Goal: Task Accomplishment & Management: Manage account settings

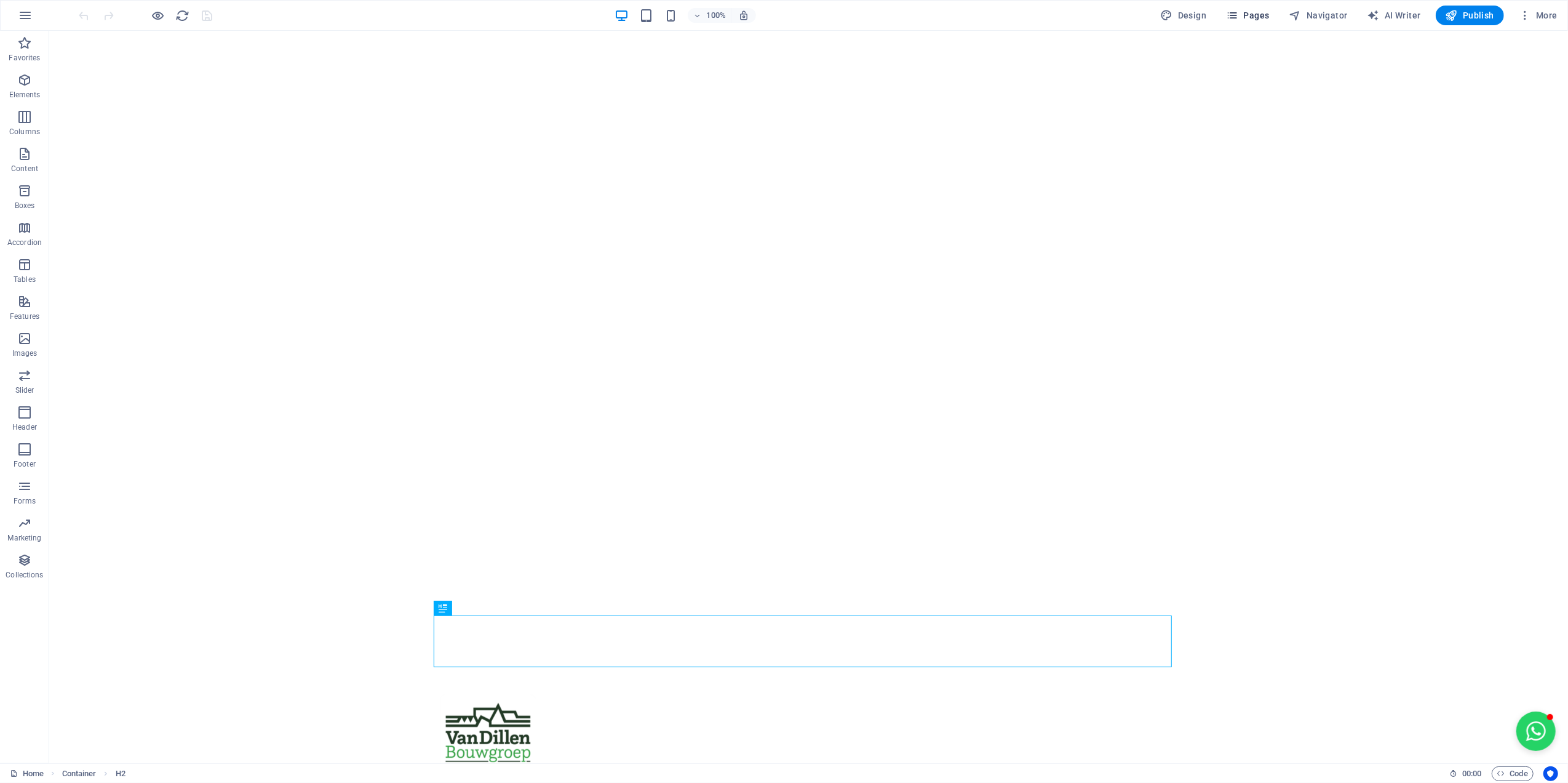
click at [1238, 15] on icon "button" at bounding box center [1232, 15] width 12 height 13
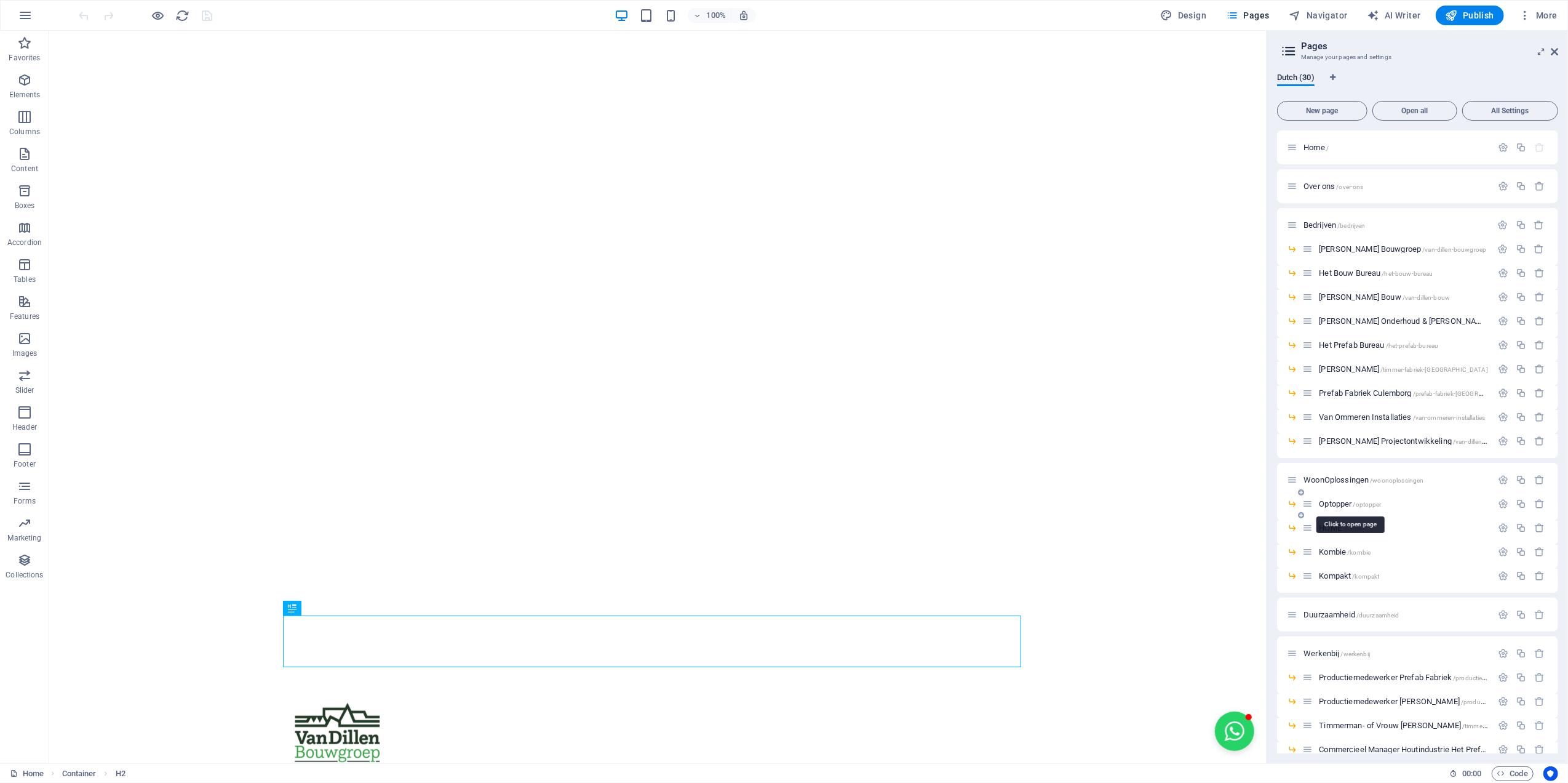
click at [1336, 502] on span "Optopper /optopper" at bounding box center [1350, 504] width 62 height 9
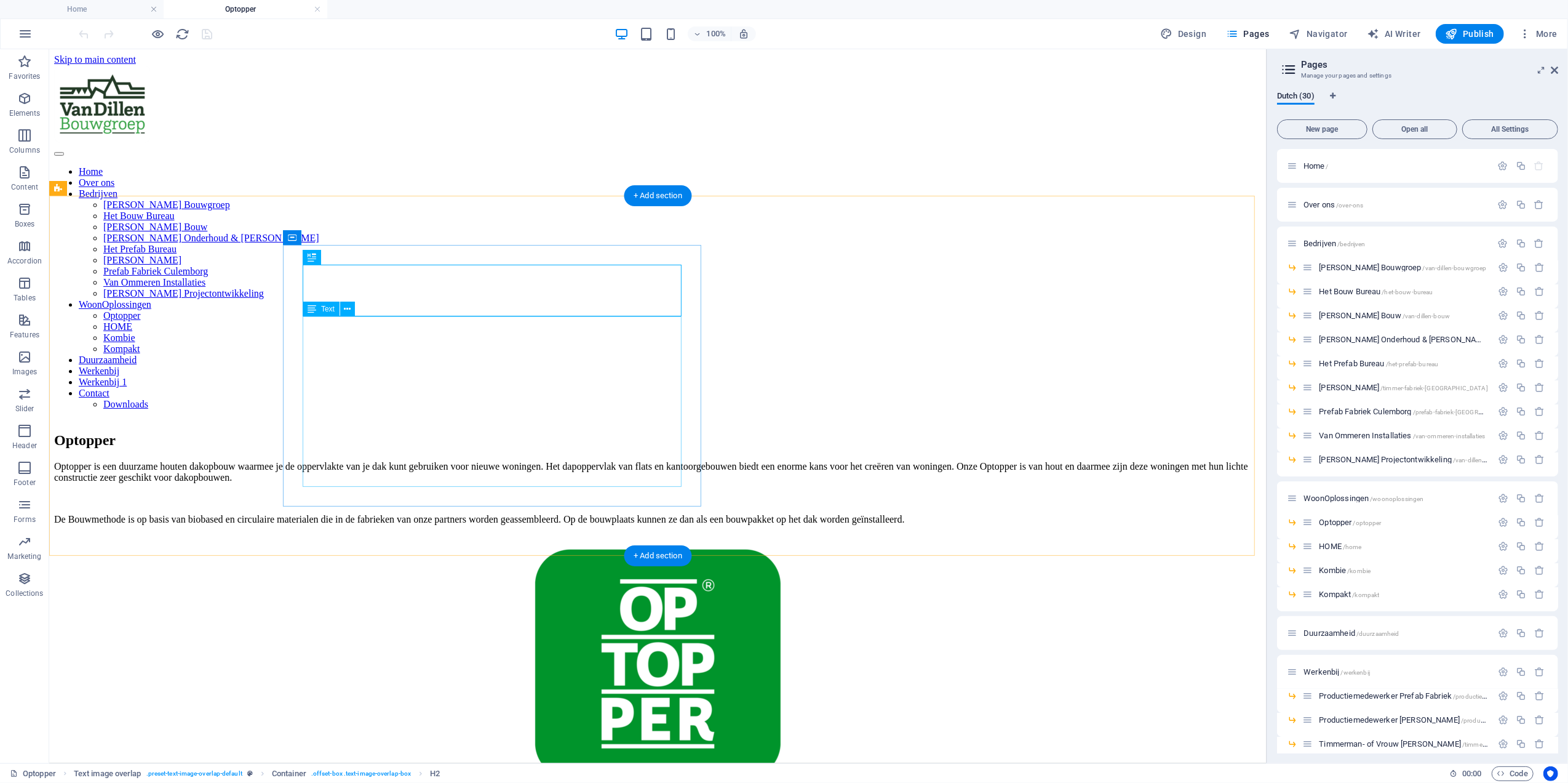
click at [465, 461] on div "Optopper is een duurzame houten dakopbouw waarmee je de oppervlakte van je dak …" at bounding box center [657, 492] width 1208 height 64
click at [374, 461] on div "Optopper is een duurzame houten dakopbouw waarmee je de oppervlakte van je dak …" at bounding box center [657, 492] width 1208 height 64
click at [381, 461] on div "Optopper is een duurzame houten dakopbouw waarmee je de oppervlakte van je dak …" at bounding box center [657, 492] width 1208 height 64
click at [470, 461] on div "Optopper is een duurzame houten dakopbouw waarmee je de oppervlakte van je dak …" at bounding box center [657, 492] width 1208 height 64
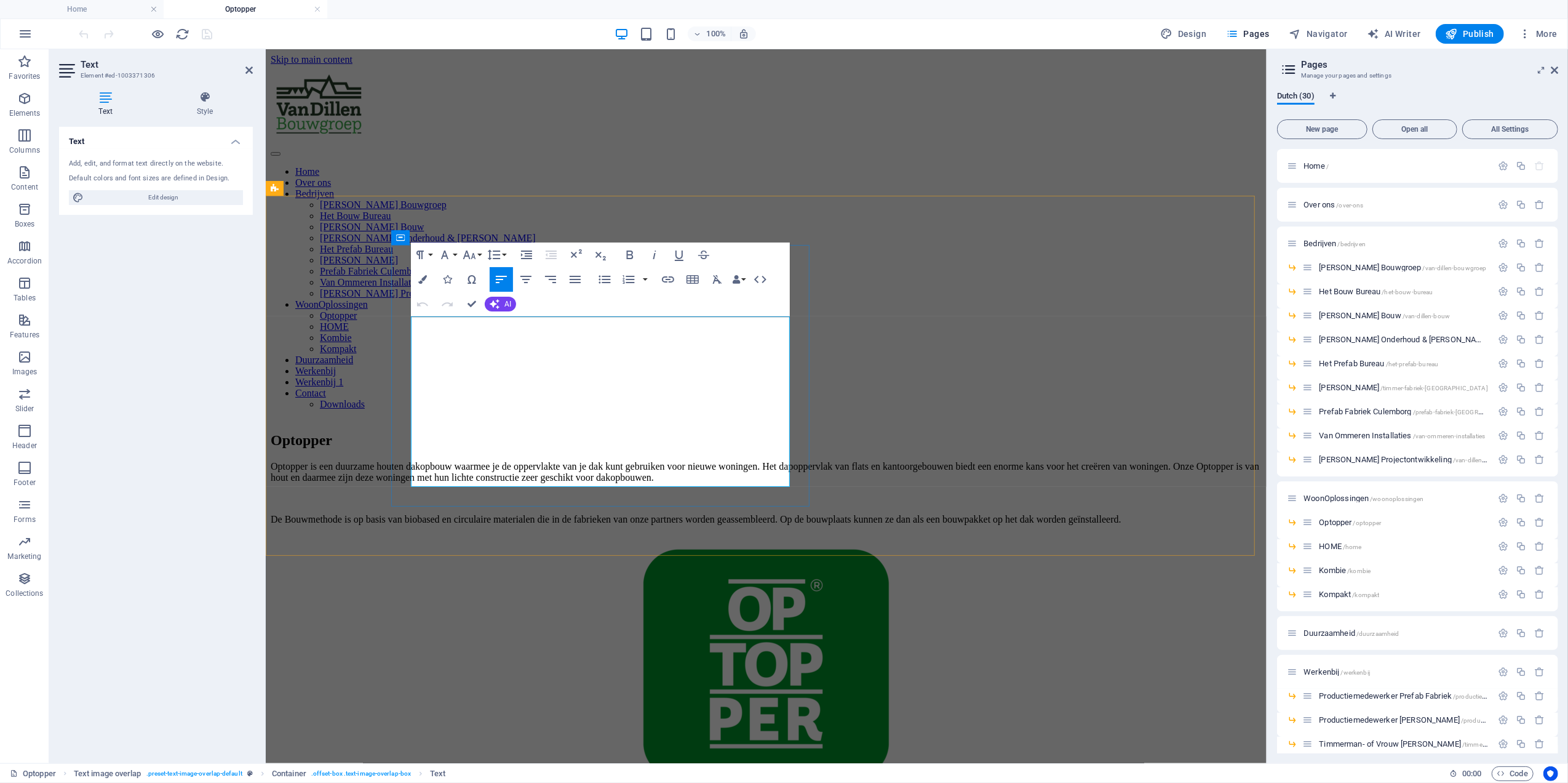
click at [433, 461] on p "Optopper is een duurzame houten dakopbouw waarmee je de oppervlakte van je dak …" at bounding box center [766, 472] width 991 height 22
click at [1137, 419] on div "Optopper Optopper is een duurzame houten dakopbouw waarmee je de oppervlakte va…" at bounding box center [766, 607] width 991 height 376
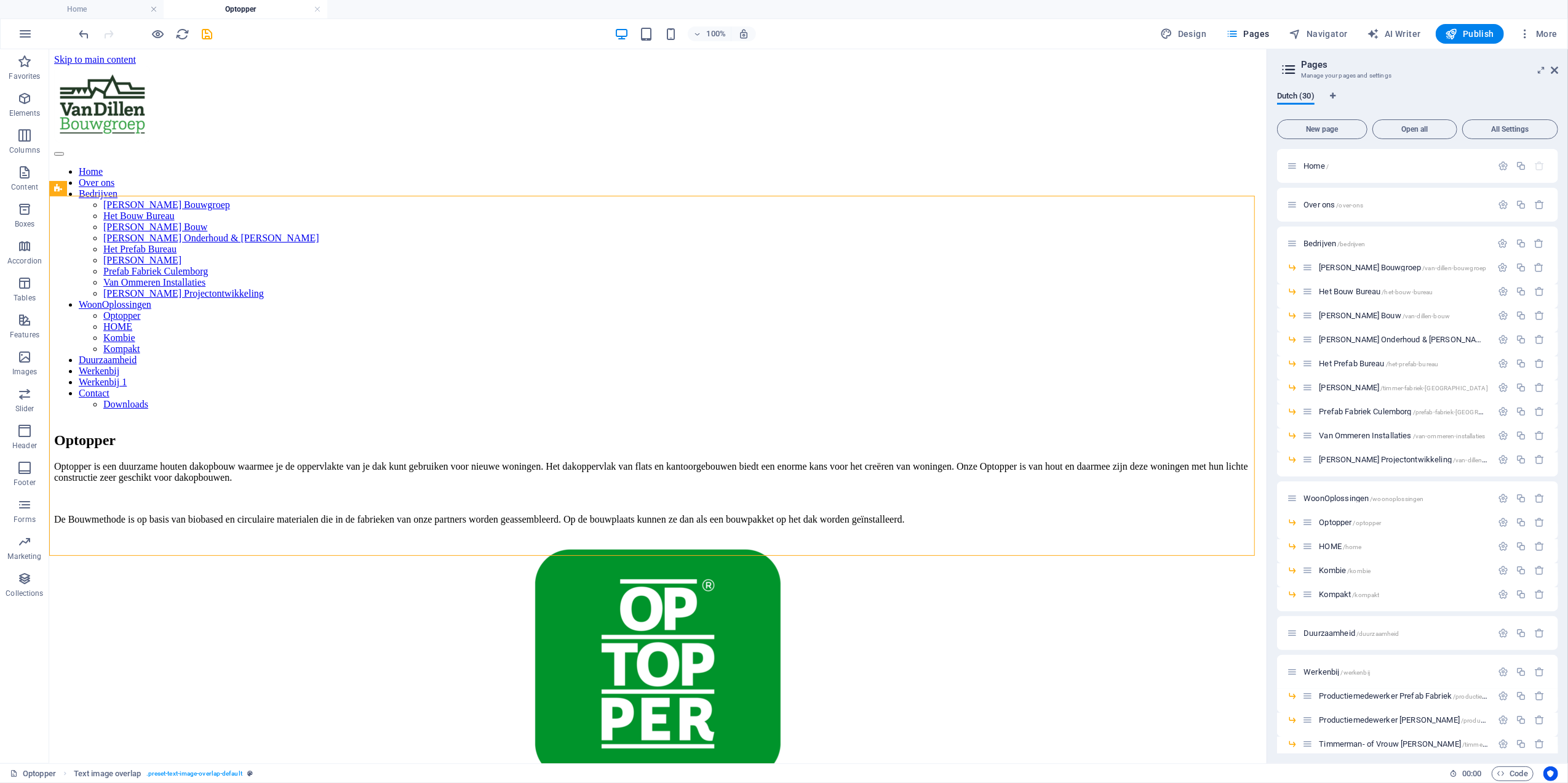
click at [222, 35] on div "100% Design Pages Navigator AI Writer Publish More" at bounding box center [820, 34] width 1486 height 20
click at [195, 27] on div at bounding box center [146, 34] width 138 height 20
click at [205, 33] on icon "save" at bounding box center [208, 34] width 14 height 14
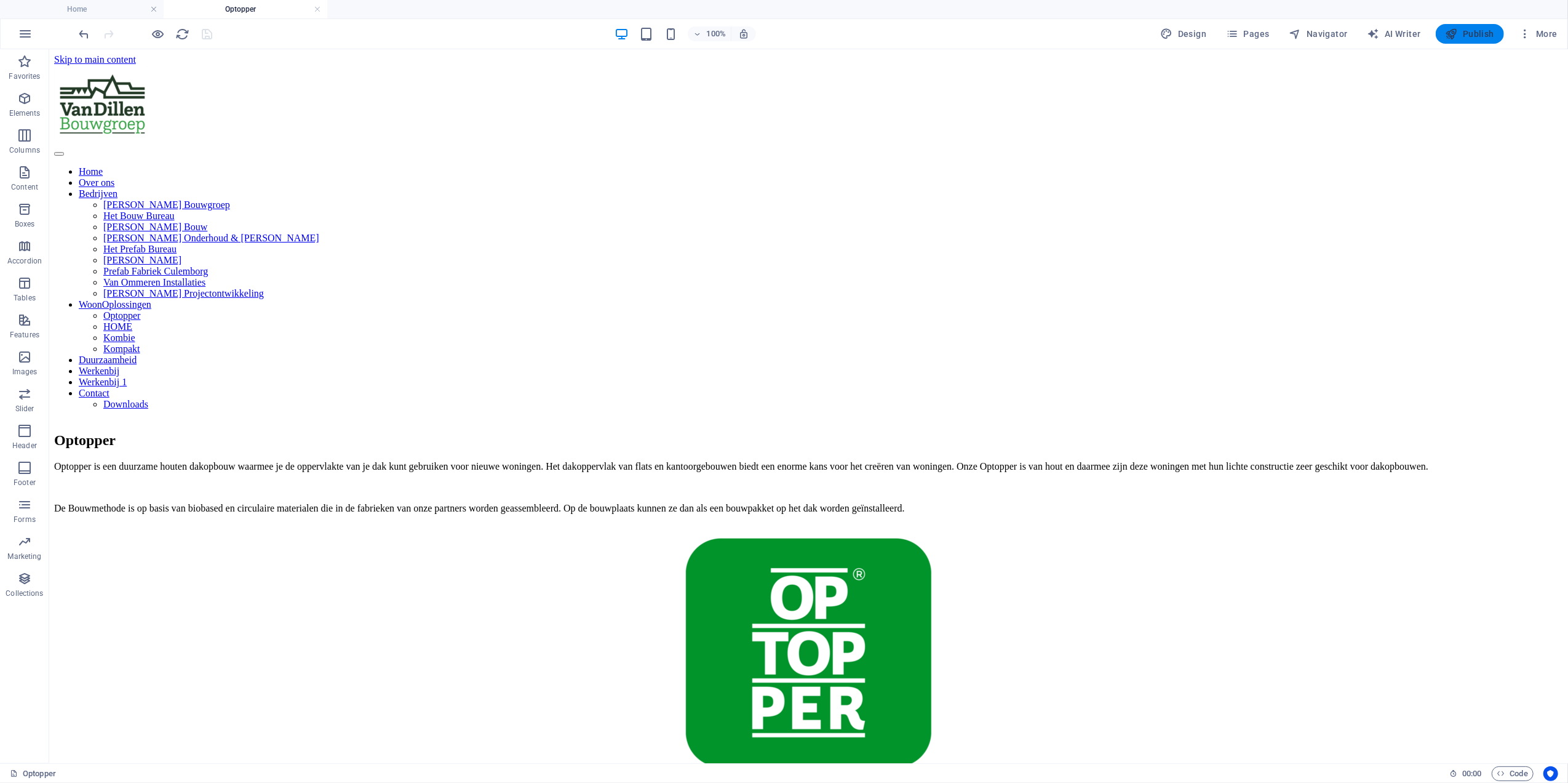
click at [1457, 28] on icon "button" at bounding box center [1452, 34] width 12 height 13
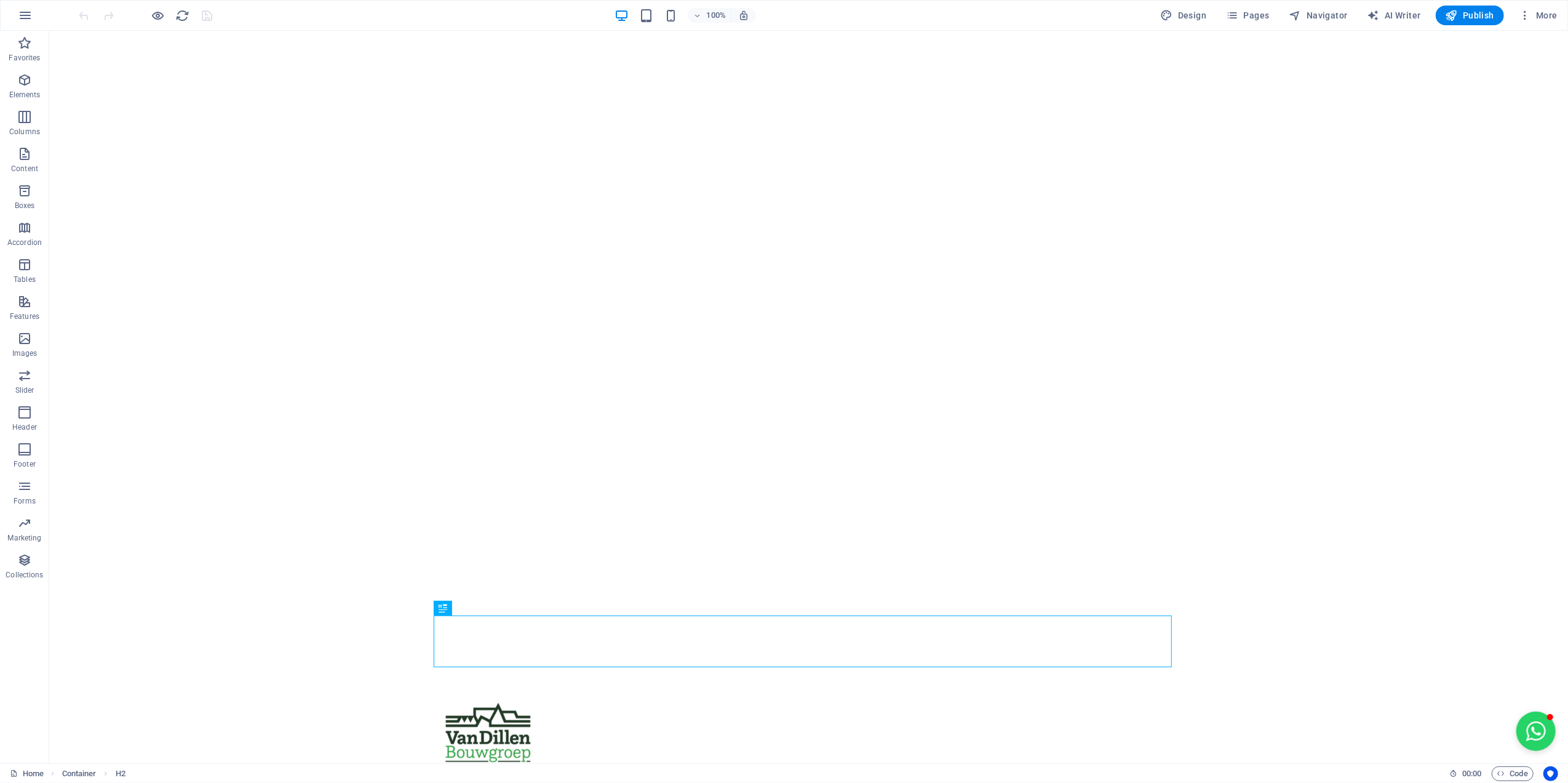
click at [1217, 13] on div "Design Pages Navigator AI Writer Publish More" at bounding box center [1360, 15] width 406 height 20
click at [1231, 14] on icon "button" at bounding box center [1232, 15] width 12 height 13
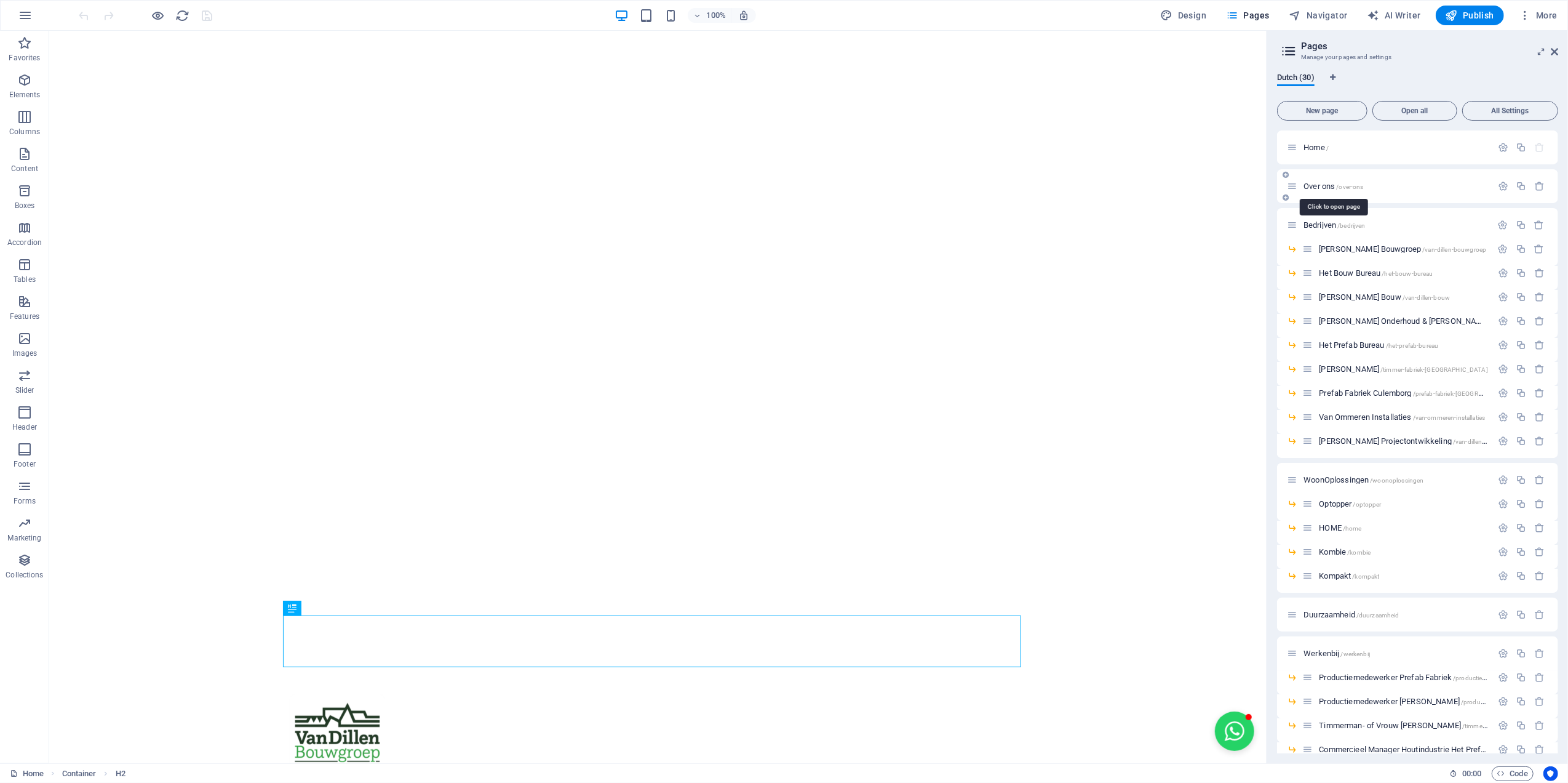
click at [1318, 180] on div "Over ons /over-ons" at bounding box center [1389, 186] width 205 height 14
click at [1319, 185] on span "Over ons /over-ons" at bounding box center [1333, 186] width 60 height 9
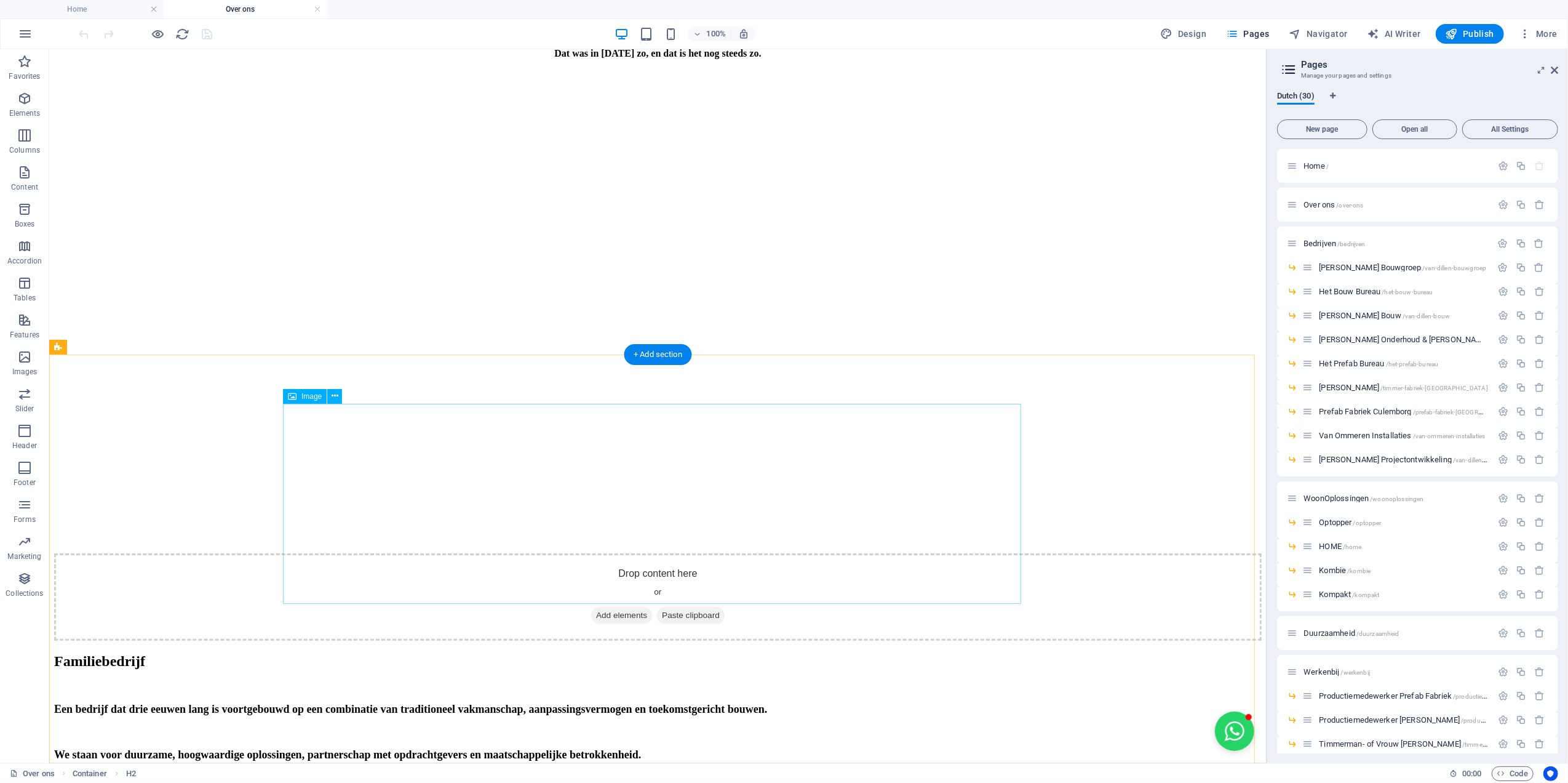
scroll to position [492, 0]
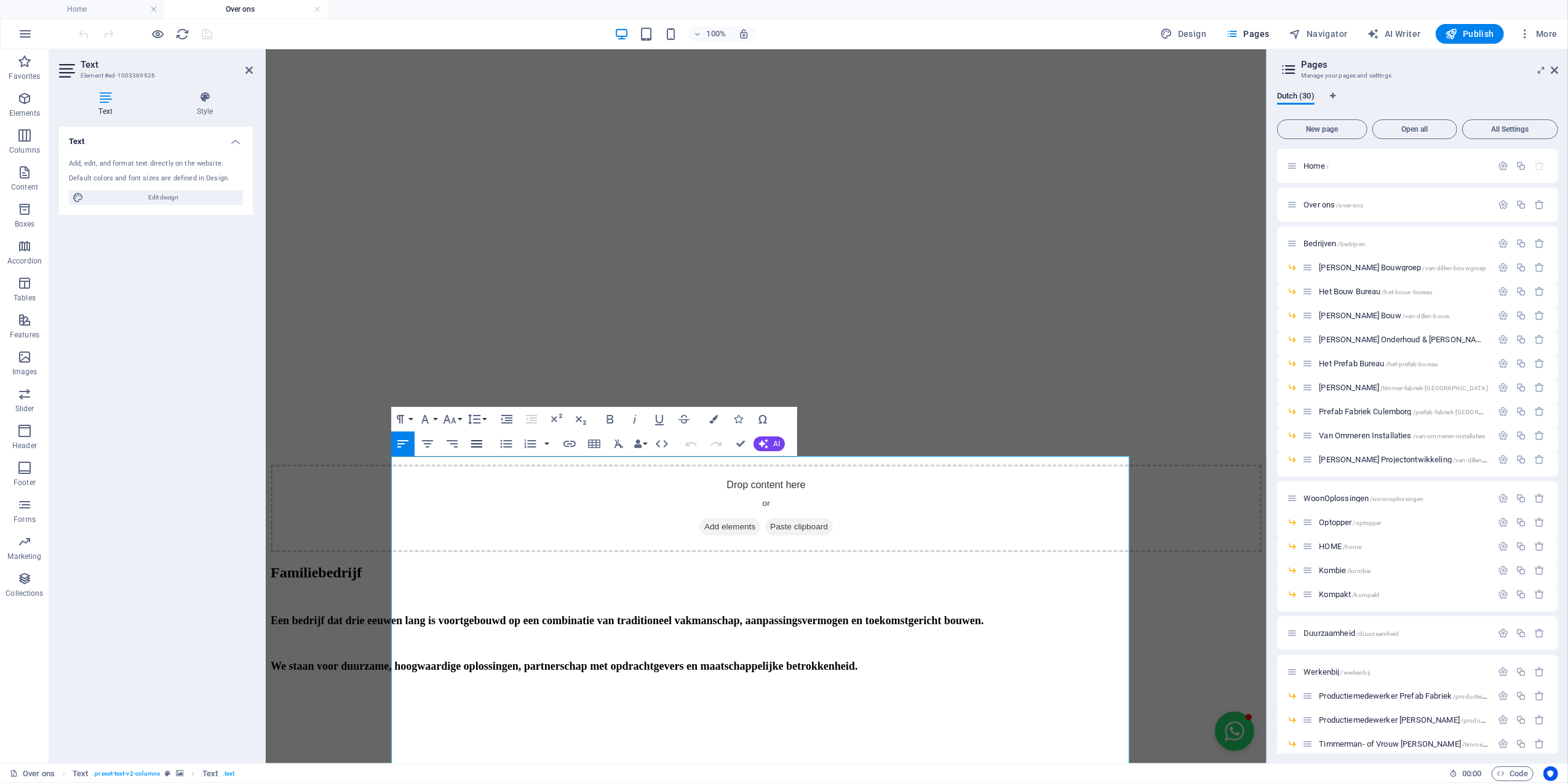
click at [481, 449] on icon "button" at bounding box center [477, 443] width 14 height 14
click at [1177, 705] on figure at bounding box center [766, 705] width 991 height 0
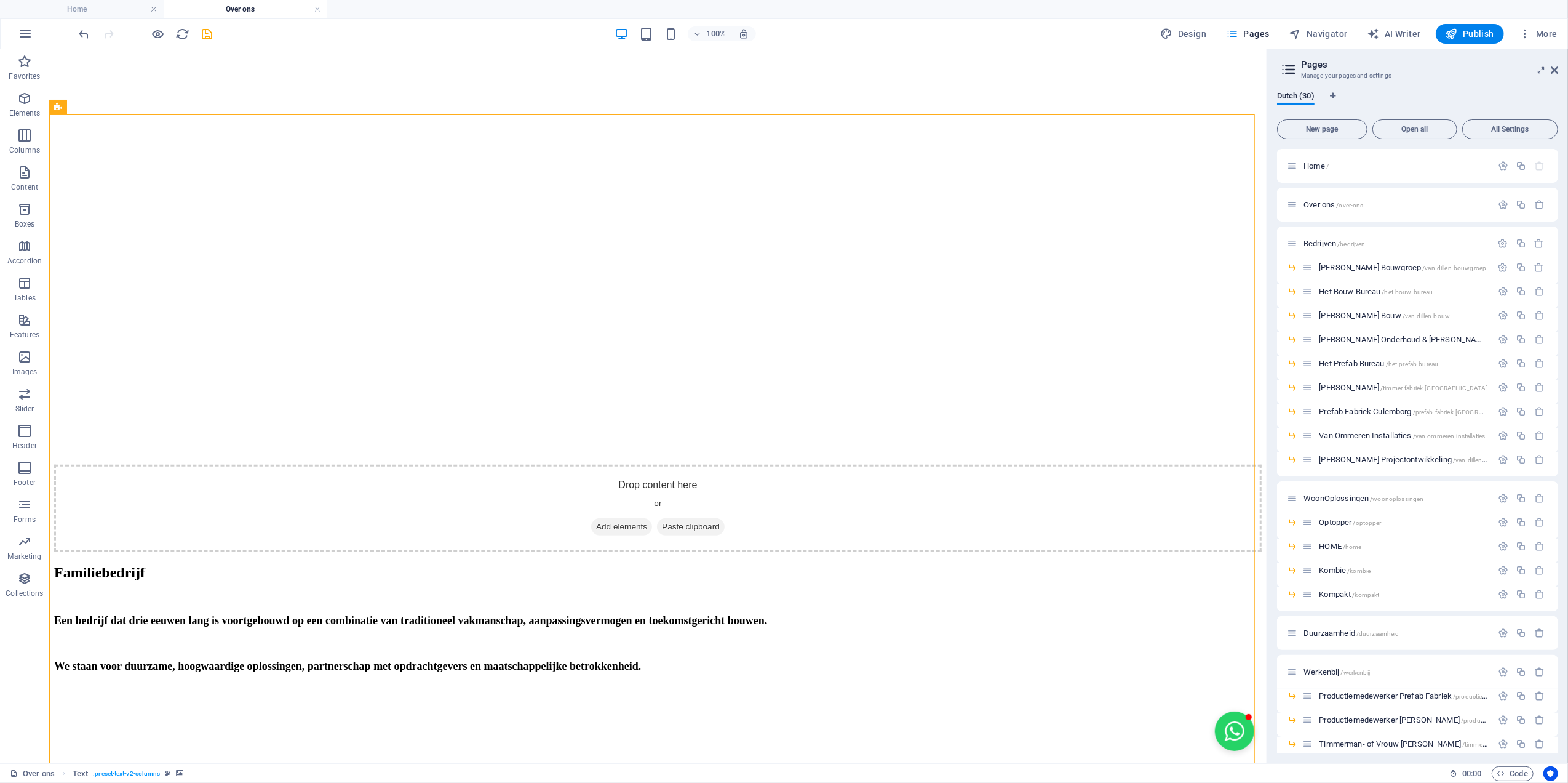
click at [210, 34] on icon "save" at bounding box center [208, 34] width 14 height 14
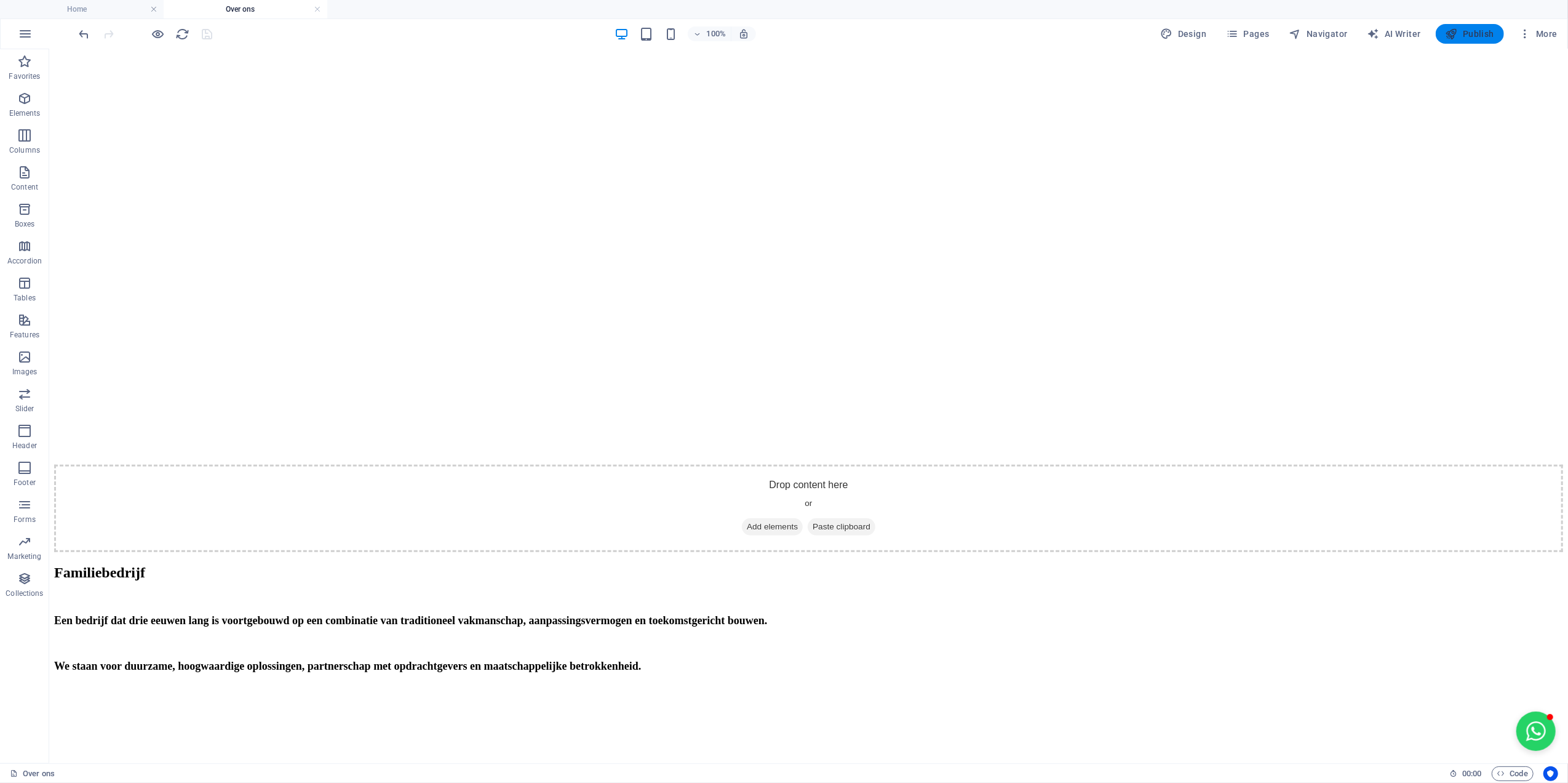
click at [1475, 34] on span "Publish" at bounding box center [1470, 34] width 49 height 13
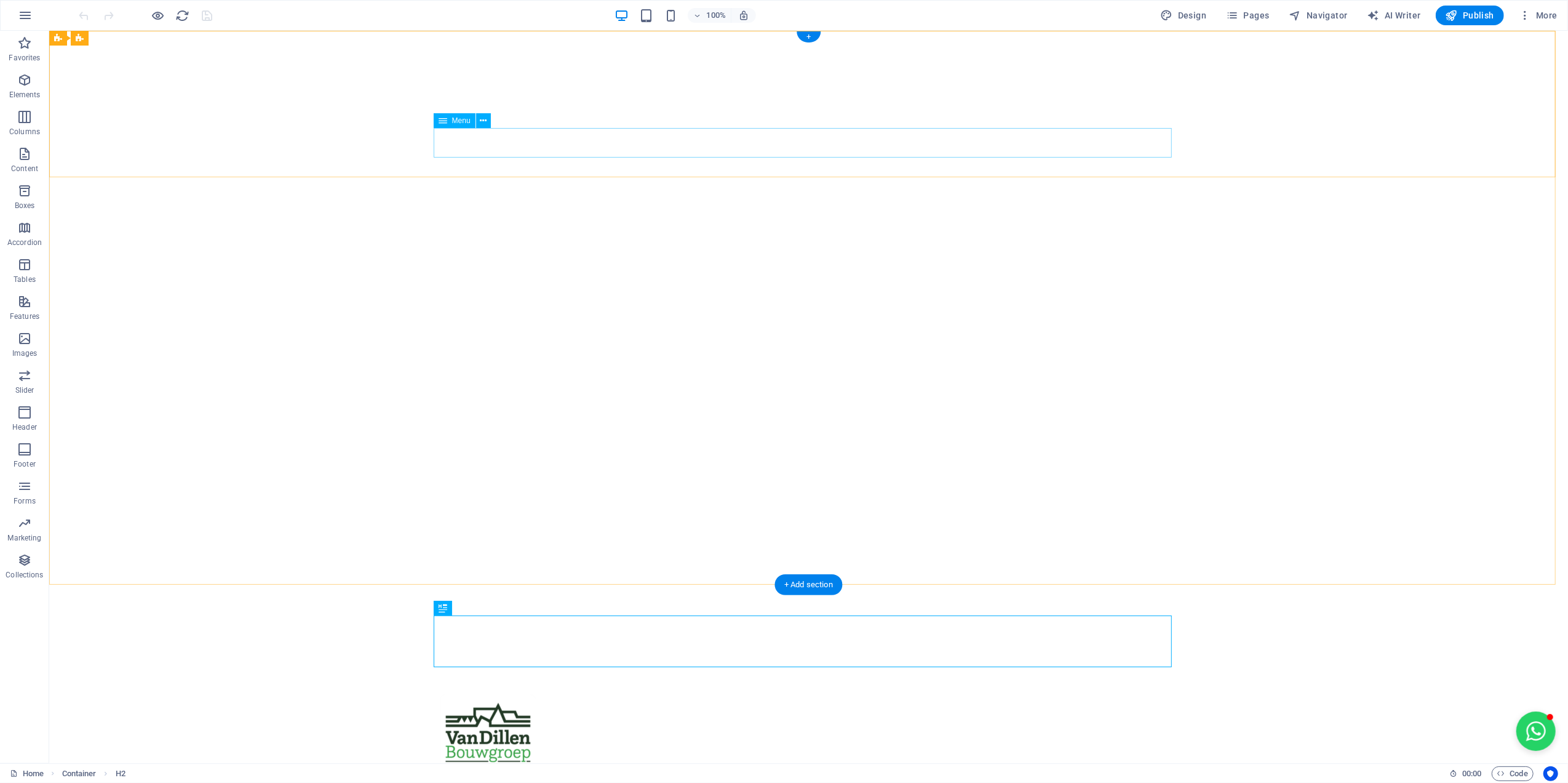
click at [1048, 771] on nav "Home Over ons Bedrijven Van Dillen Bouwgroep Het Bouw Bureau Van Dillen Bouw Va…" at bounding box center [808, 786] width 738 height 30
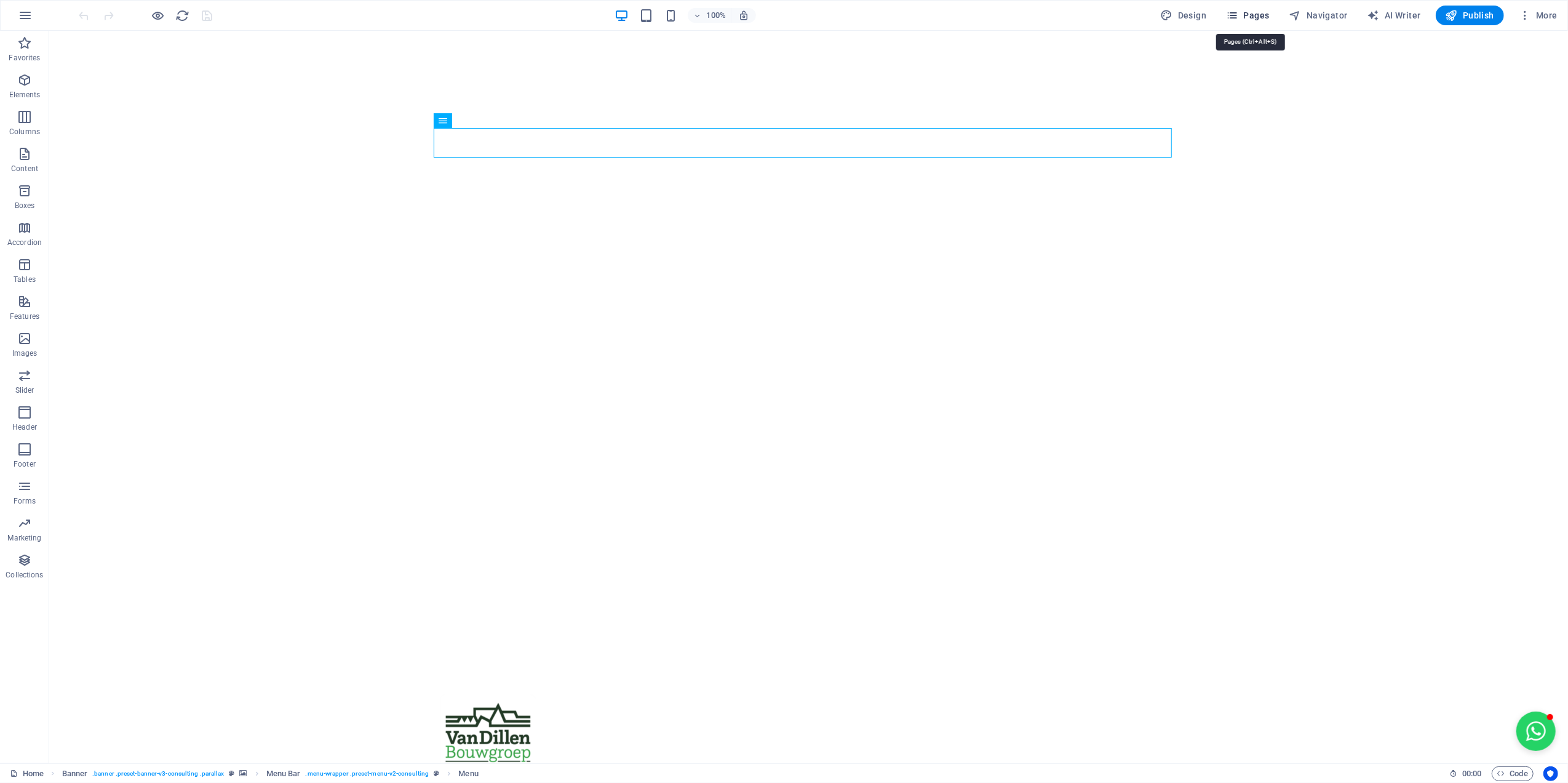
click at [1242, 13] on span "Pages" at bounding box center [1247, 15] width 43 height 13
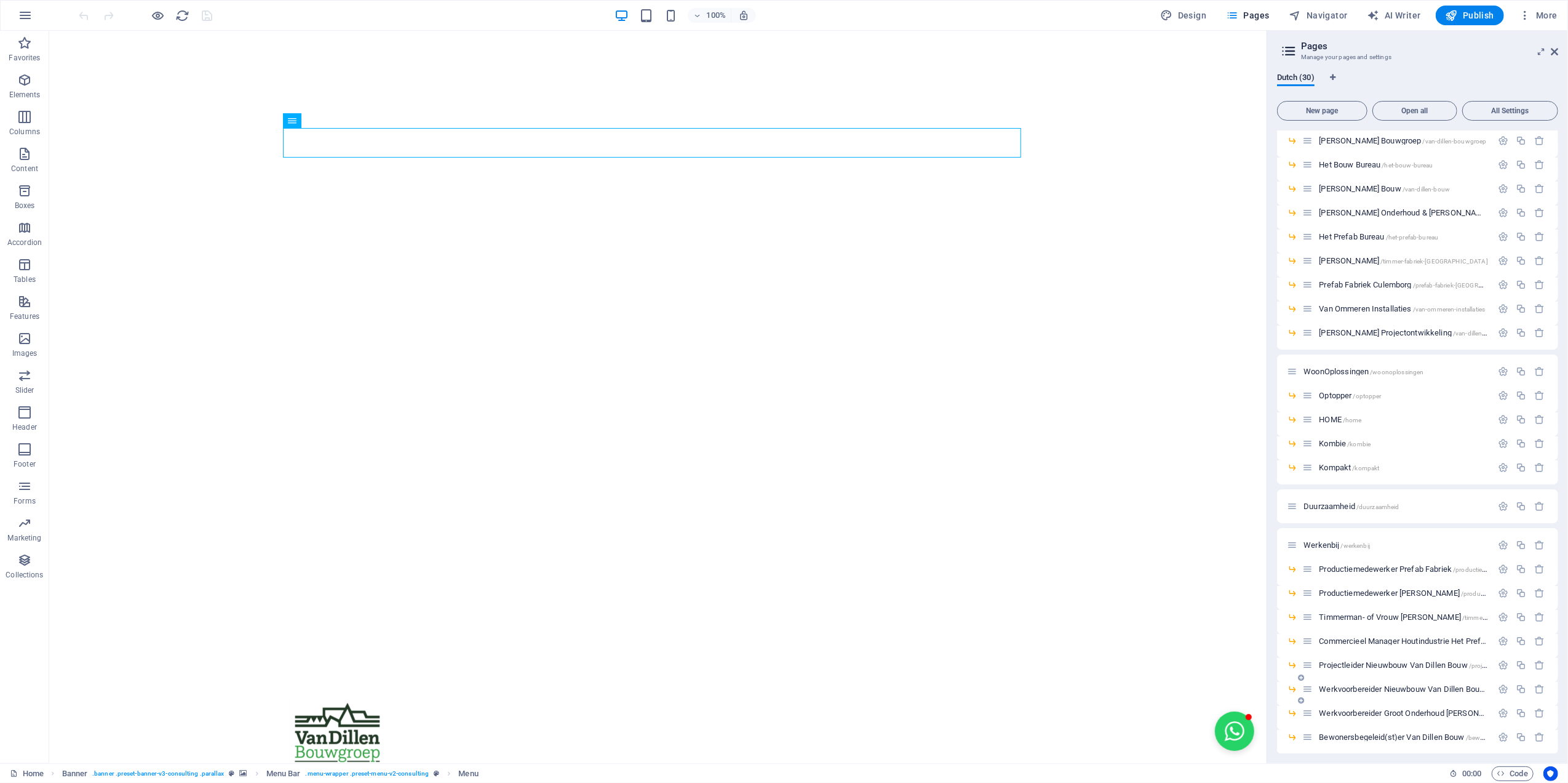
scroll to position [215, 0]
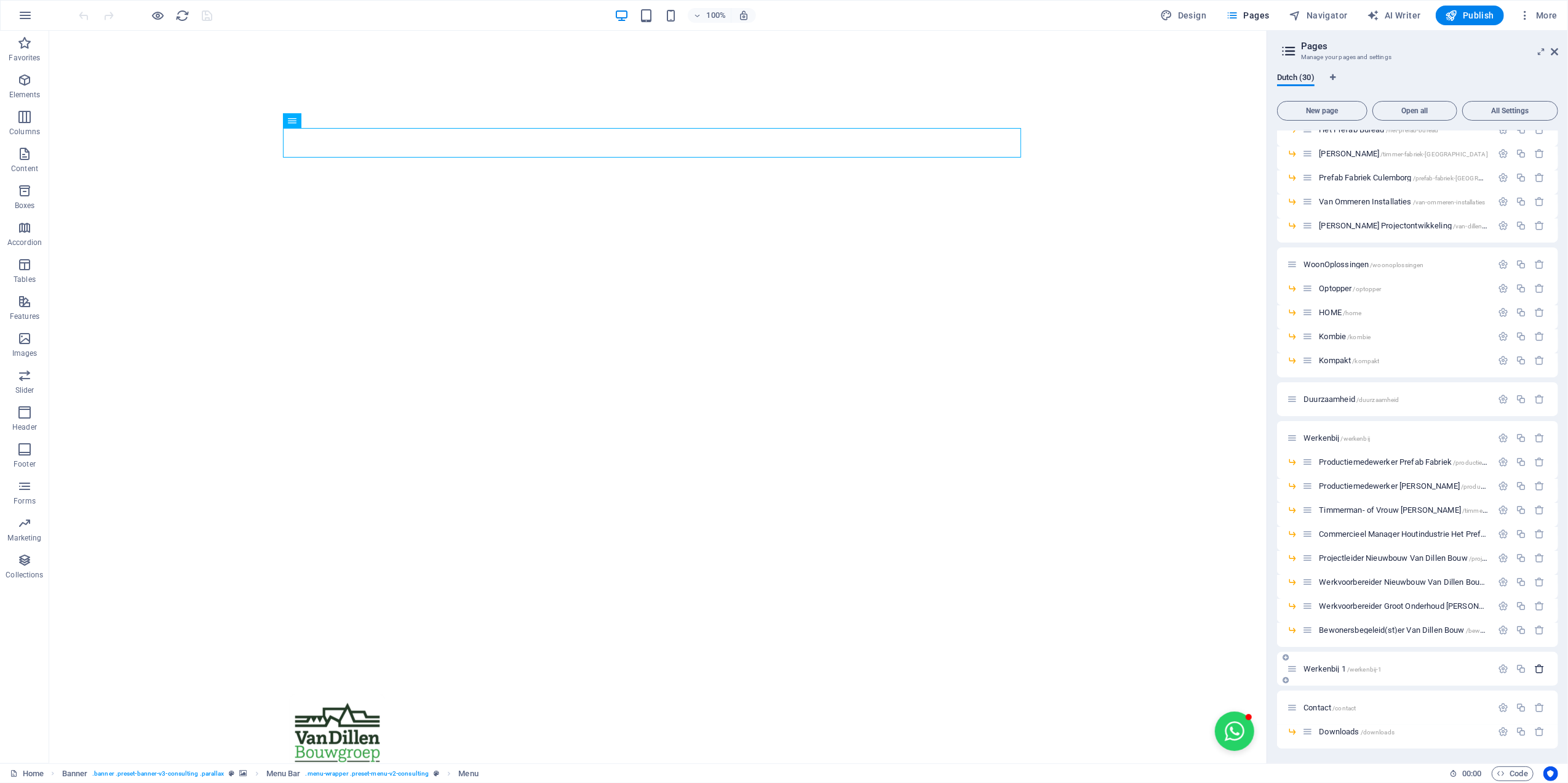
click at [1536, 666] on icon "button" at bounding box center [1540, 669] width 11 height 11
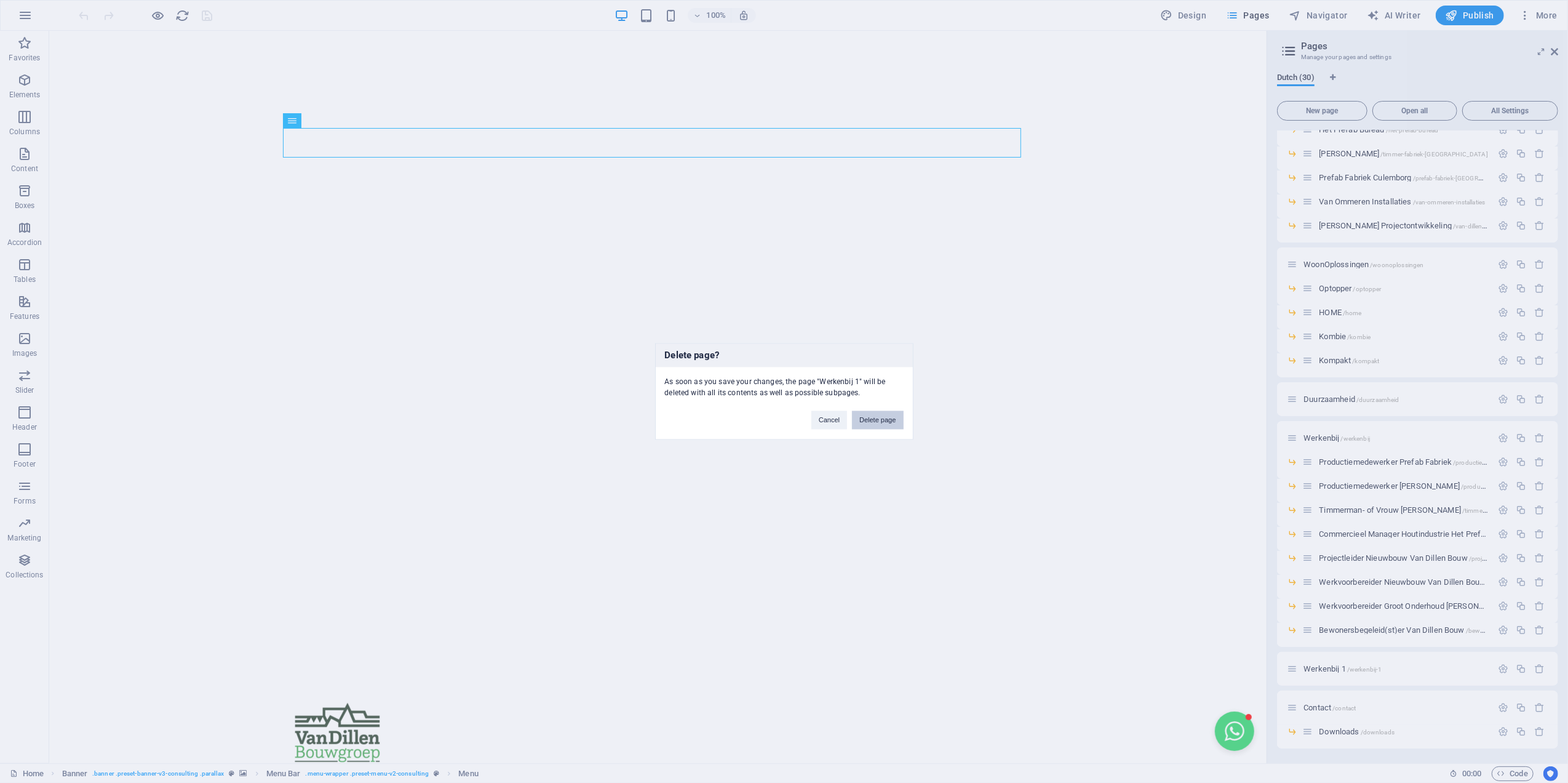
click at [870, 416] on button "Delete page" at bounding box center [877, 420] width 51 height 18
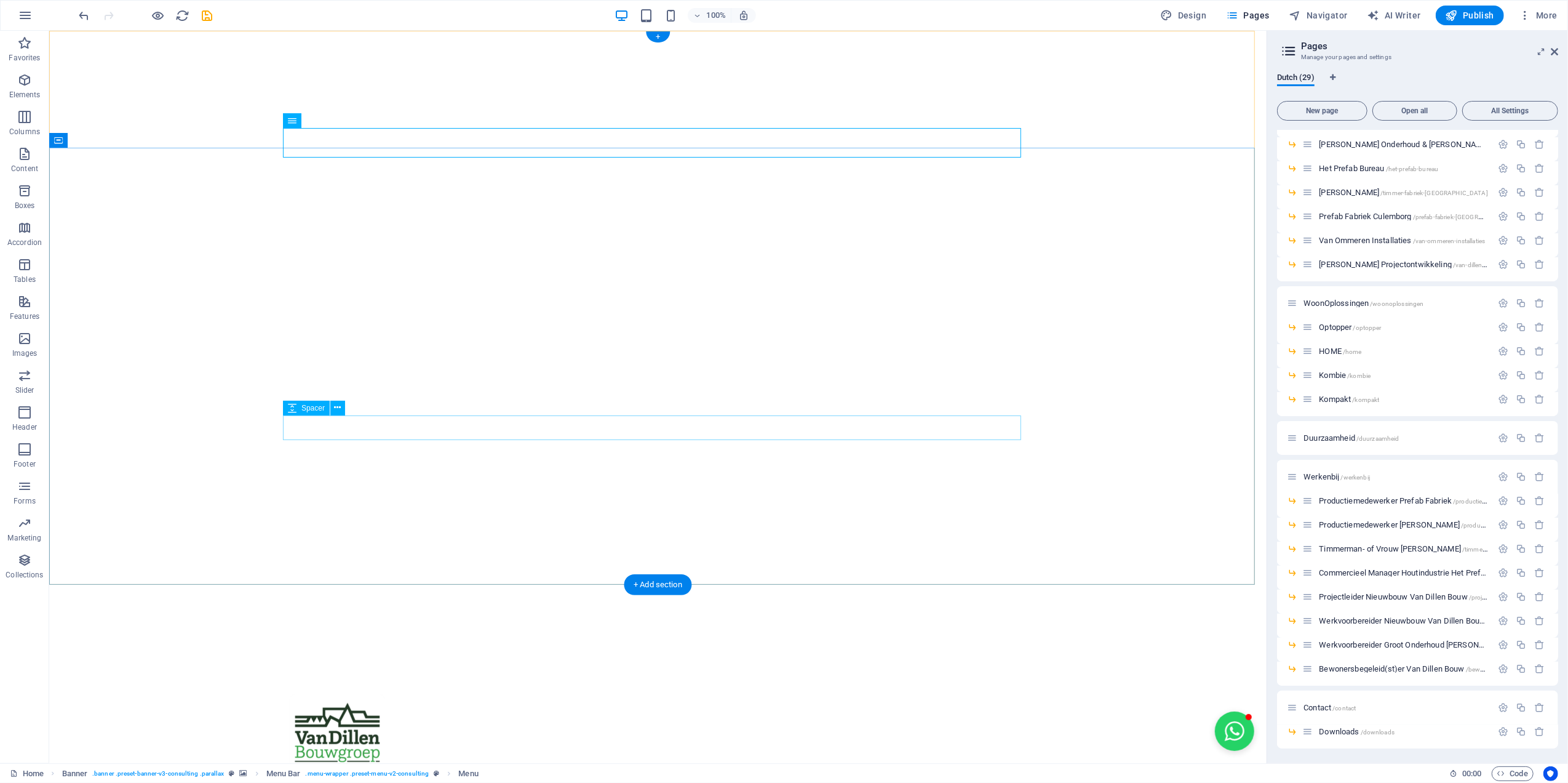
scroll to position [176, 0]
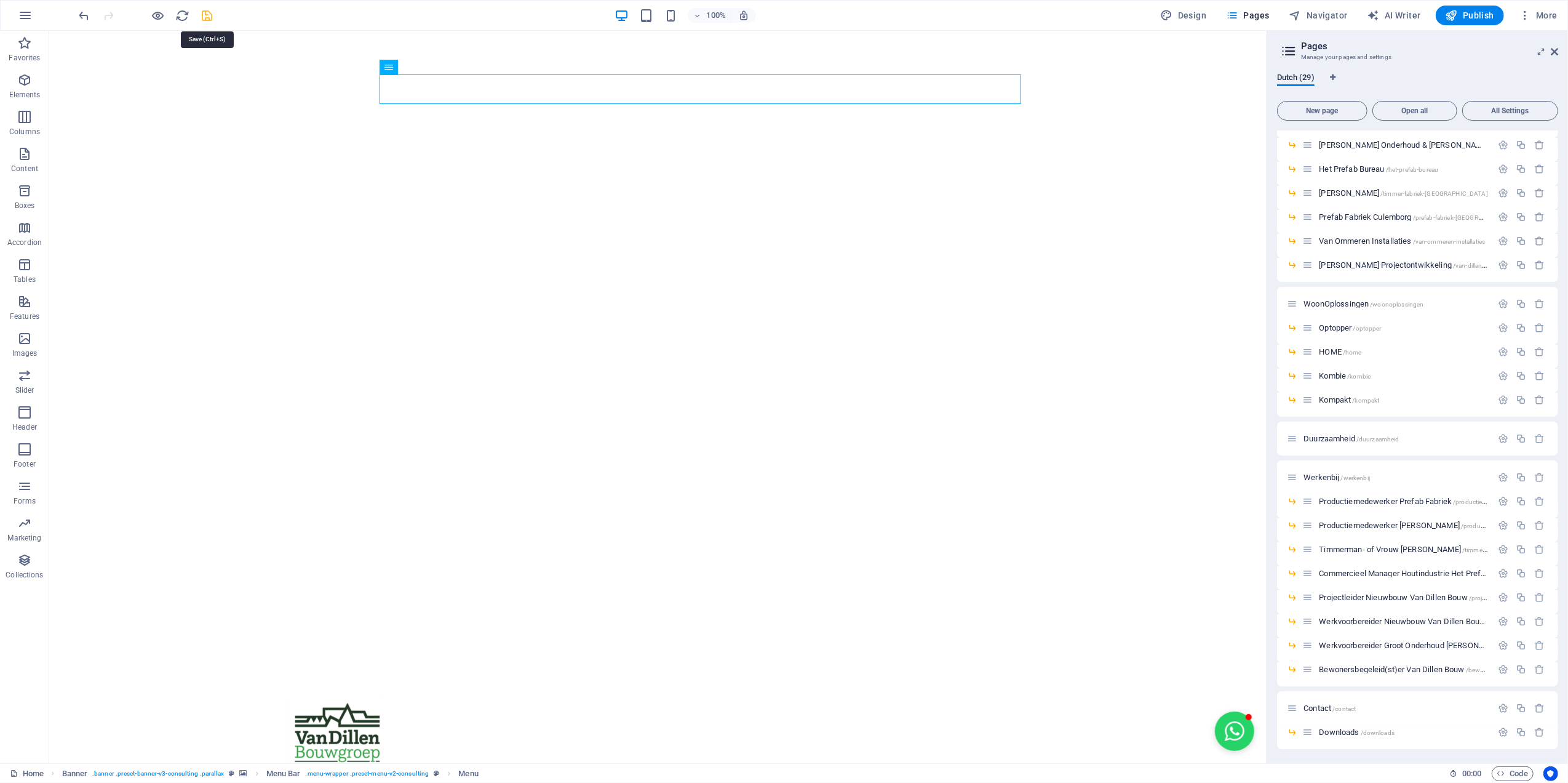
click at [207, 14] on icon "save" at bounding box center [208, 16] width 14 height 14
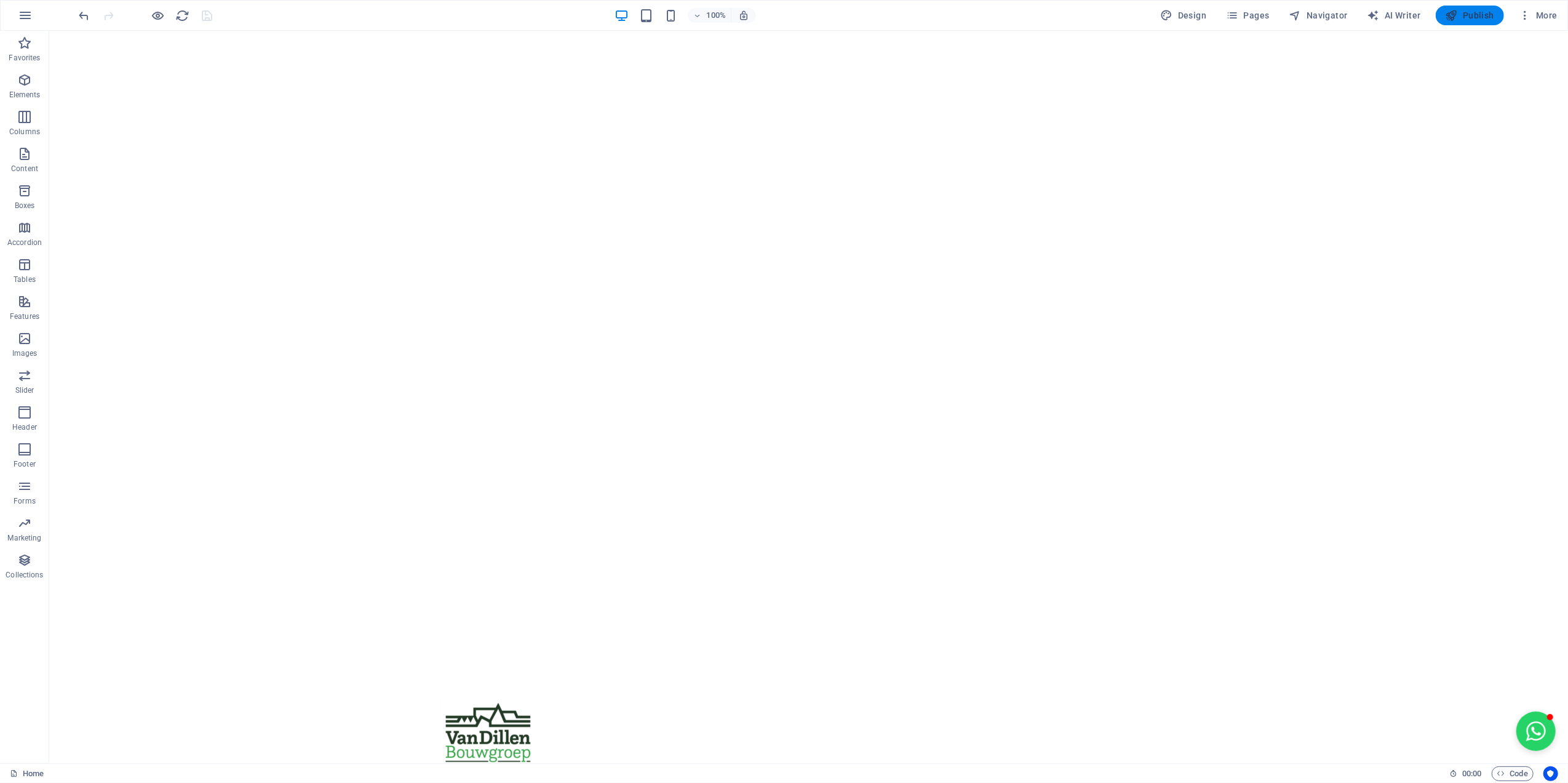
click at [1465, 16] on span "Publish" at bounding box center [1470, 15] width 49 height 13
click at [1231, 13] on icon "button" at bounding box center [1232, 15] width 12 height 13
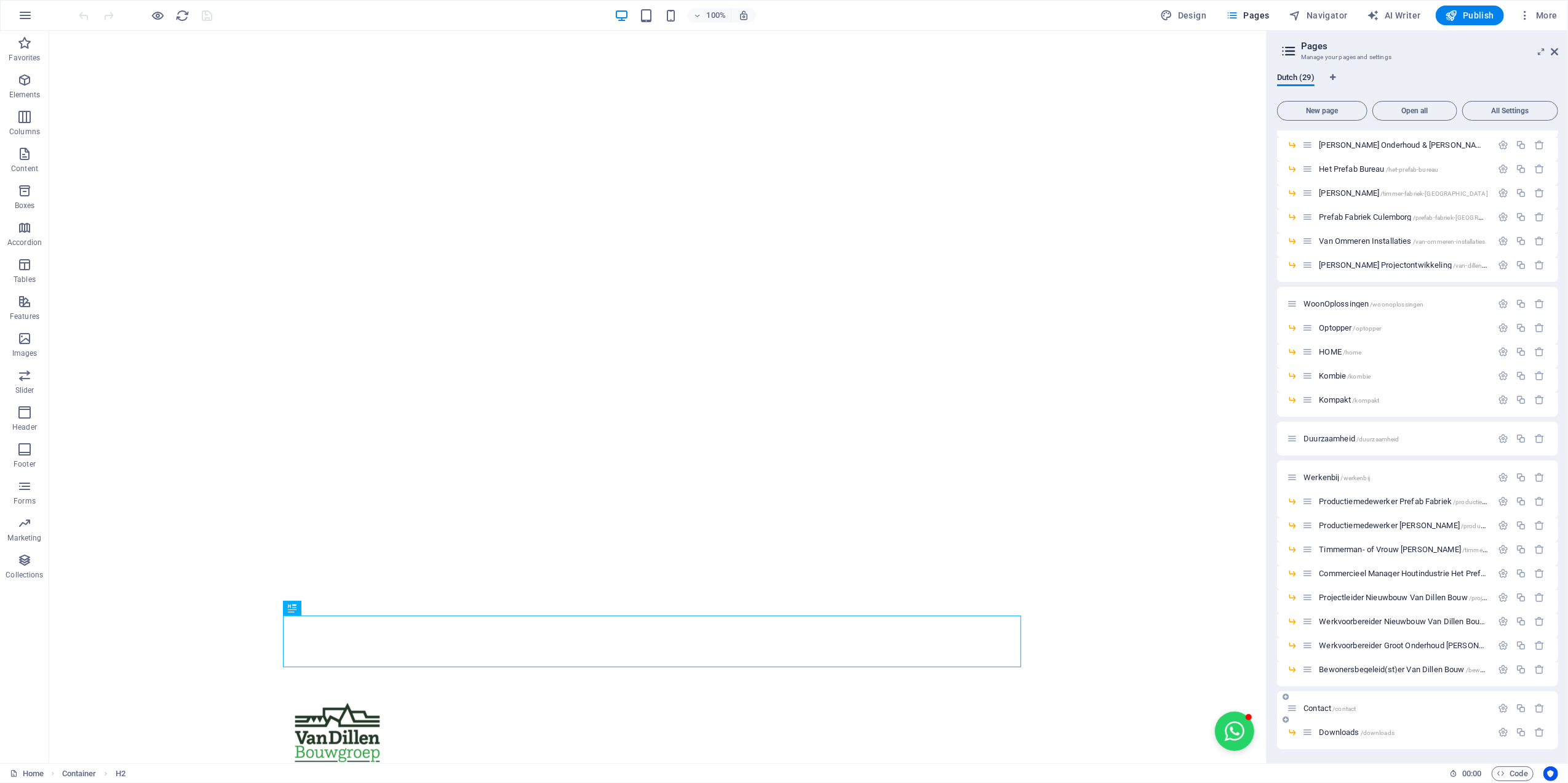
click at [1337, 735] on span "Downloads /downloads" at bounding box center [1356, 732] width 76 height 9
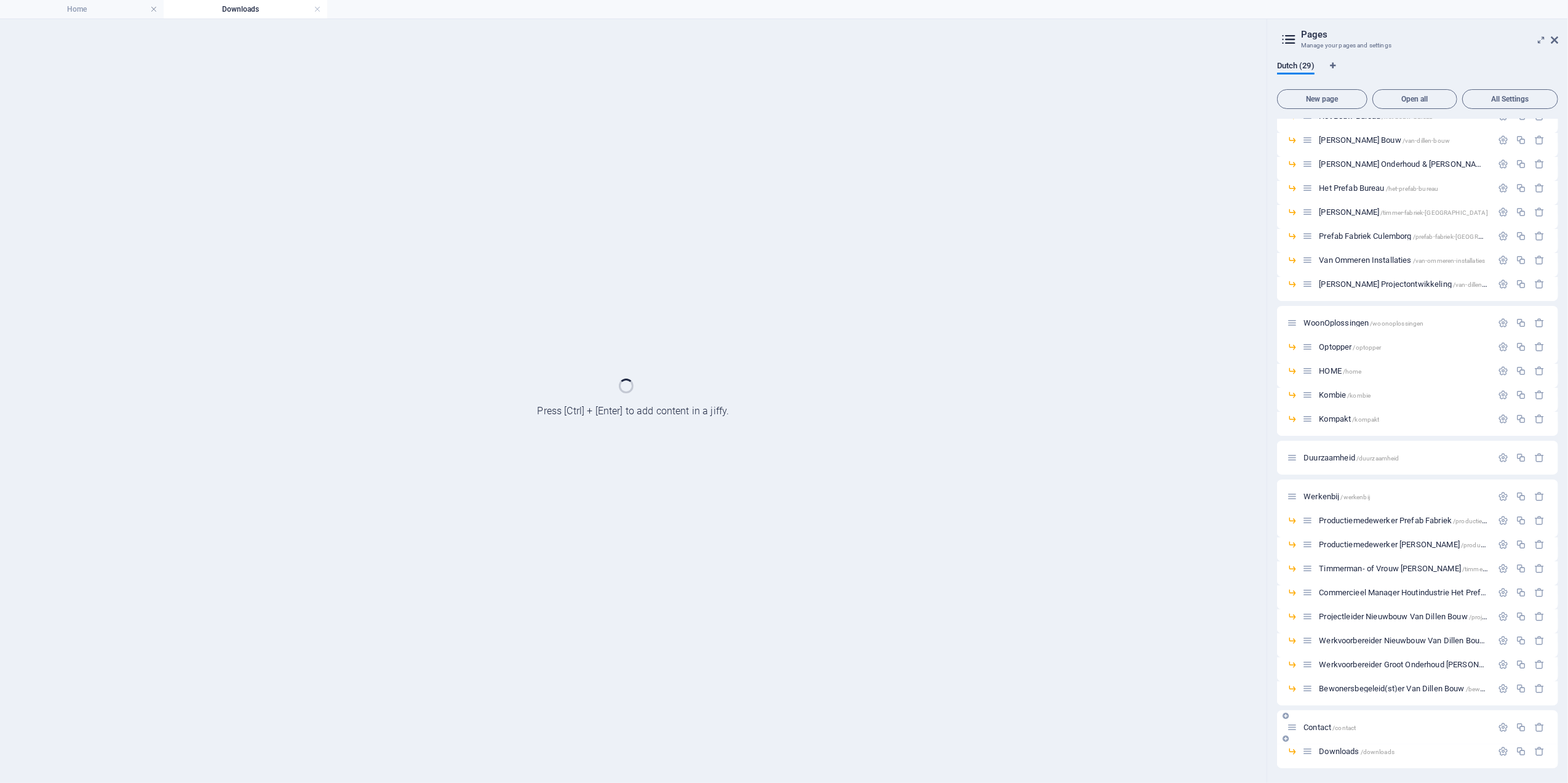
scroll to position [145, 0]
click at [1340, 732] on div "Contact /contact" at bounding box center [1389, 727] width 205 height 14
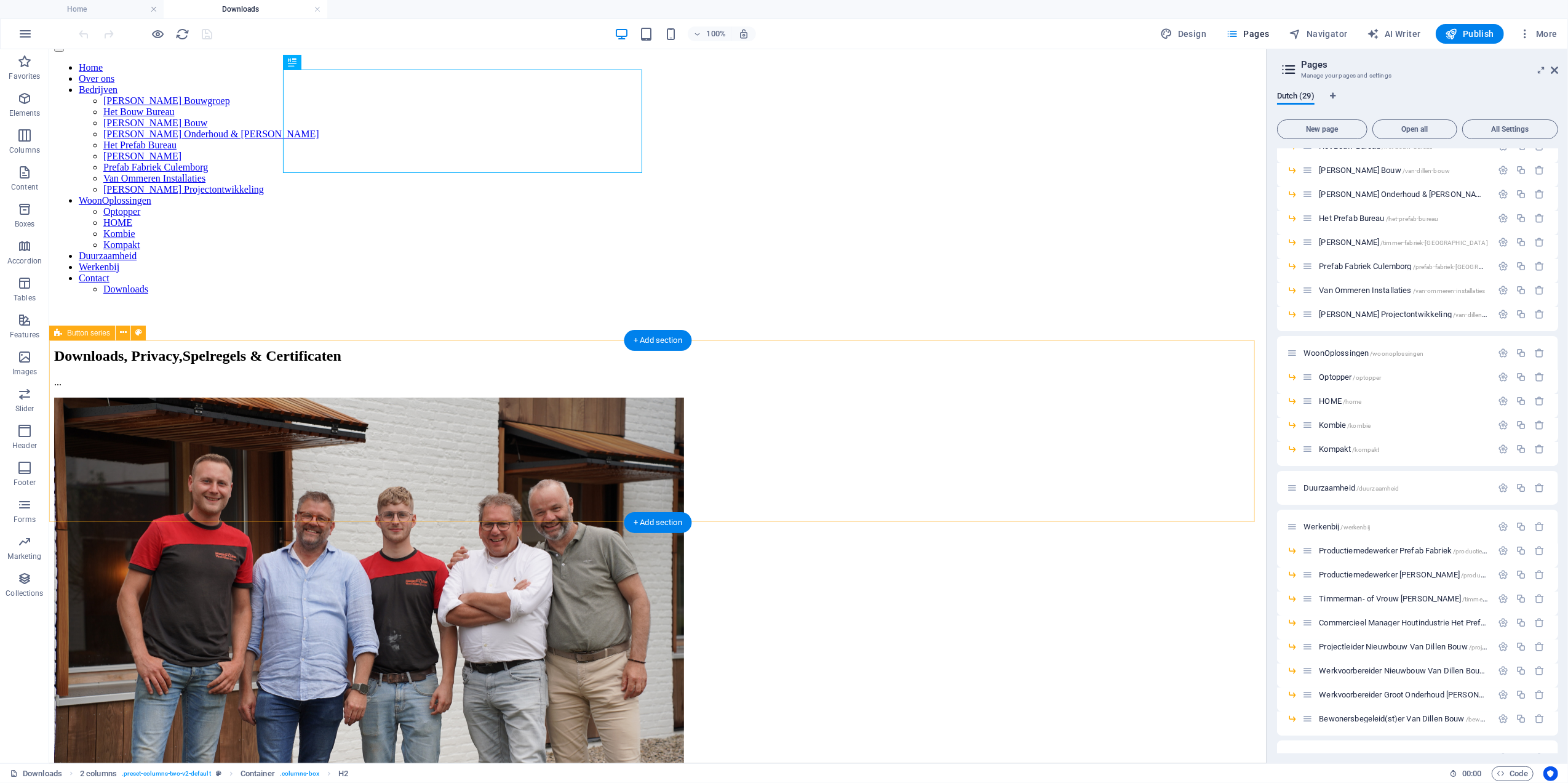
scroll to position [164, 0]
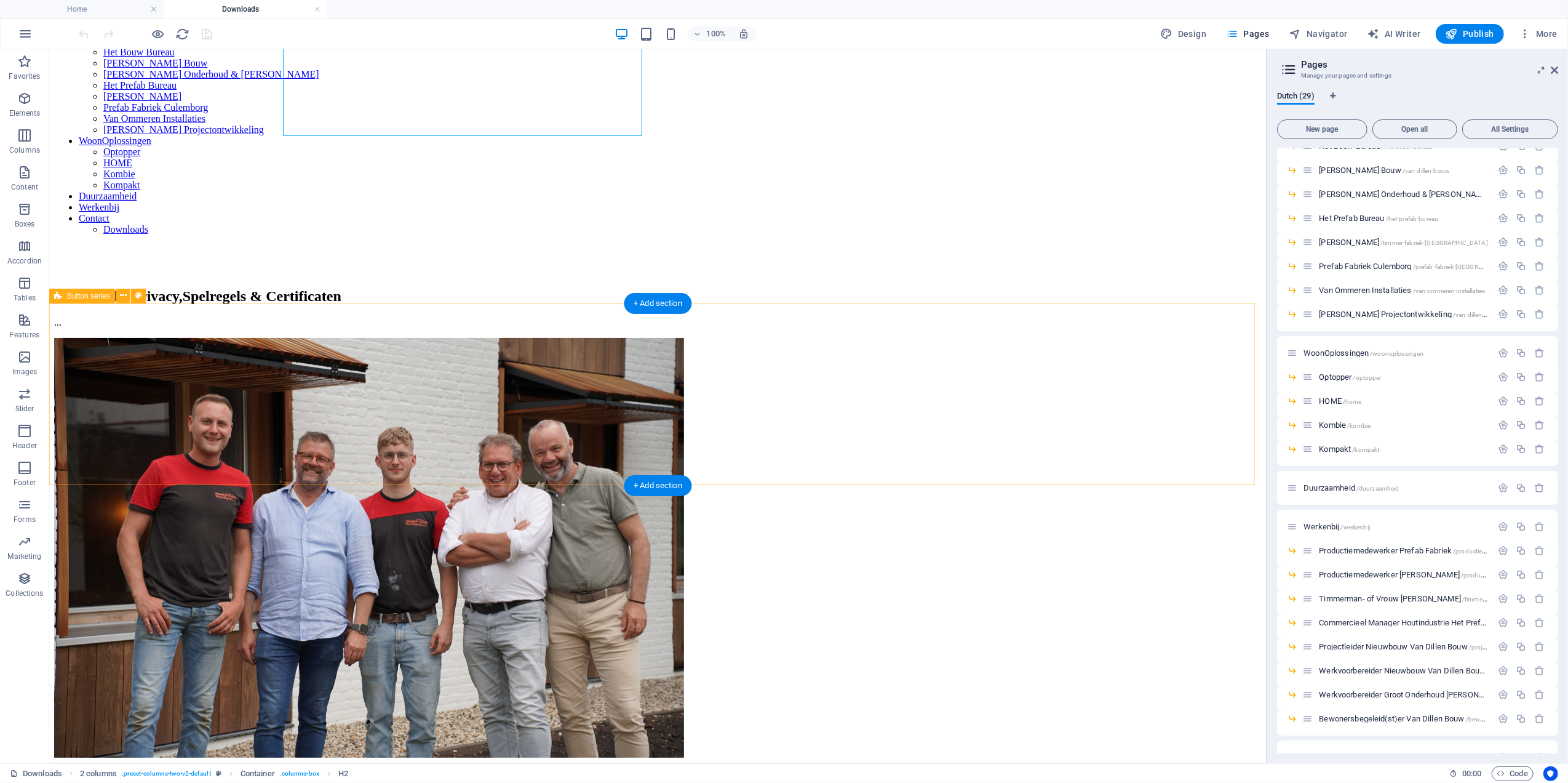
click at [478, 782] on div "Privacy verklaring Van Dillen Bouwgroep" at bounding box center [657, 796] width 1208 height 11
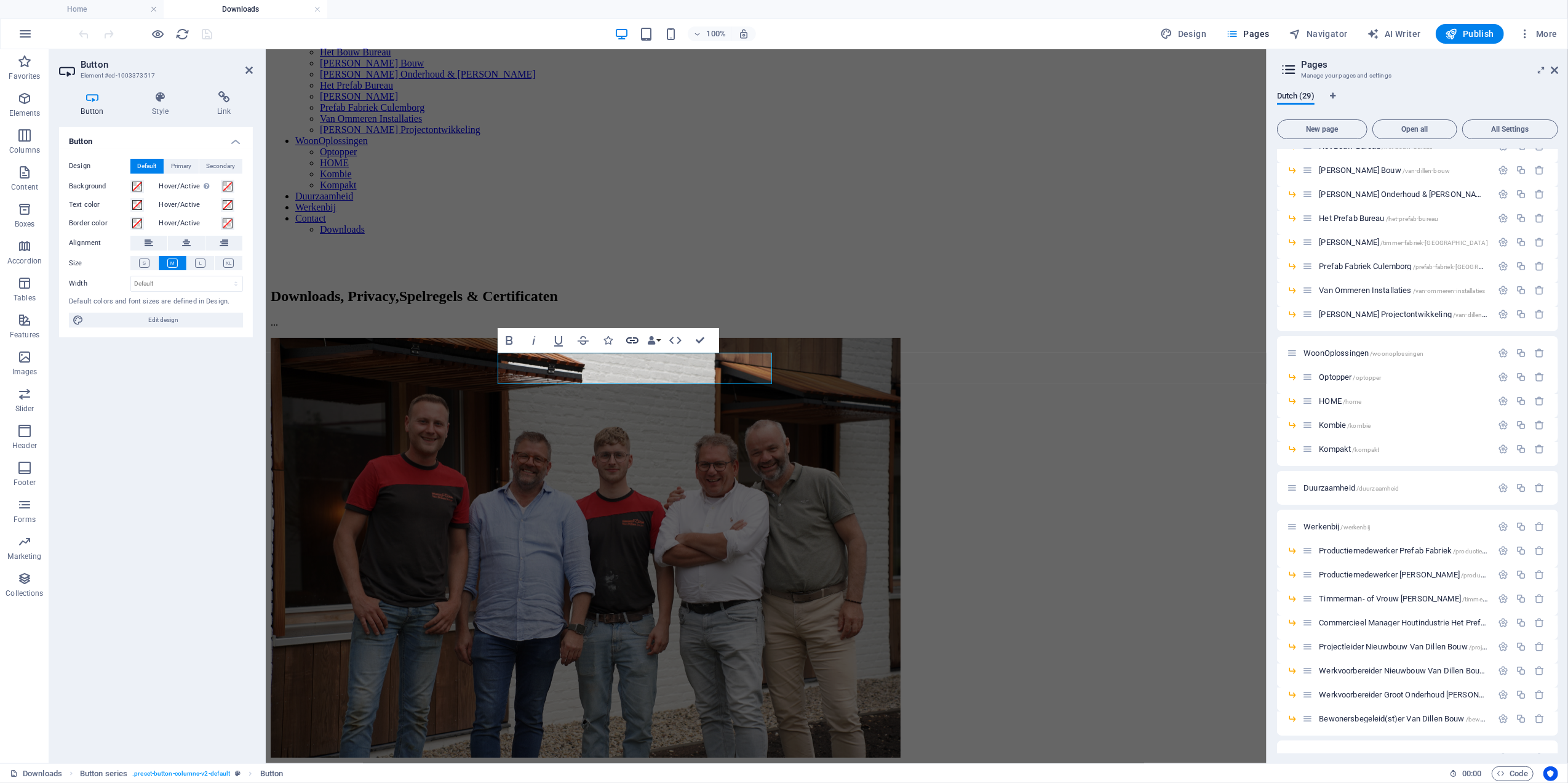
click at [622, 342] on button "Link" at bounding box center [633, 340] width 24 height 24
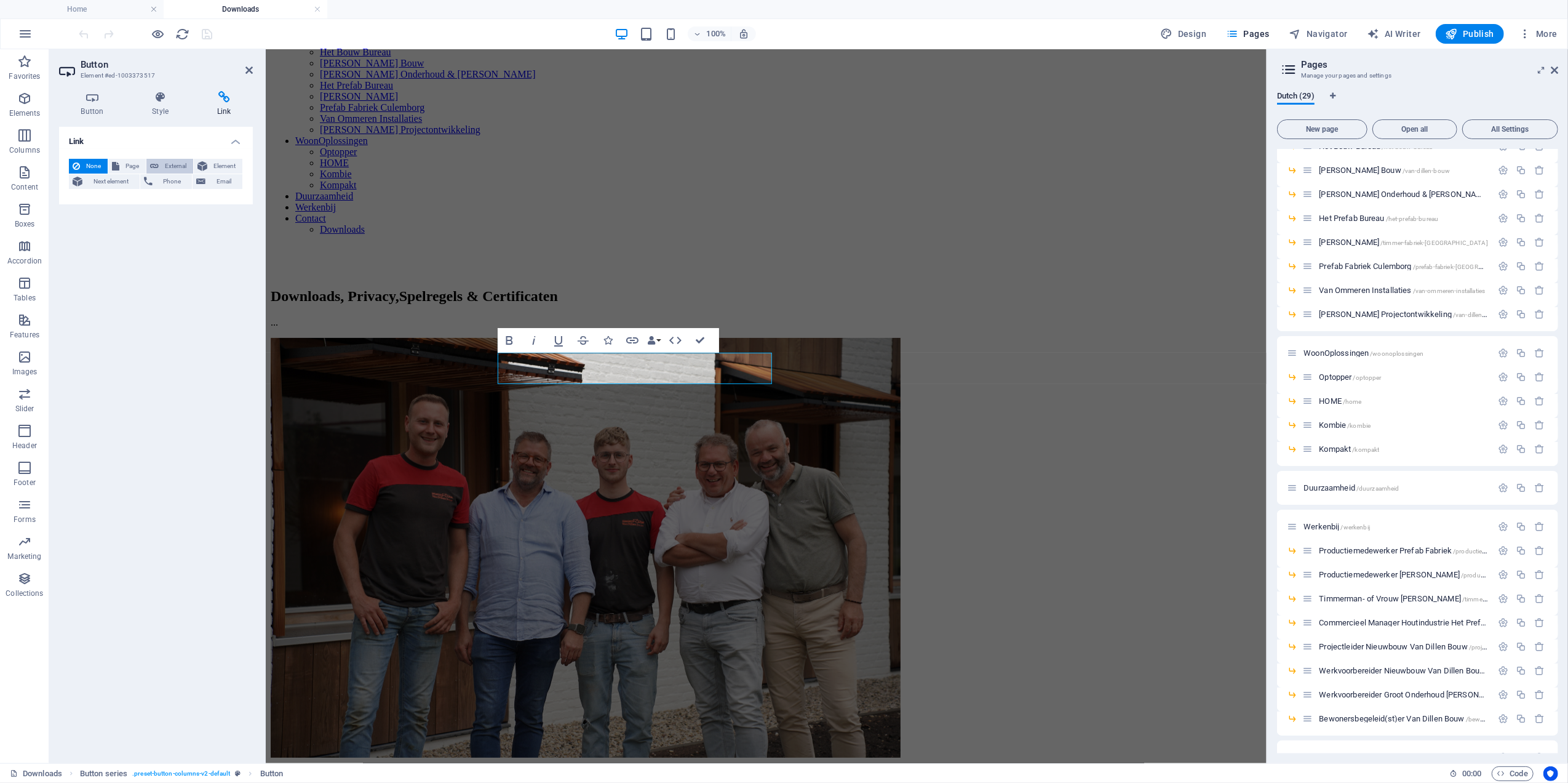
click at [147, 170] on button "External" at bounding box center [170, 166] width 47 height 14
select select "blank"
click at [130, 166] on span "Page" at bounding box center [132, 166] width 19 height 14
select select
click at [176, 166] on span "External" at bounding box center [176, 166] width 27 height 14
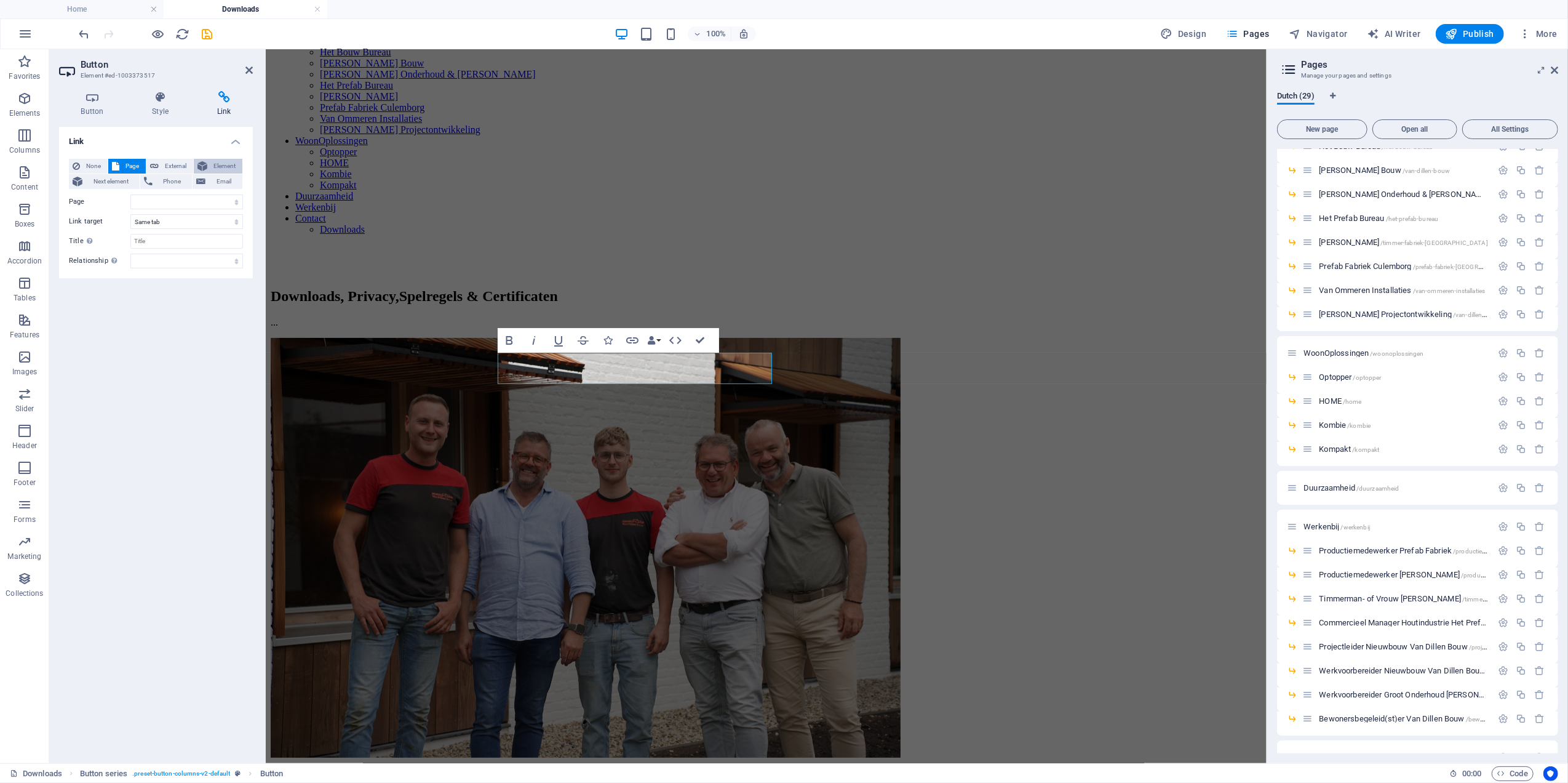
select select "blank"
click at [233, 163] on span "Element" at bounding box center [225, 166] width 28 height 14
click at [119, 186] on span "Next element" at bounding box center [111, 182] width 50 height 14
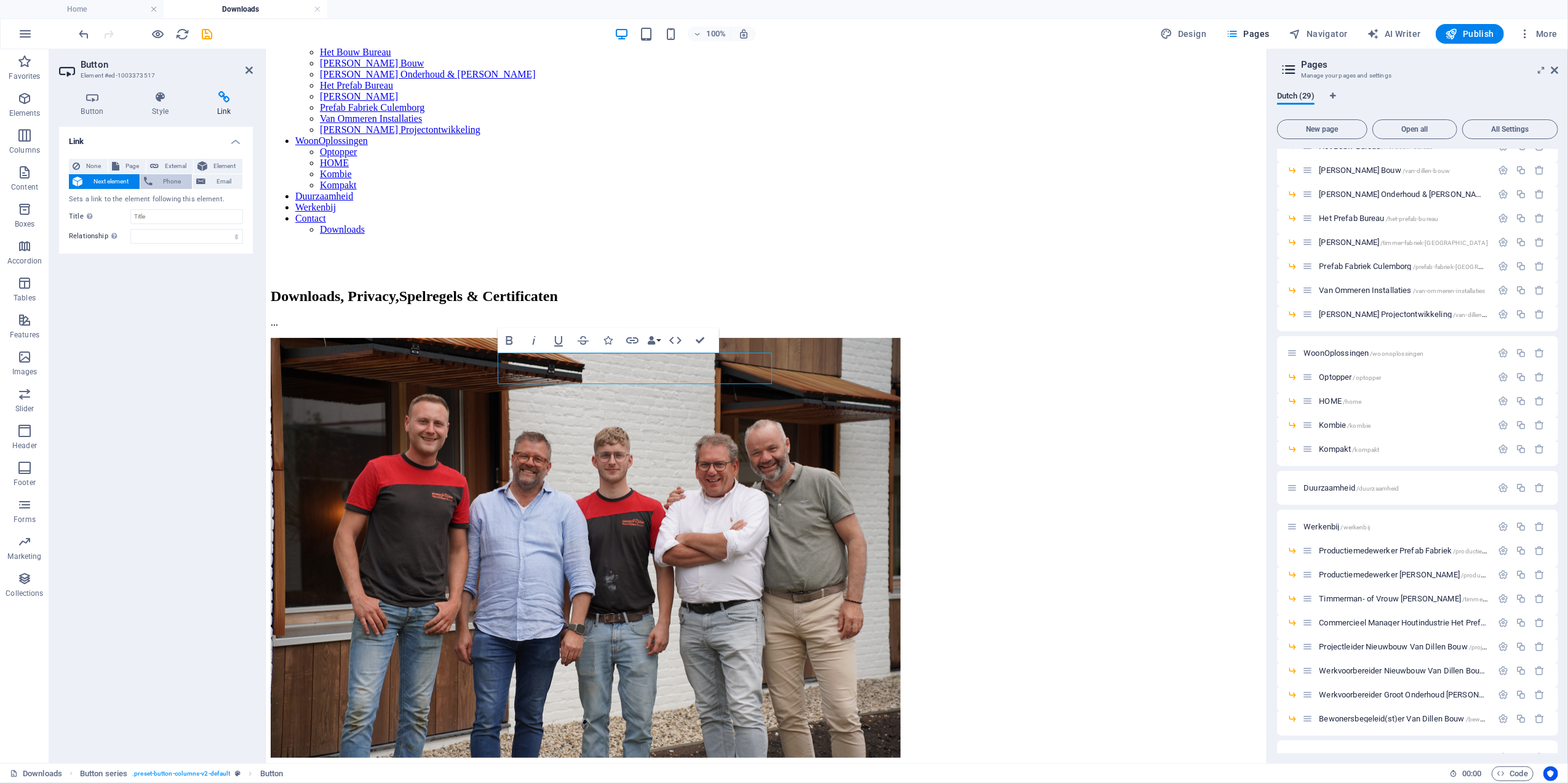
click at [157, 186] on span "Phone" at bounding box center [173, 182] width 33 height 14
click at [205, 184] on icon at bounding box center [201, 182] width 9 height 14
click at [99, 166] on span "None" at bounding box center [93, 166] width 20 height 14
click at [232, 143] on h4 "Link" at bounding box center [156, 138] width 194 height 22
click at [436, 782] on link "Privacy verklaring Van Dillen Bouwgroep" at bounding box center [353, 796] width 166 height 11
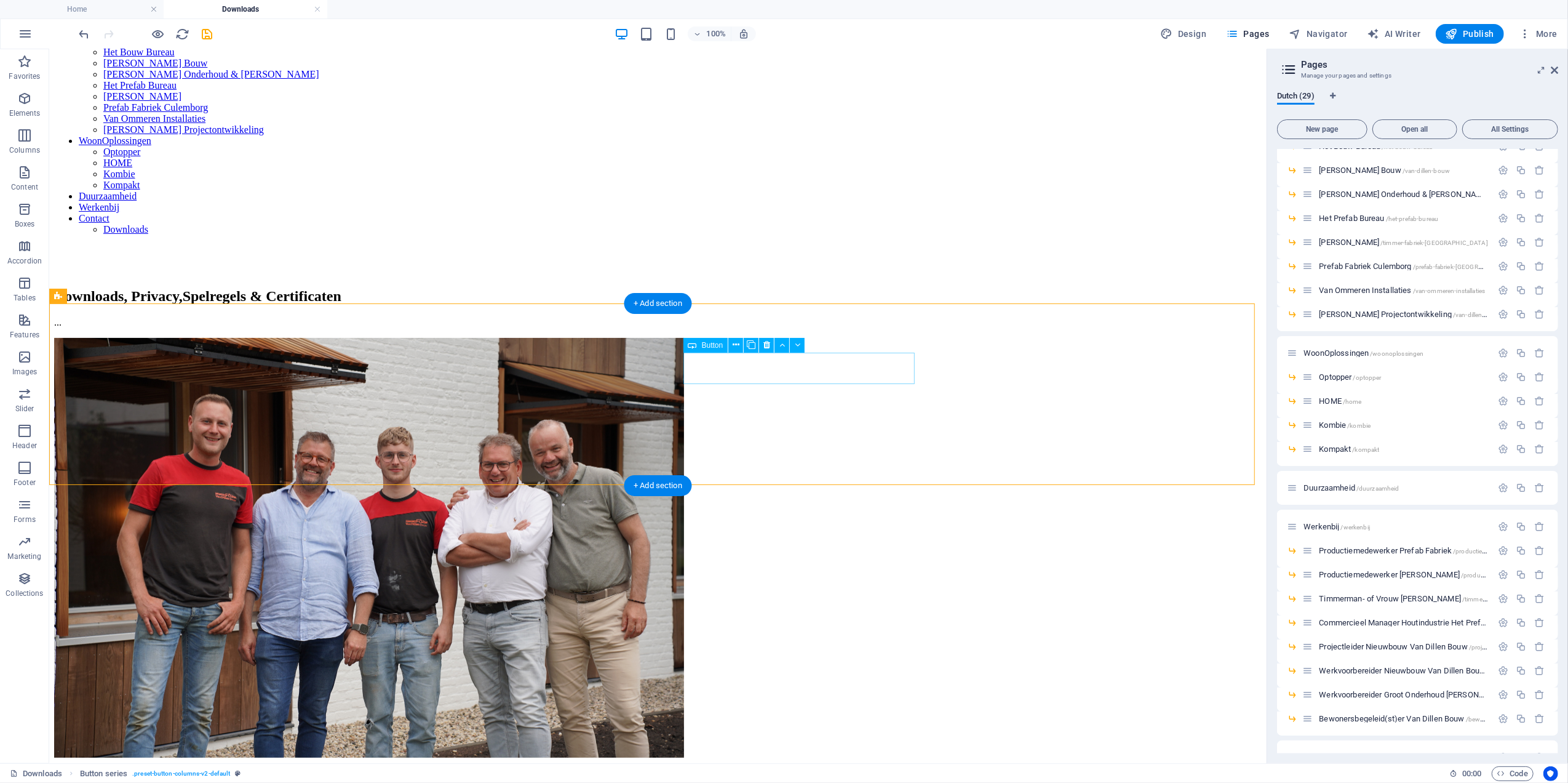
click at [34, 102] on span "Elements" at bounding box center [24, 105] width 49 height 30
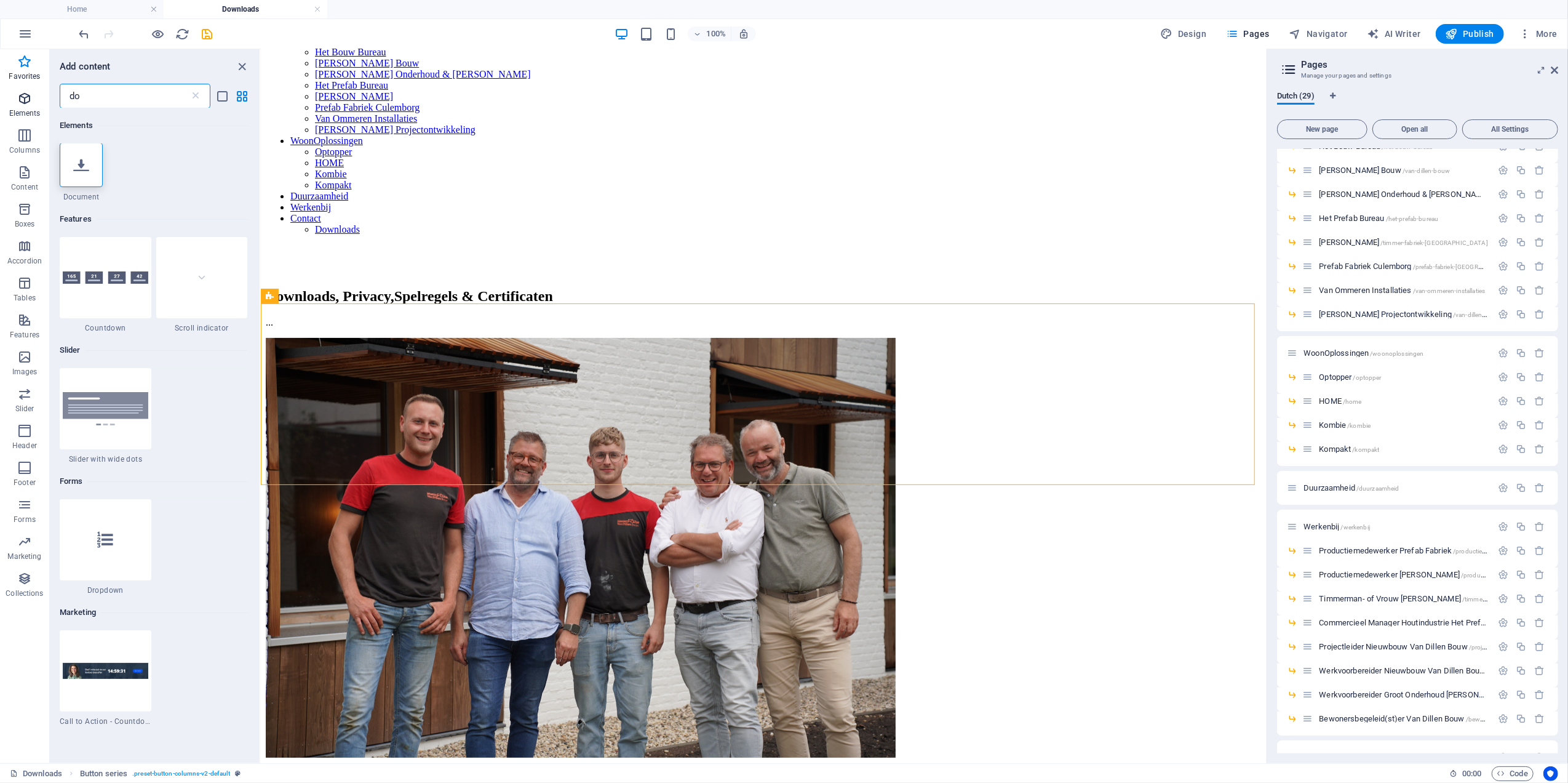
scroll to position [0, 0]
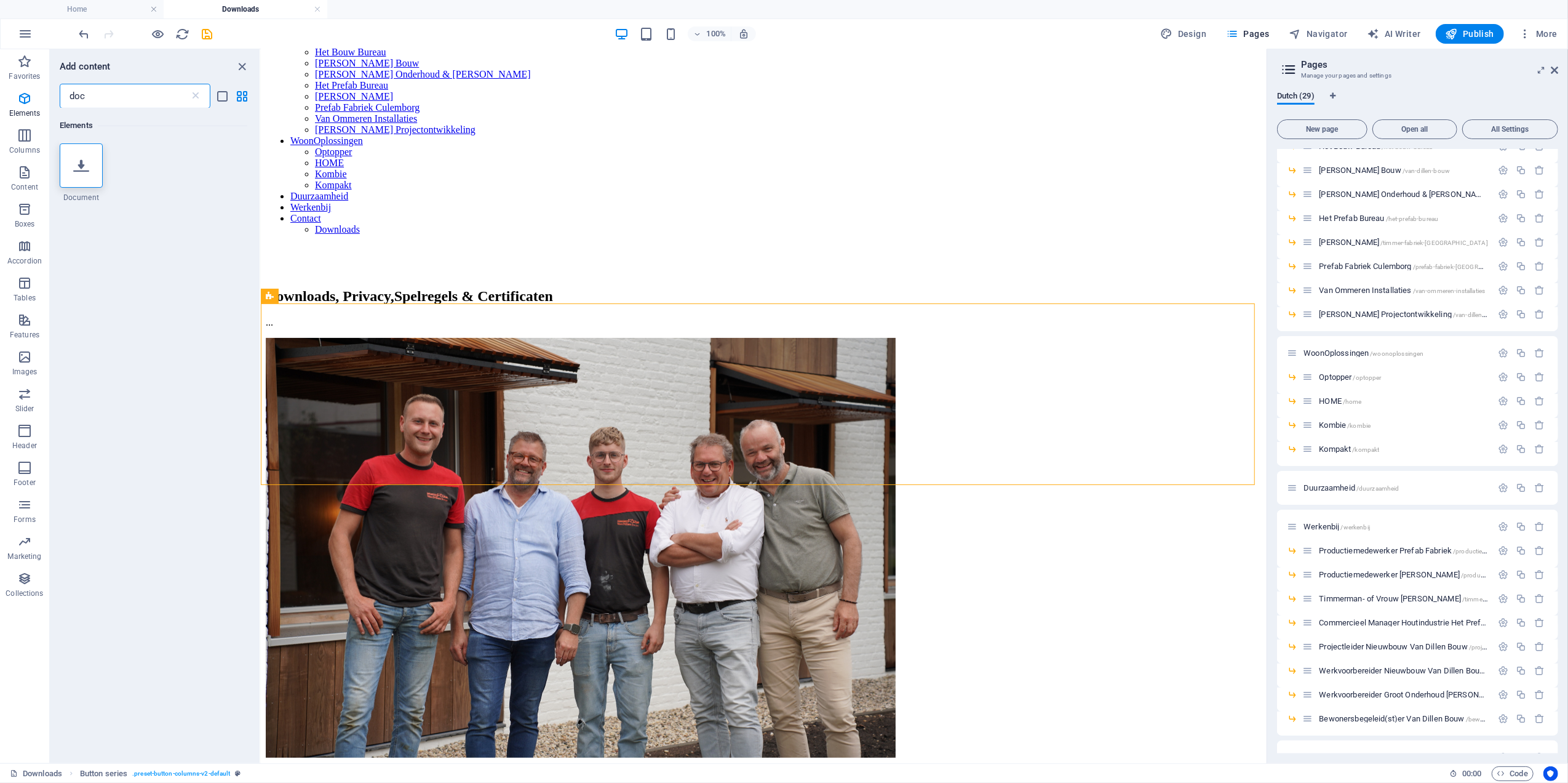
type input "doc"
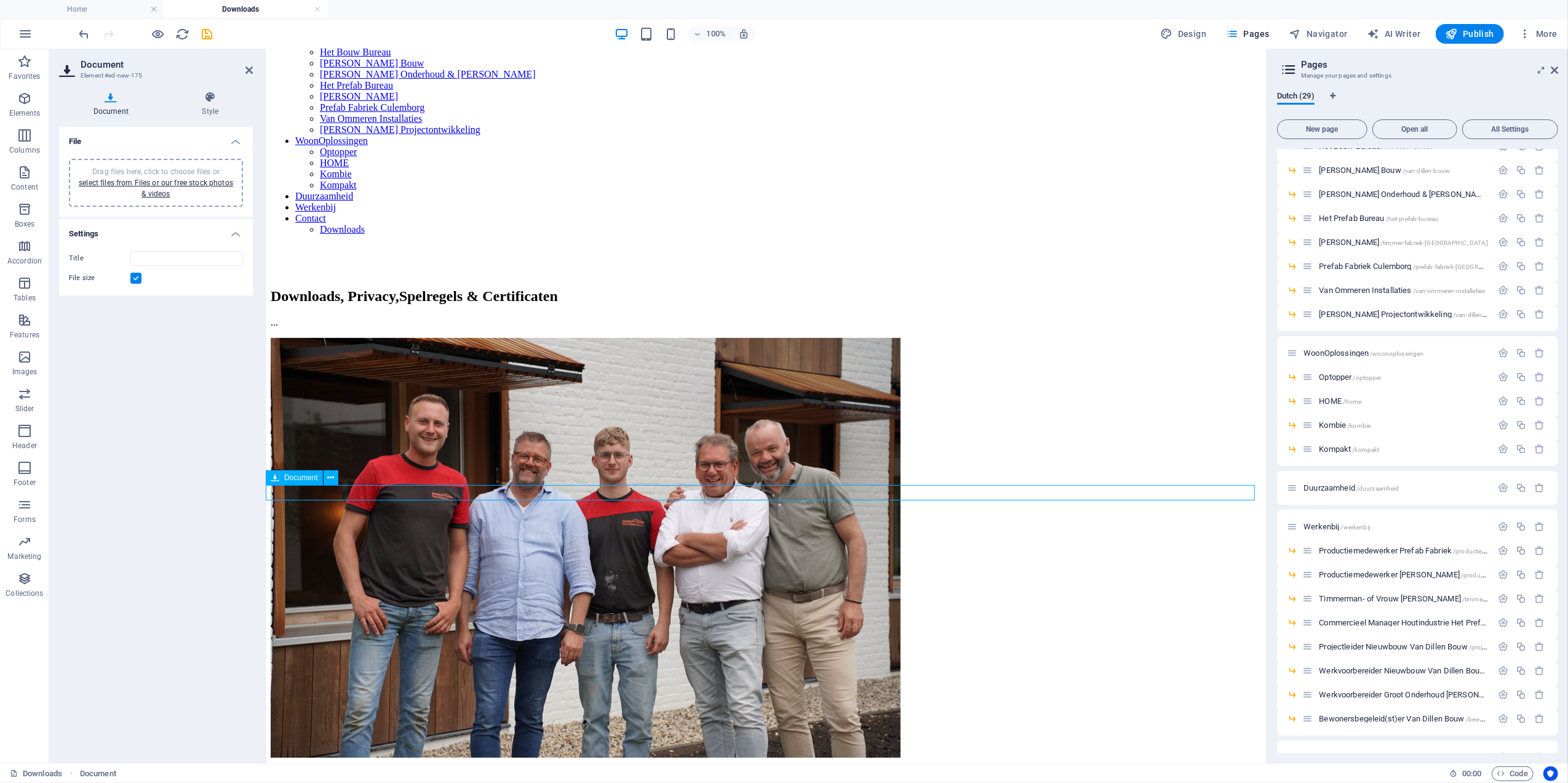
click at [167, 187] on div "Drag files here, click to choose files or select files from Files or our free s…" at bounding box center [156, 183] width 159 height 34
click at [183, 291] on input "VanDillenBouwGroep-Privacy-verklaring-mJnrg6ubJ3NXZBR9LzlhLw.pdf" at bounding box center [186, 284] width 112 height 14
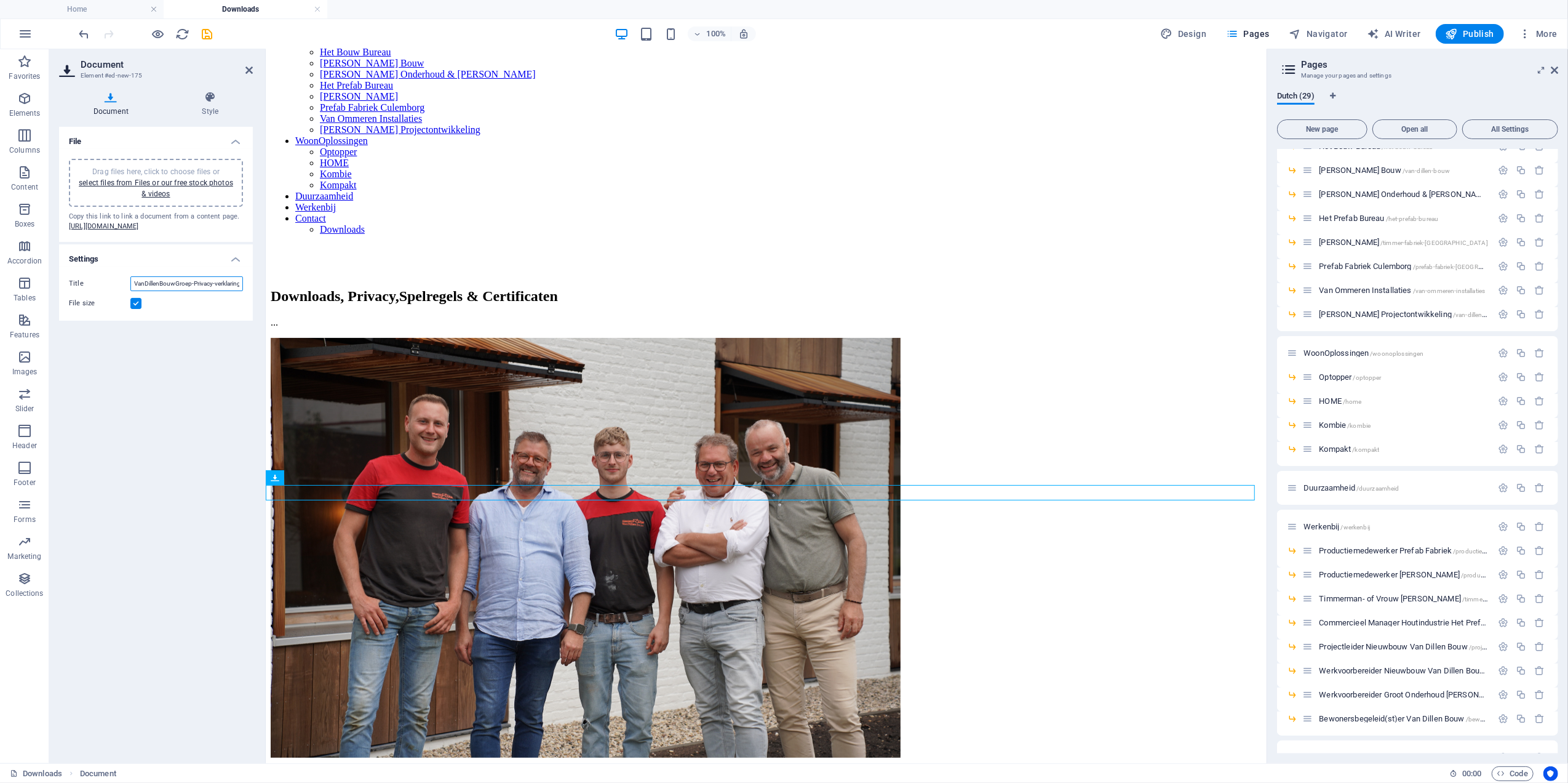
click at [184, 291] on input "VanDillenBouwGroep-Privacy-verklaring-mJnrg6ubJ3NXZBR9LzlhLw.pdf" at bounding box center [186, 284] width 112 height 14
type input "Privacy verklaring Van Dillen Bouwgroep"
click at [234, 100] on icon at bounding box center [210, 97] width 85 height 13
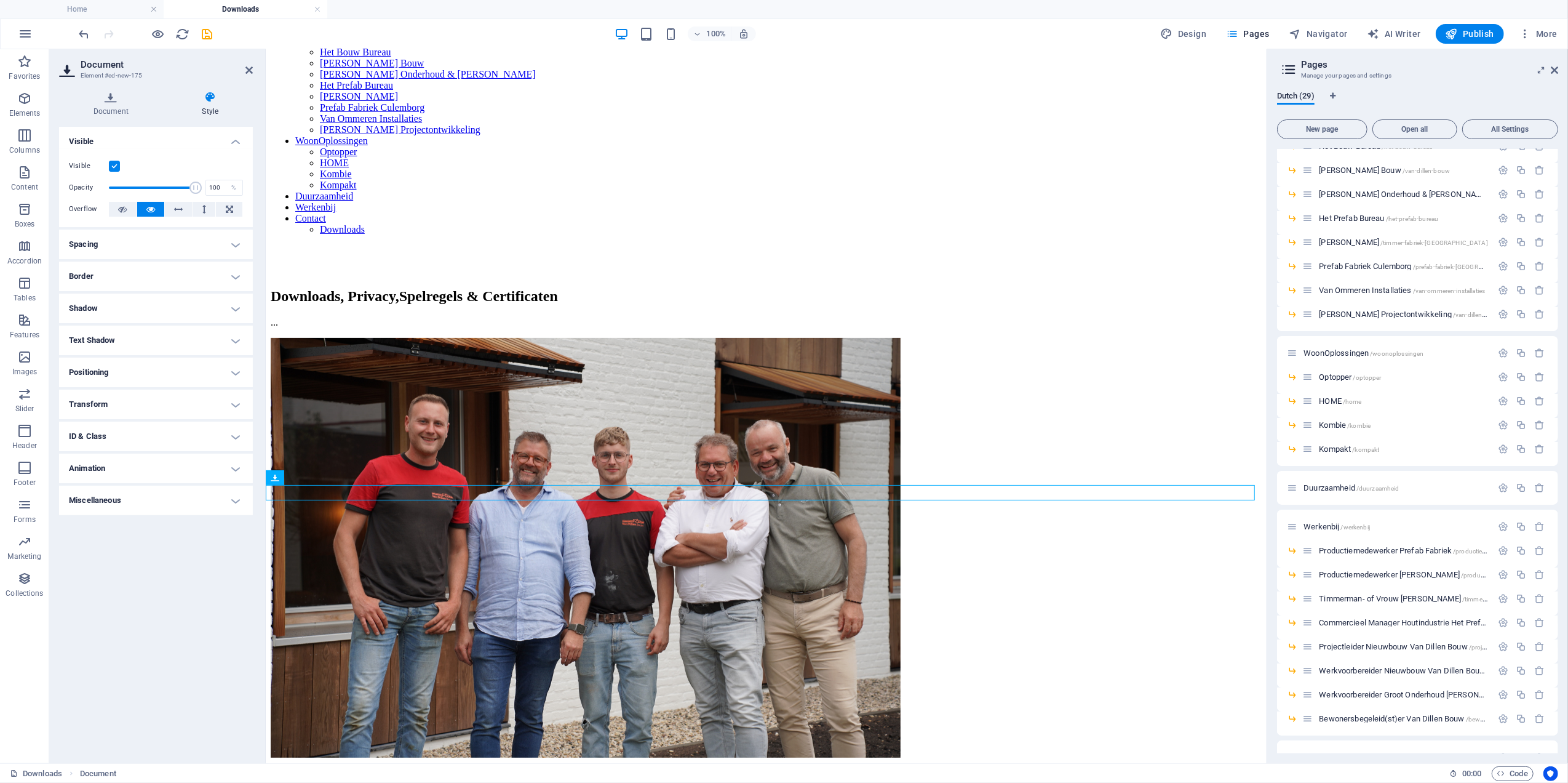
click at [118, 166] on label at bounding box center [114, 166] width 11 height 11
click at [0, 0] on input "Visible" at bounding box center [0, 0] width 0 height 0
click at [118, 166] on label at bounding box center [114, 166] width 11 height 11
click at [0, 0] on input "Visible" at bounding box center [0, 0] width 0 height 0
click at [170, 247] on h4 "Spacing" at bounding box center [156, 244] width 194 height 30
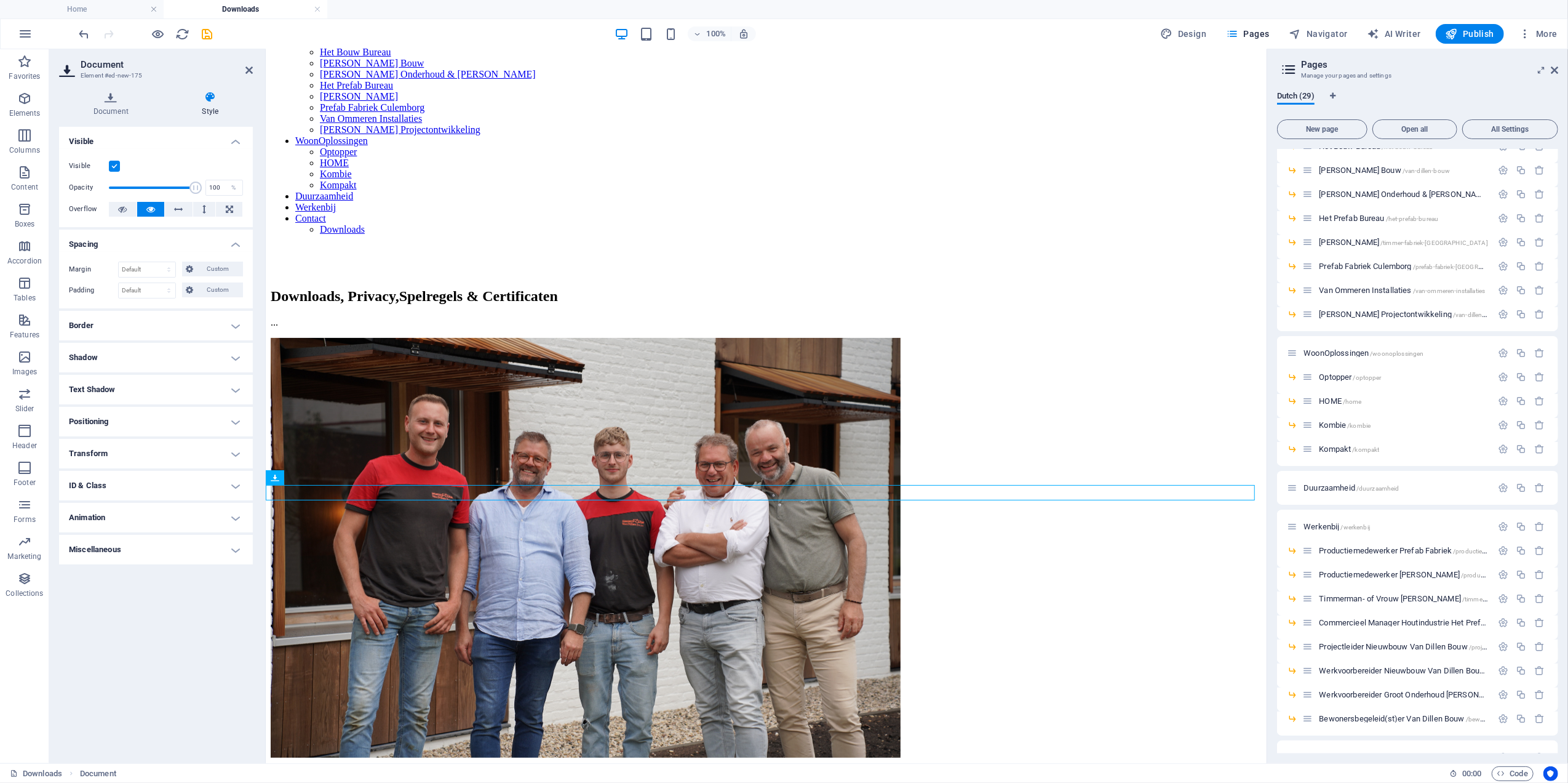
click at [170, 243] on h4 "Spacing" at bounding box center [156, 241] width 194 height 22
click at [191, 288] on h4 "Border" at bounding box center [156, 276] width 194 height 30
click at [188, 276] on h4 "Border" at bounding box center [156, 273] width 194 height 22
click at [188, 276] on h4 "Border" at bounding box center [156, 276] width 194 height 30
click at [160, 303] on span at bounding box center [161, 301] width 9 height 9
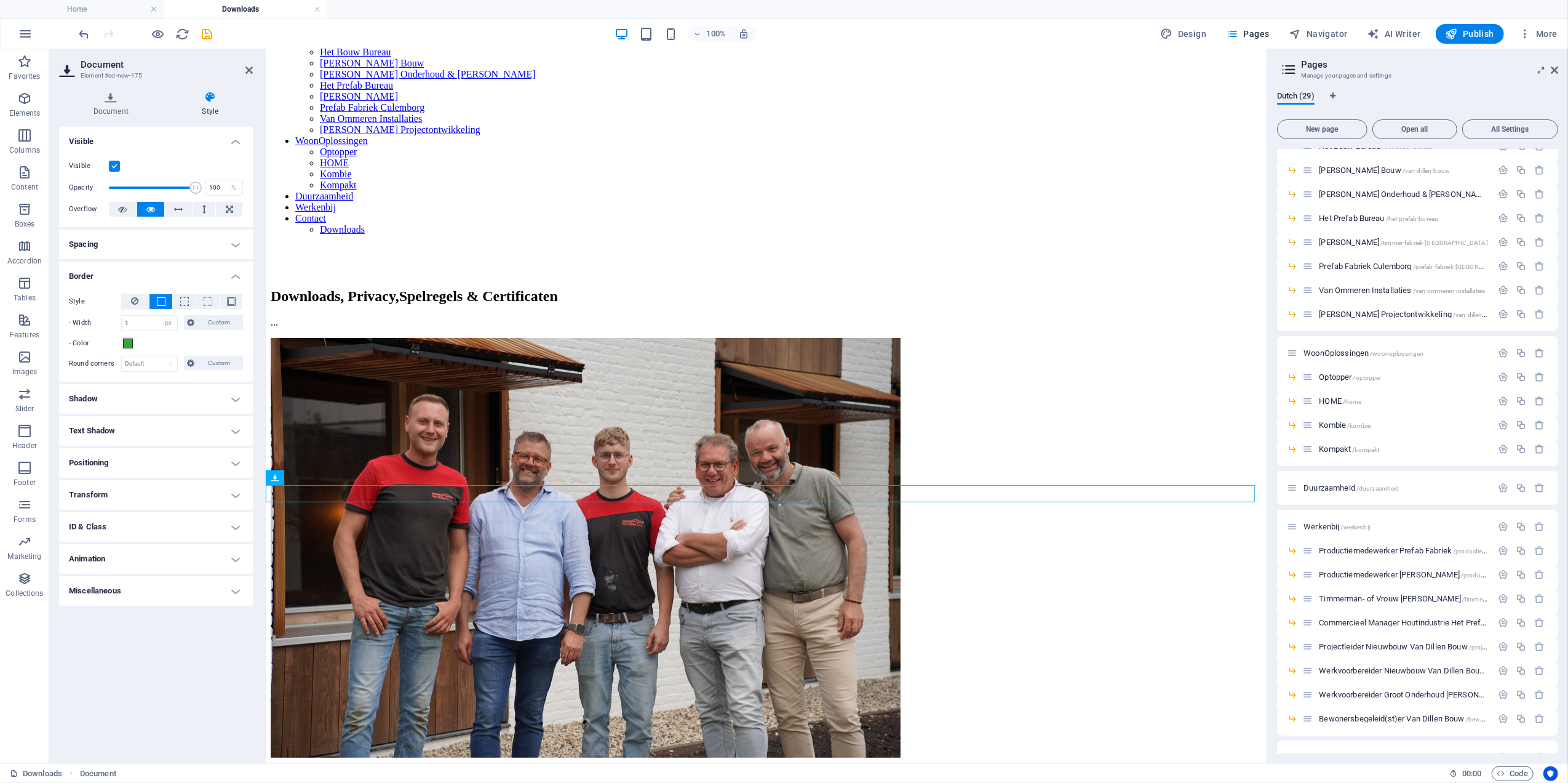
click at [160, 301] on span at bounding box center [161, 301] width 9 height 9
click at [138, 298] on icon at bounding box center [135, 301] width 7 height 14
click at [187, 274] on h4 "Border" at bounding box center [156, 273] width 194 height 22
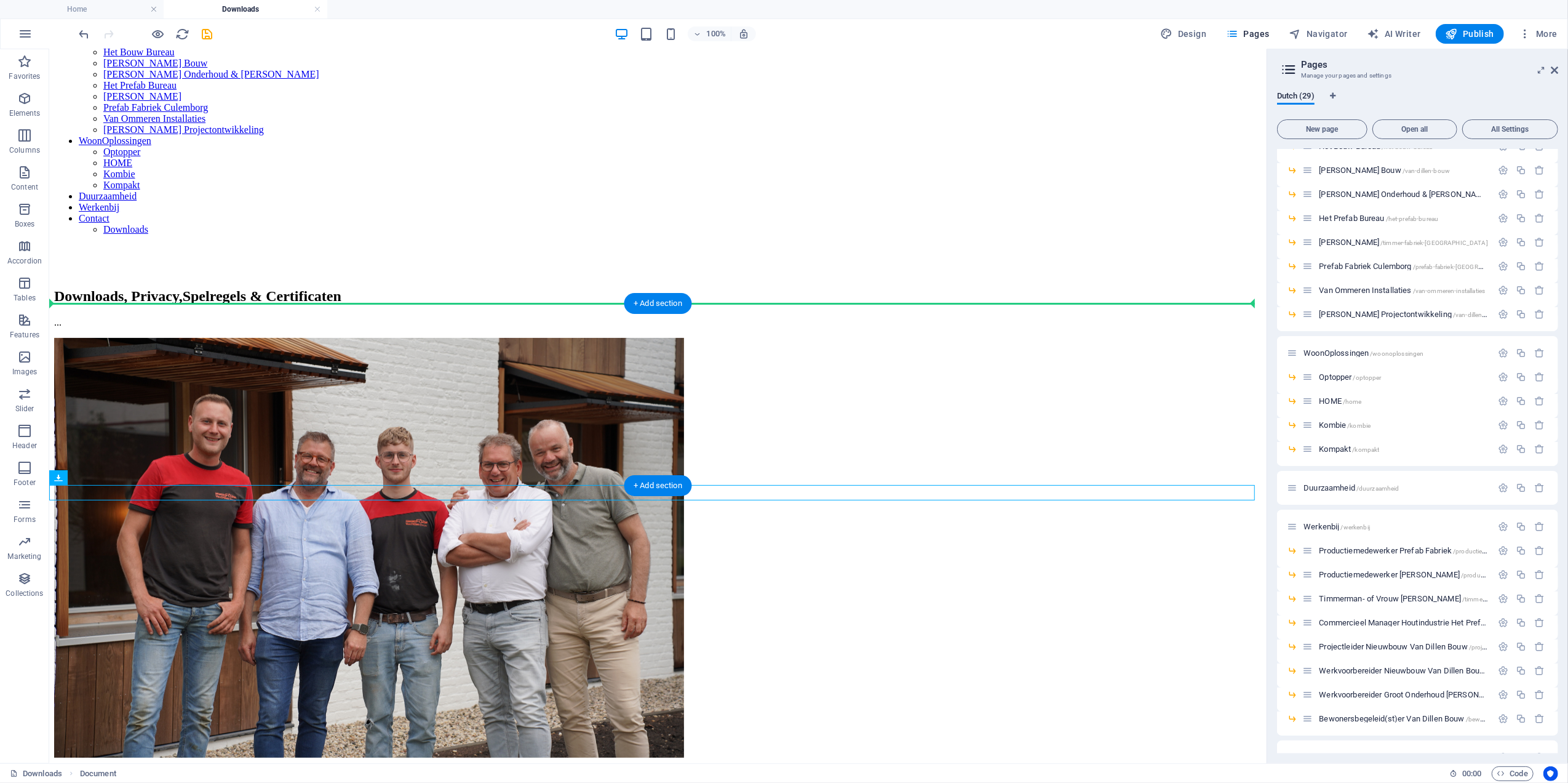
drag, startPoint x: 262, startPoint y: 488, endPoint x: 987, endPoint y: 388, distance: 731.9
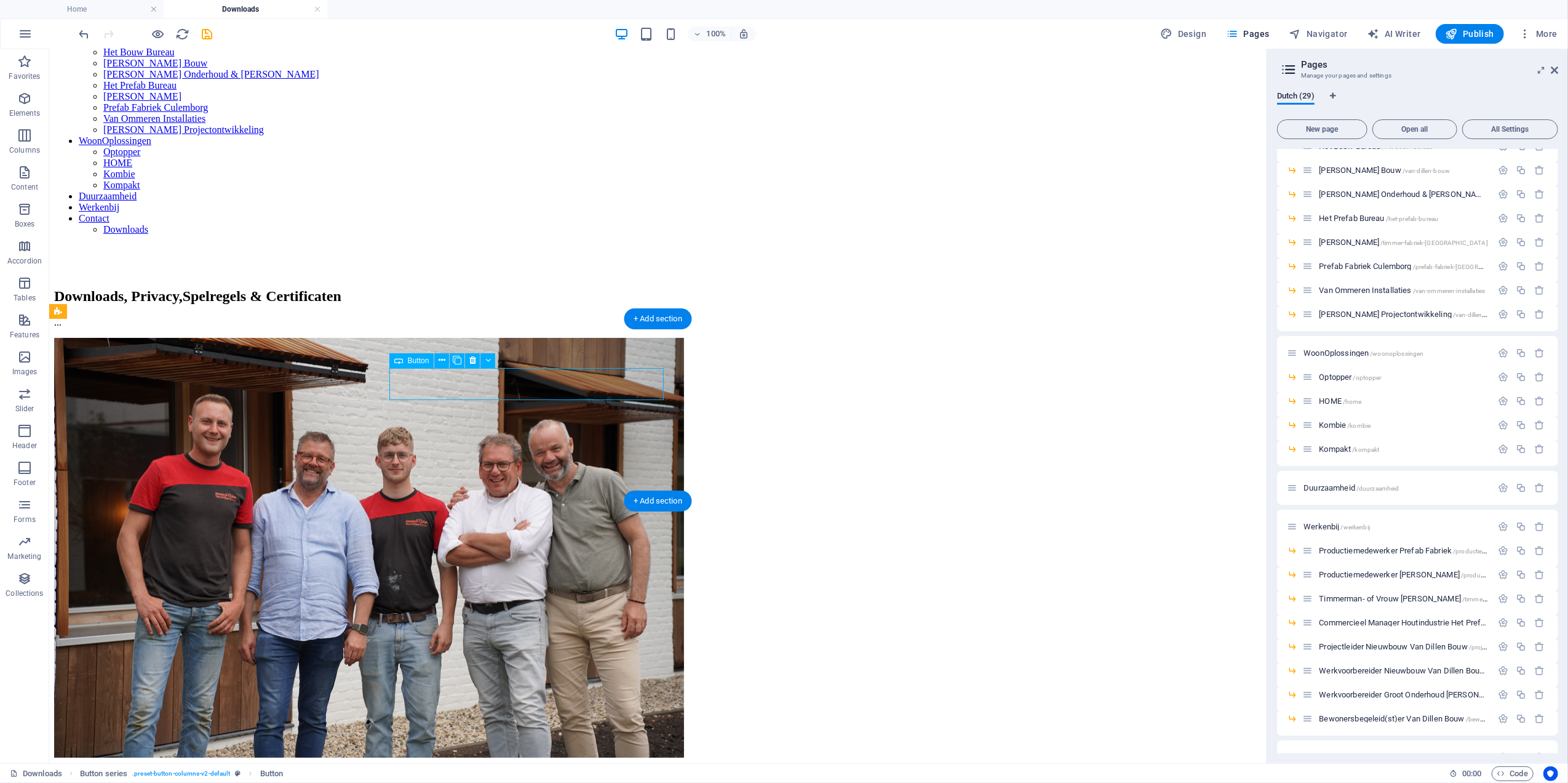
click at [414, 357] on span "Button" at bounding box center [418, 361] width 22 height 7
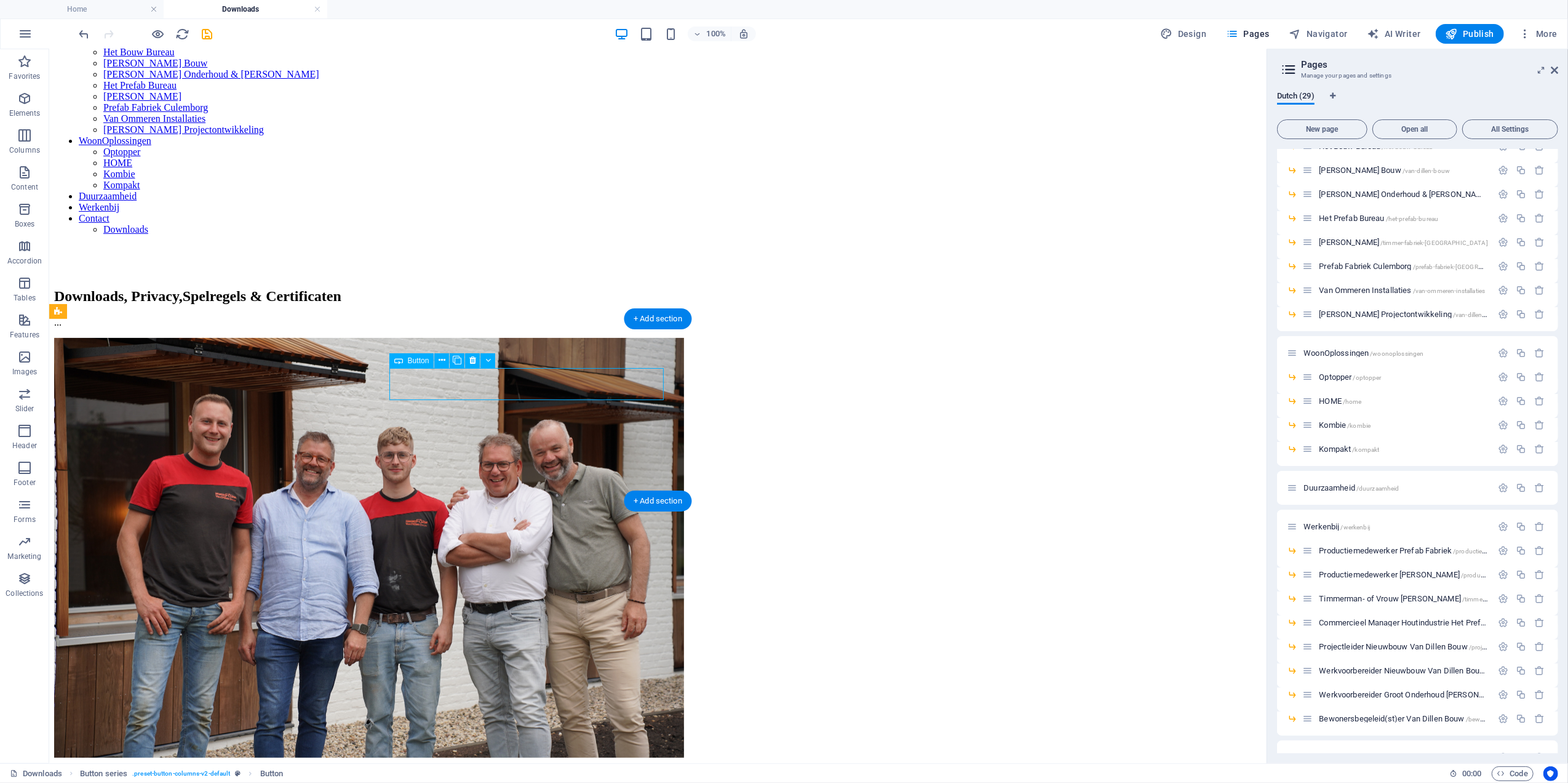
click at [435, 357] on button at bounding box center [441, 361] width 14 height 14
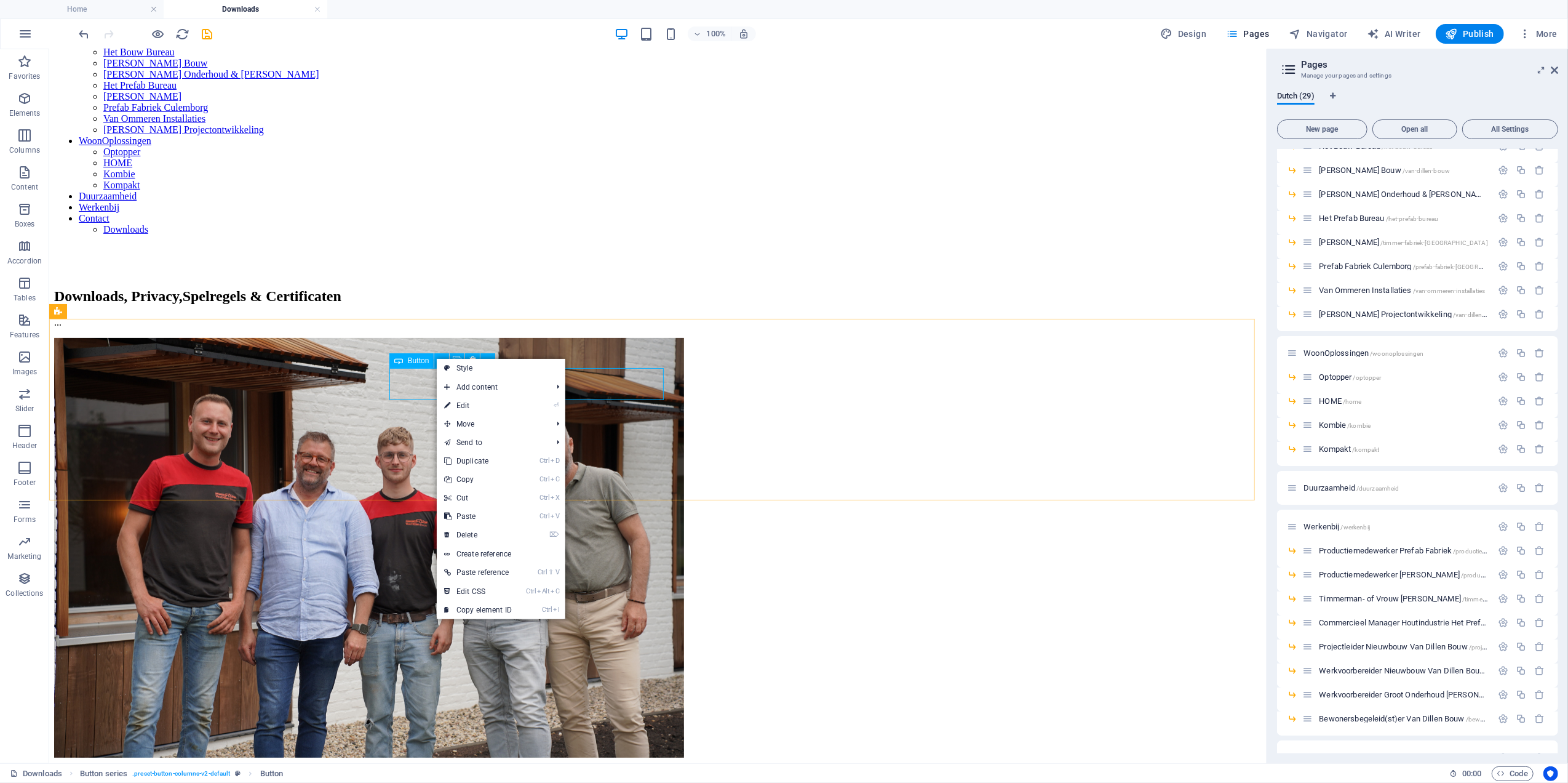
click at [422, 359] on span "Button" at bounding box center [418, 361] width 22 height 7
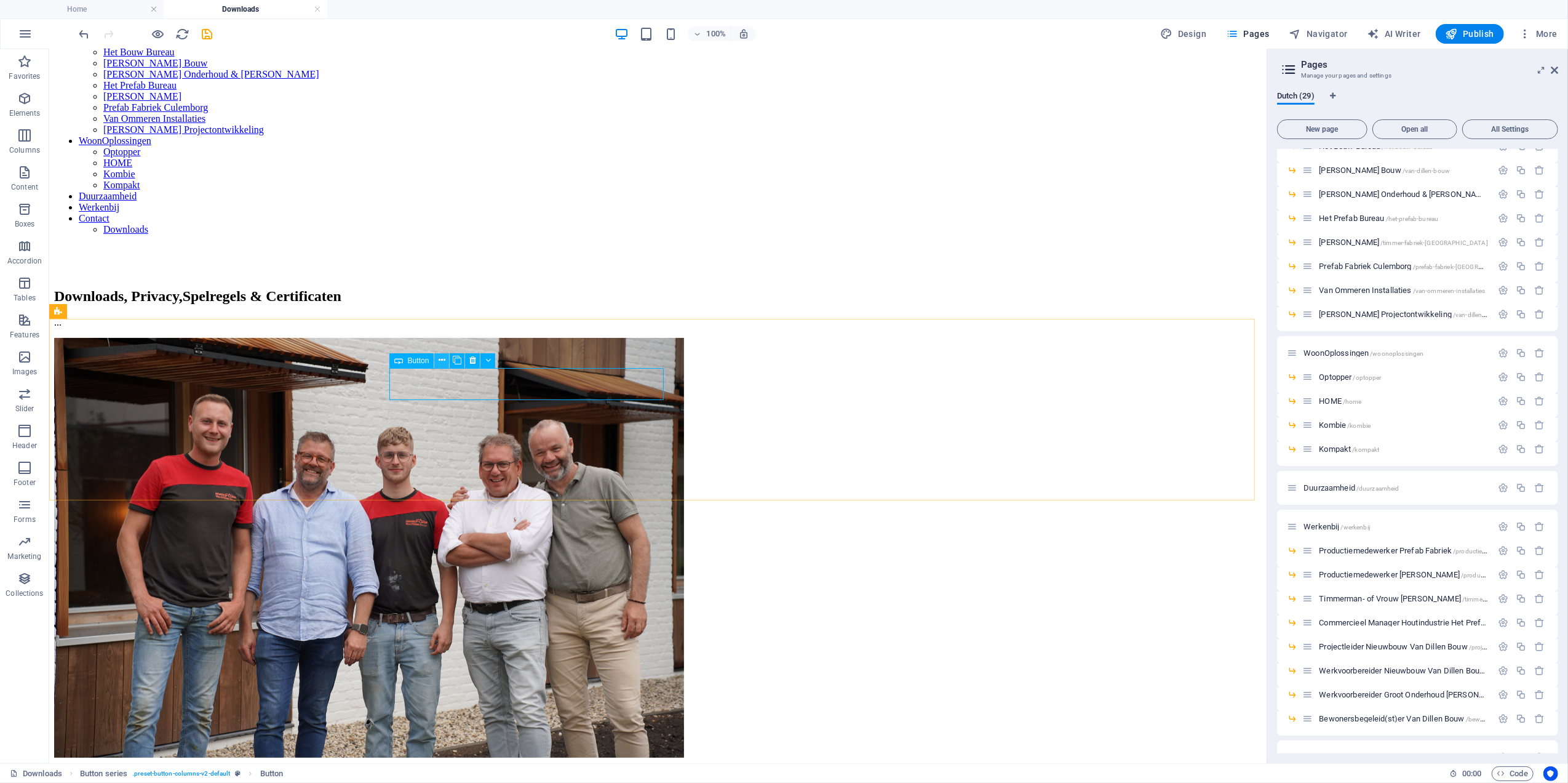
click at [444, 362] on icon at bounding box center [442, 361] width 7 height 13
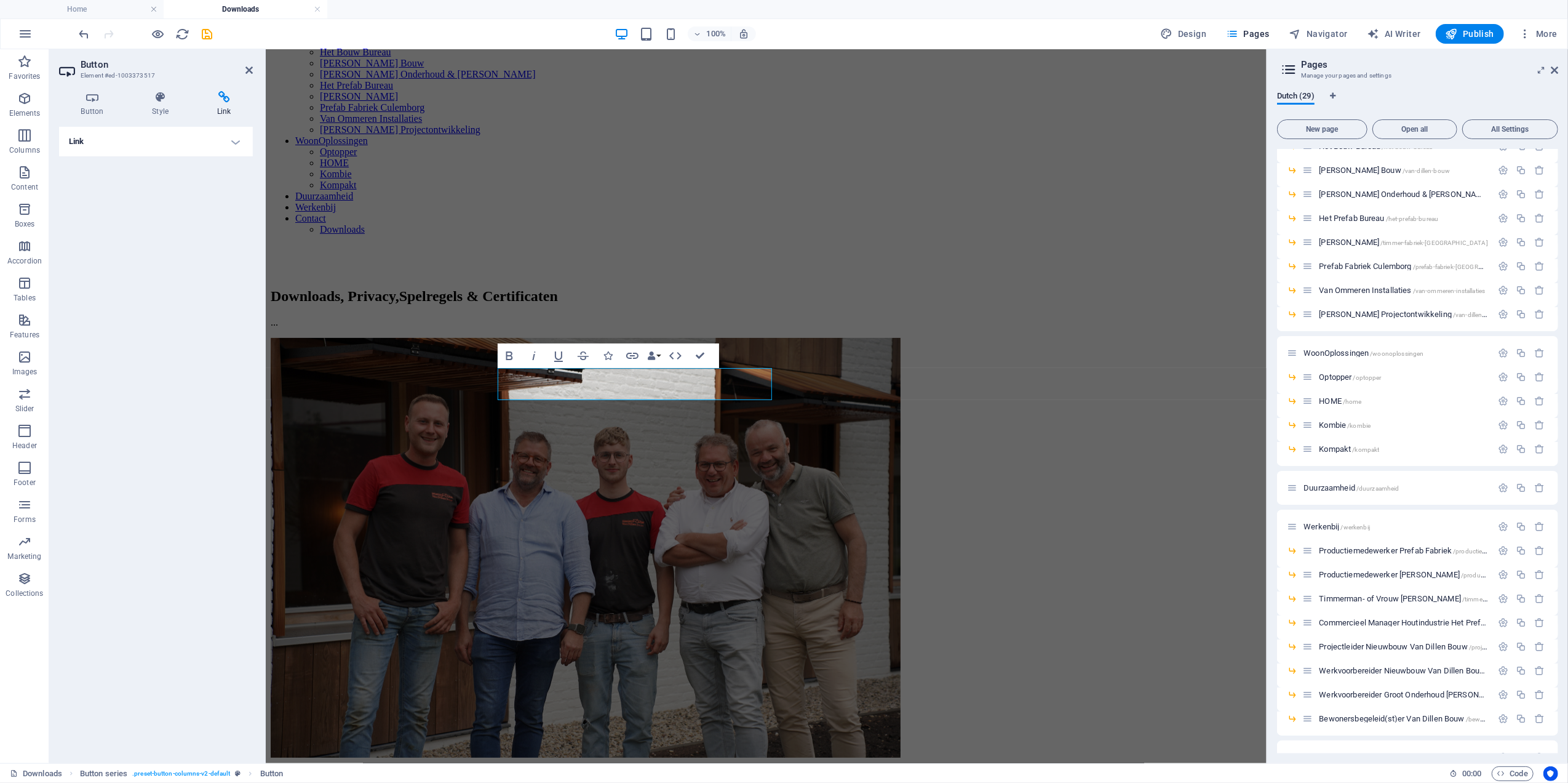
click at [187, 137] on h4 "Link" at bounding box center [156, 141] width 194 height 30
click at [164, 116] on h4 "Style" at bounding box center [162, 103] width 65 height 26
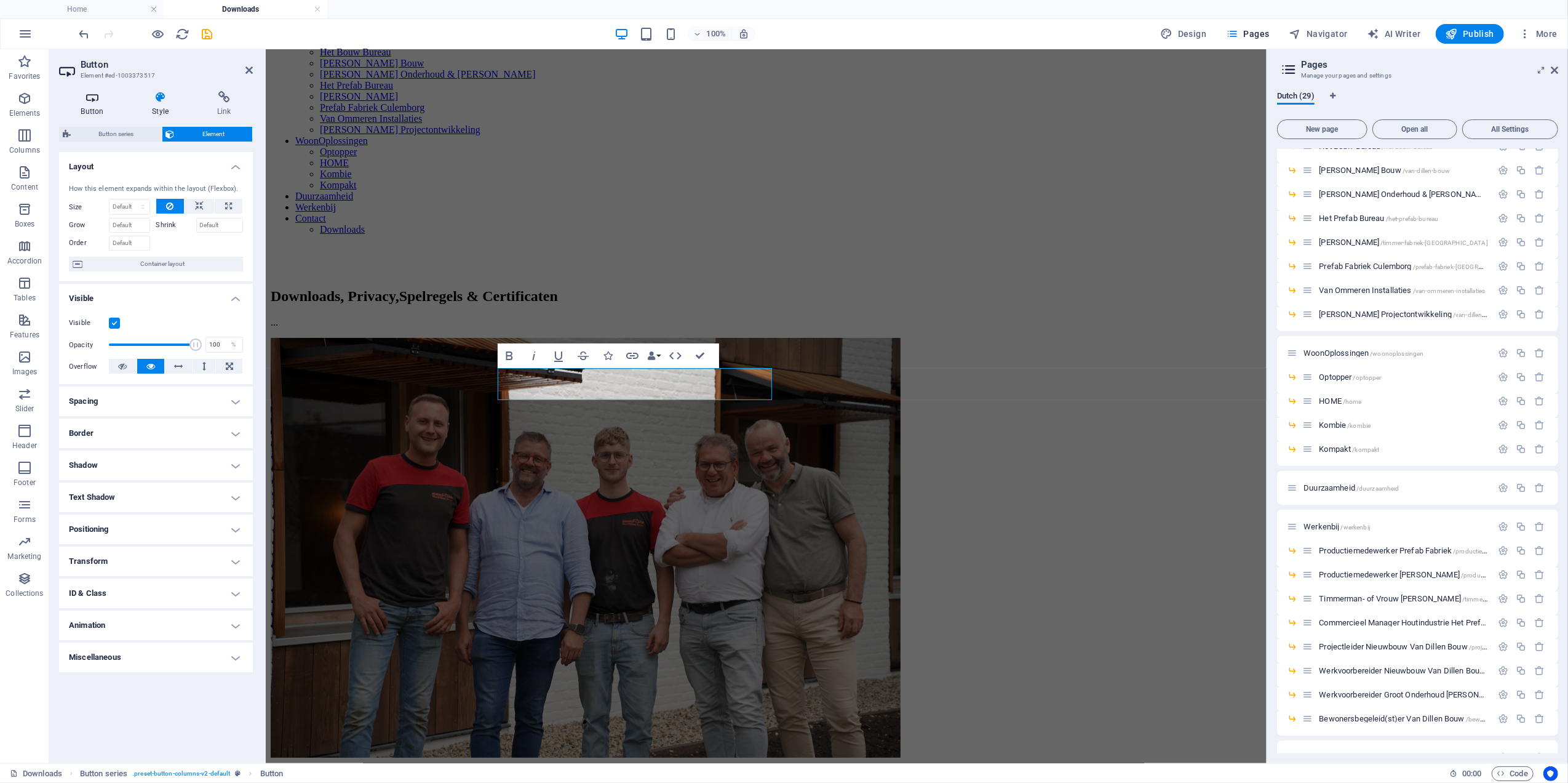
click at [82, 106] on h4 "Button" at bounding box center [95, 103] width 72 height 26
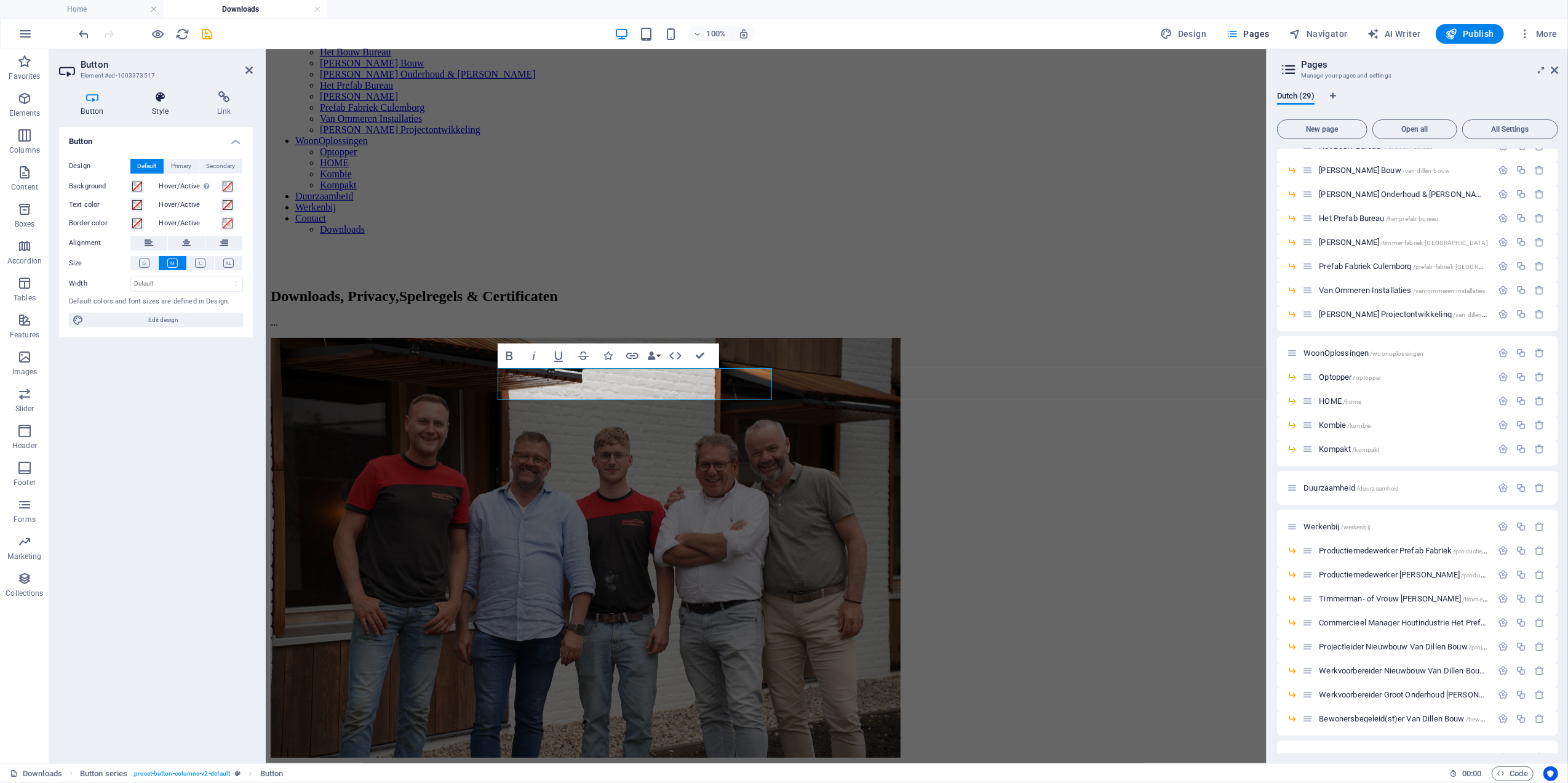
click at [141, 97] on icon at bounding box center [160, 97] width 61 height 13
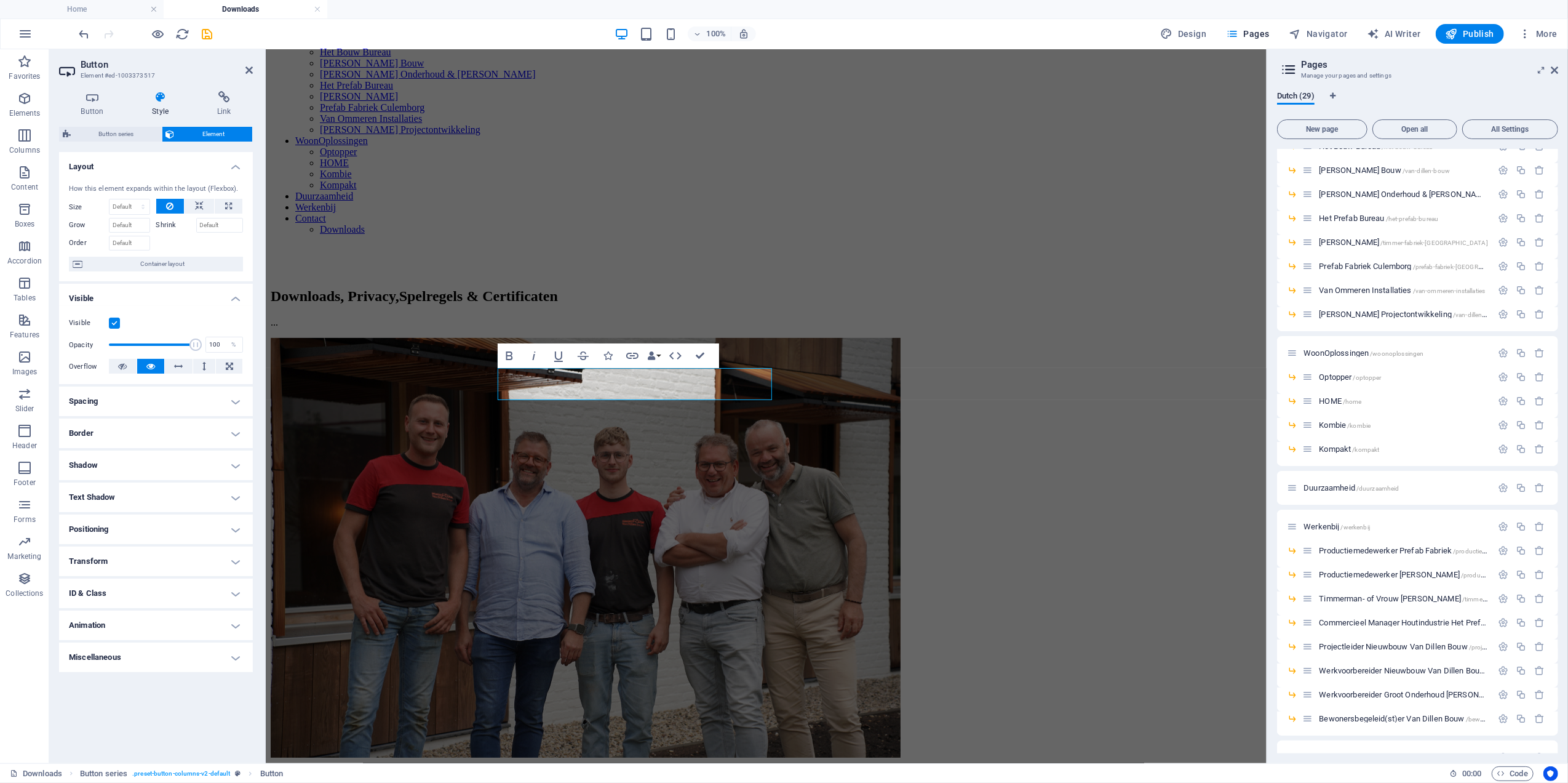
click at [257, 72] on aside "Button Element #ed-1003373517 Button Style Link Button Design Default Primary S…" at bounding box center [157, 406] width 216 height 714
click at [254, 69] on aside "Button Element #ed-1003373517 Button Style Link Button Design Default Primary S…" at bounding box center [157, 406] width 216 height 714
drag, startPoint x: 18, startPoint y: 113, endPoint x: 30, endPoint y: 109, distance: 12.6
click at [22, 113] on p "Elements" at bounding box center [25, 113] width 32 height 10
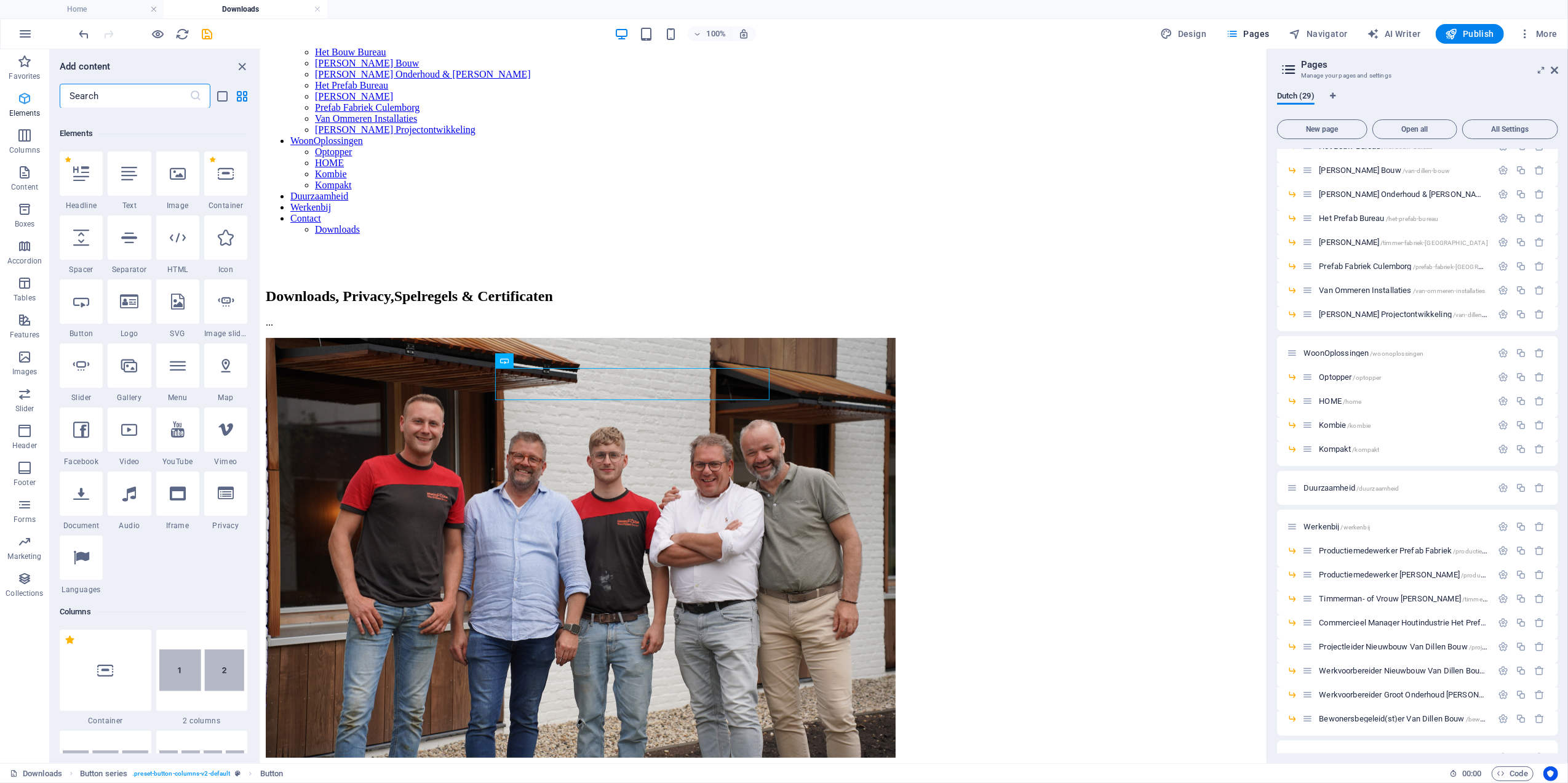
scroll to position [131, 0]
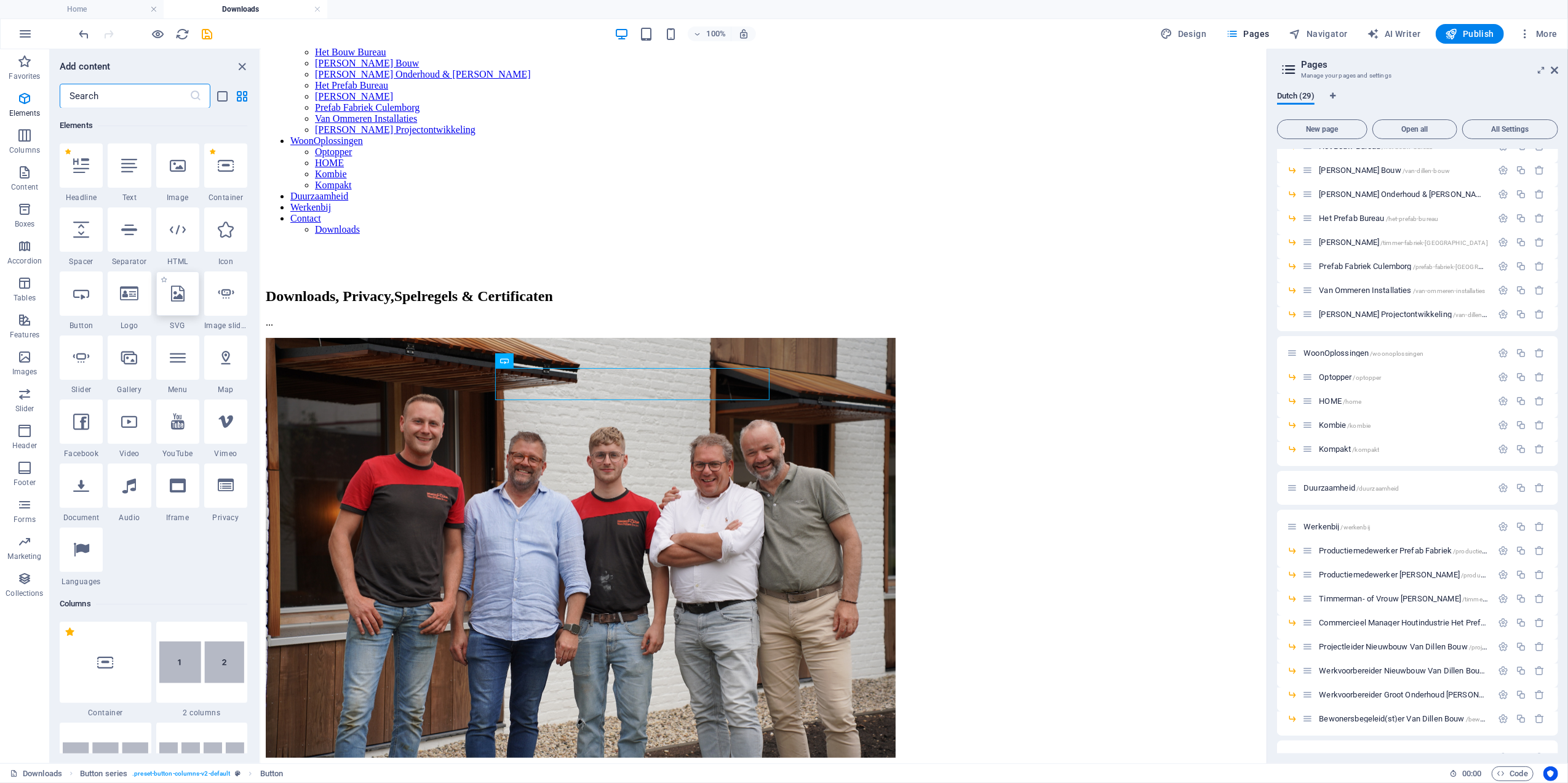
click at [185, 305] on div at bounding box center [178, 293] width 43 height 44
select select "xMidYMid"
select select "px"
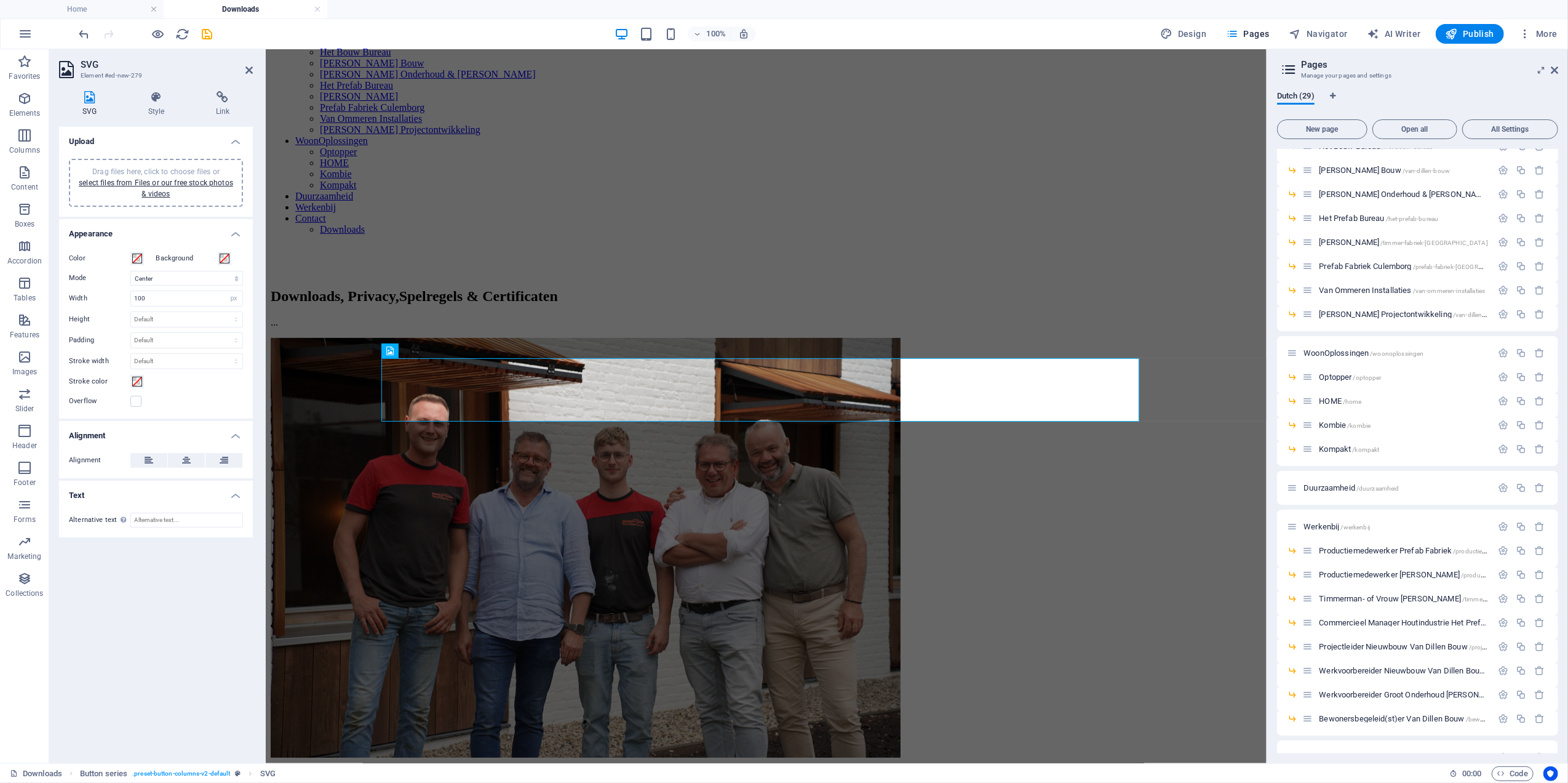
click at [244, 77] on header "SVG Element #ed-new-279" at bounding box center [156, 65] width 194 height 32
click at [245, 74] on icon at bounding box center [249, 70] width 7 height 10
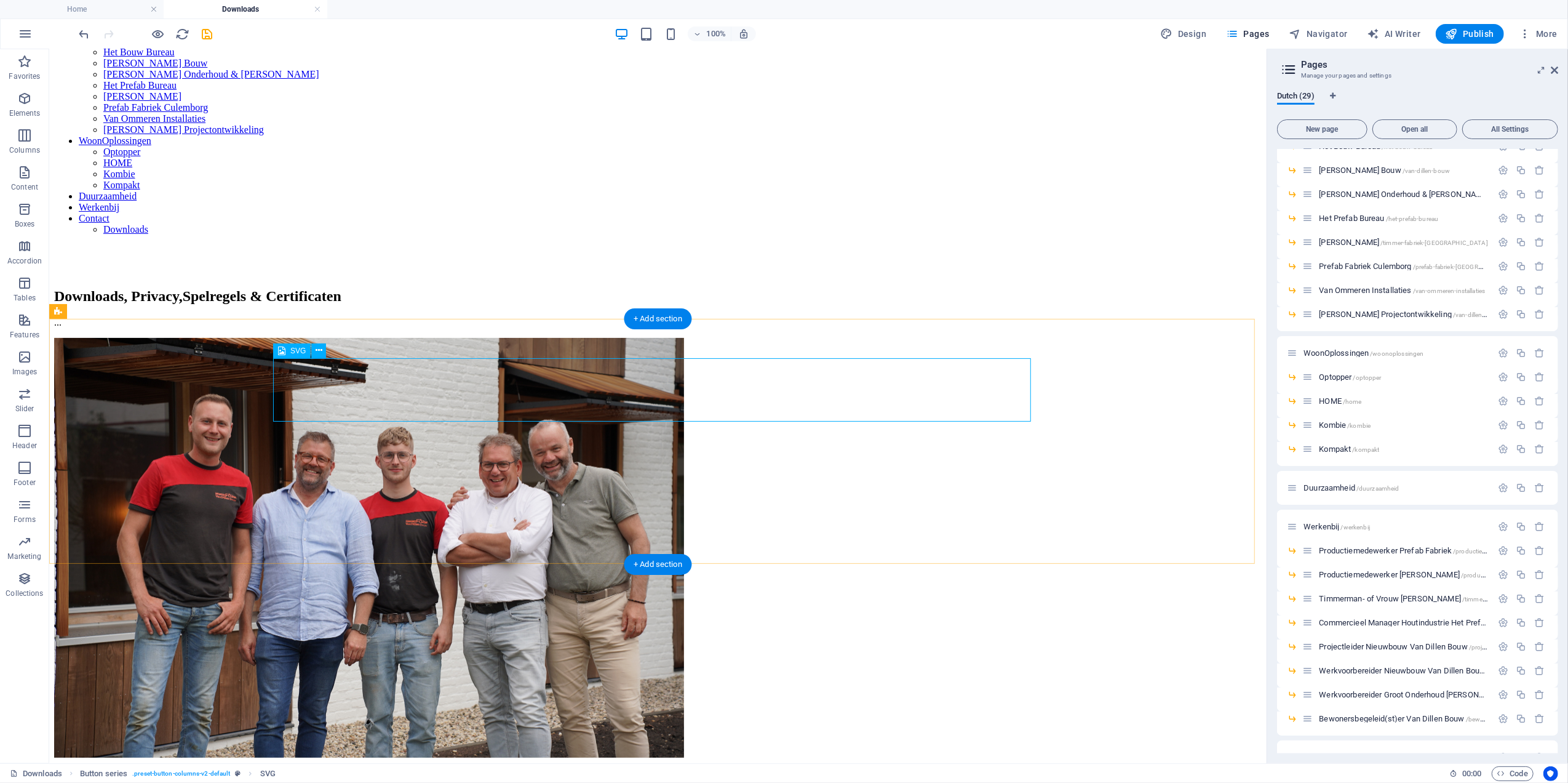
click at [314, 351] on button at bounding box center [318, 351] width 14 height 14
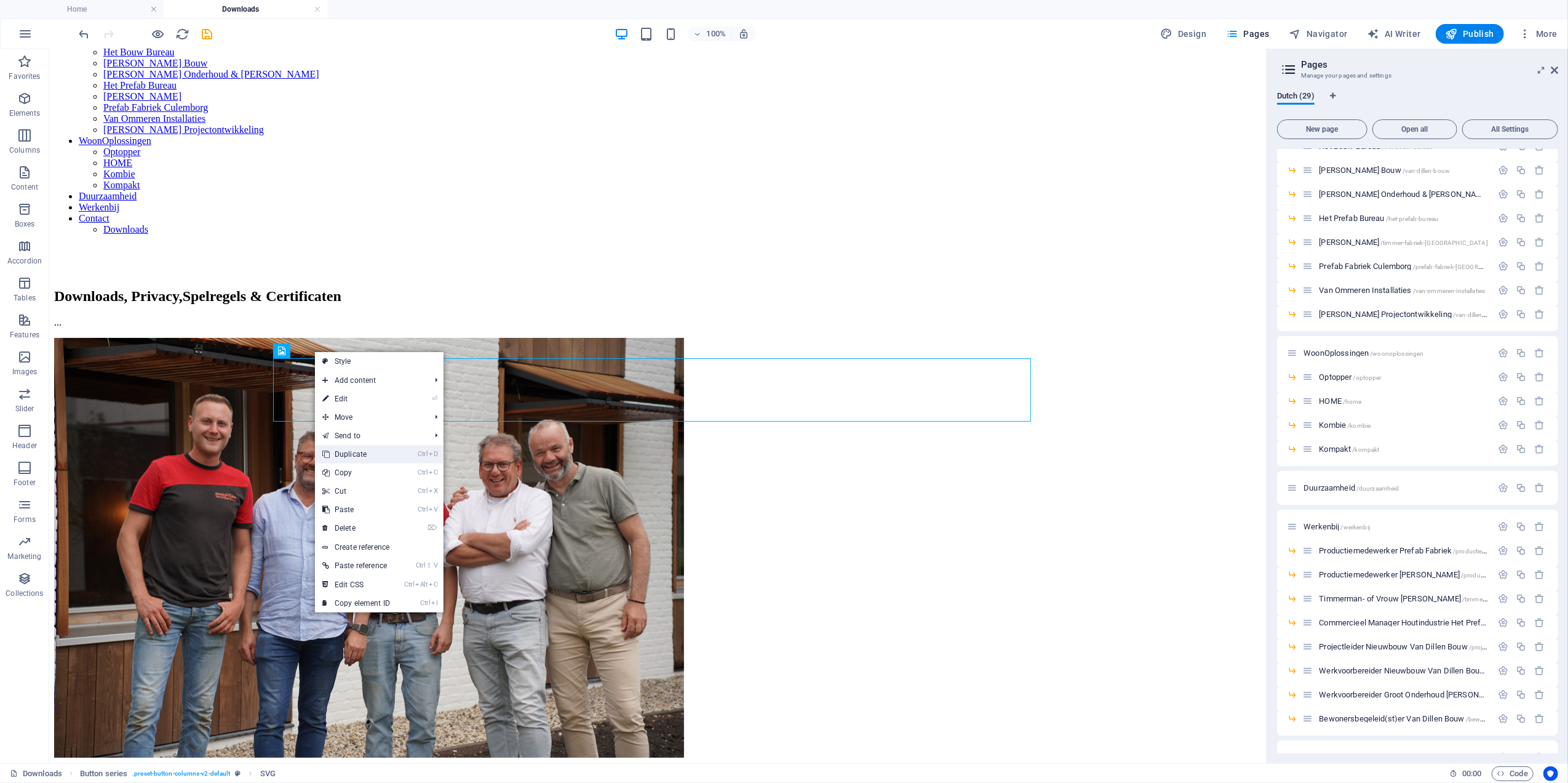
click at [348, 449] on link "Ctrl D Duplicate" at bounding box center [356, 454] width 82 height 18
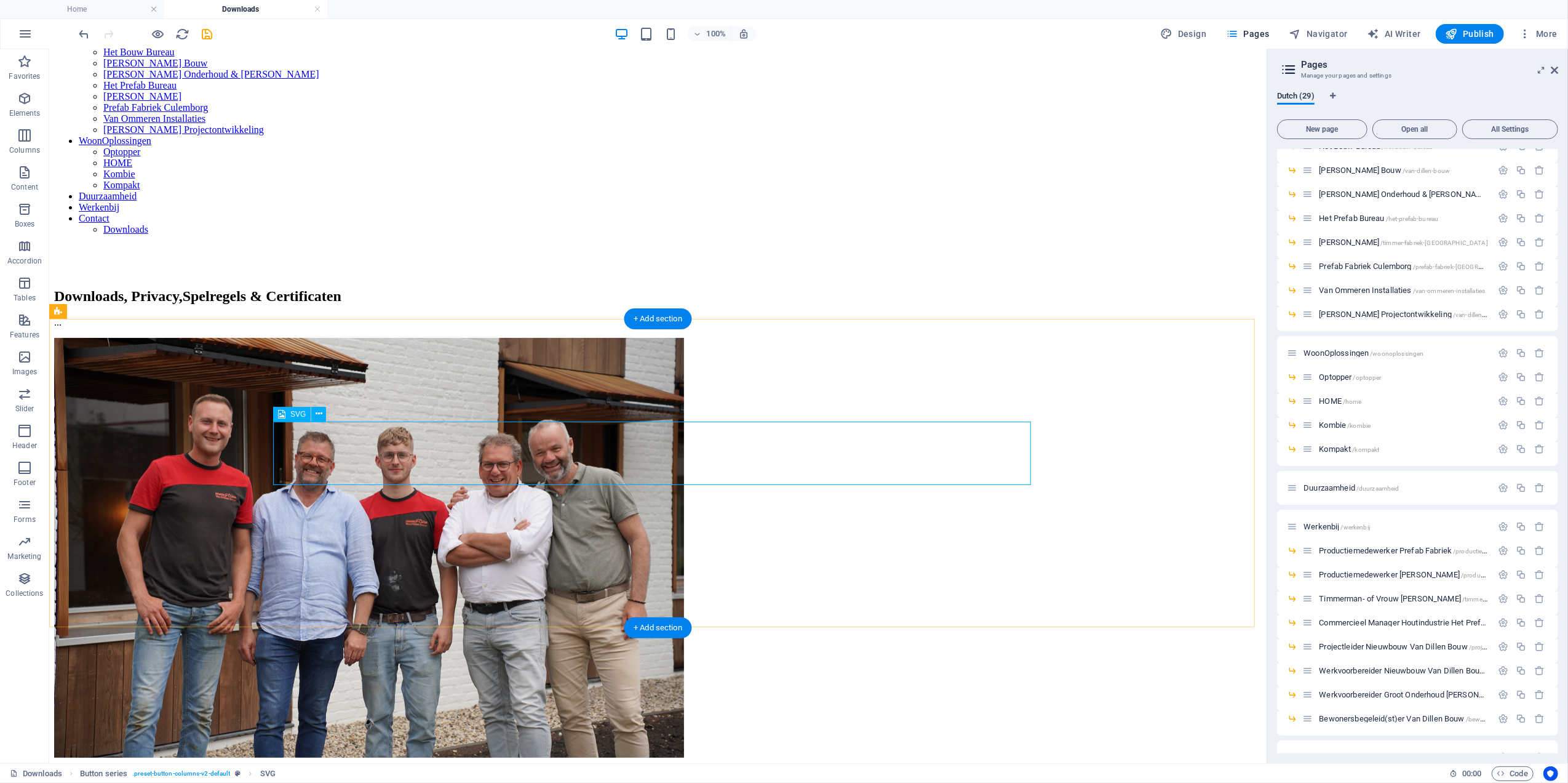
click at [7, 99] on span "Elements" at bounding box center [24, 105] width 49 height 30
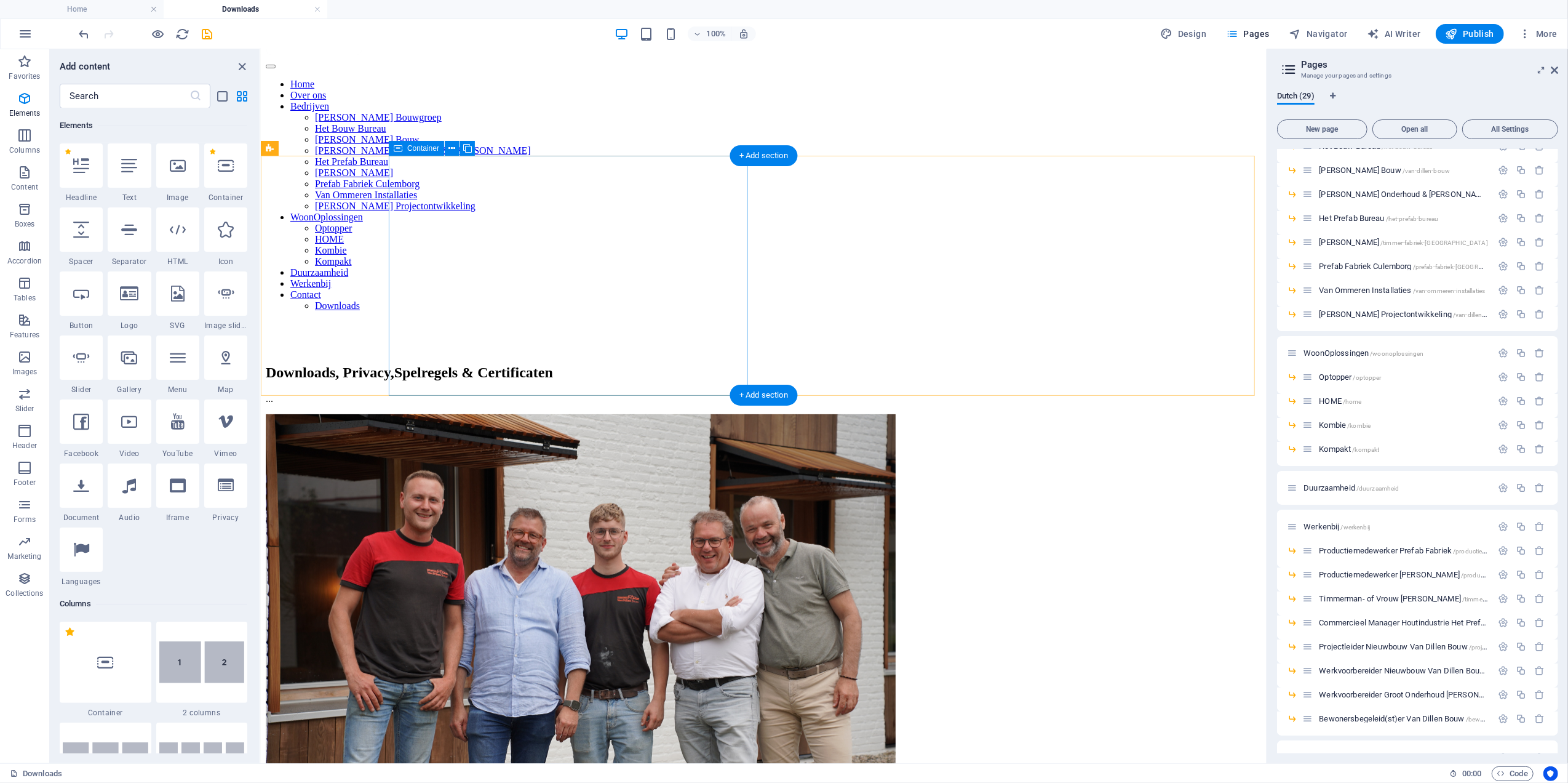
scroll to position [0, 0]
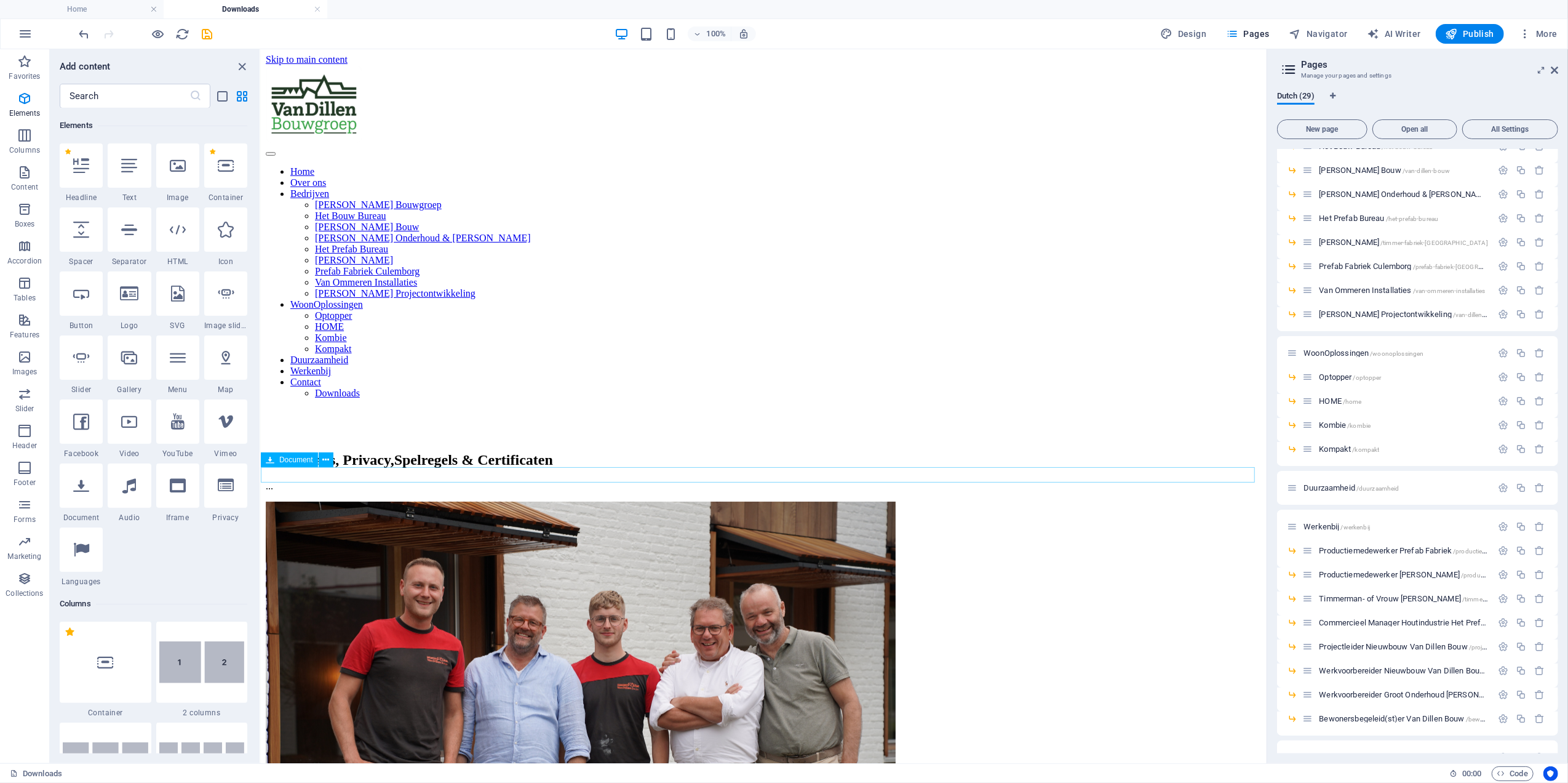
click at [500, 451] on div "Downloads, Privacy, Spelregels & Certificaten ..." at bounding box center [763, 471] width 996 height 40
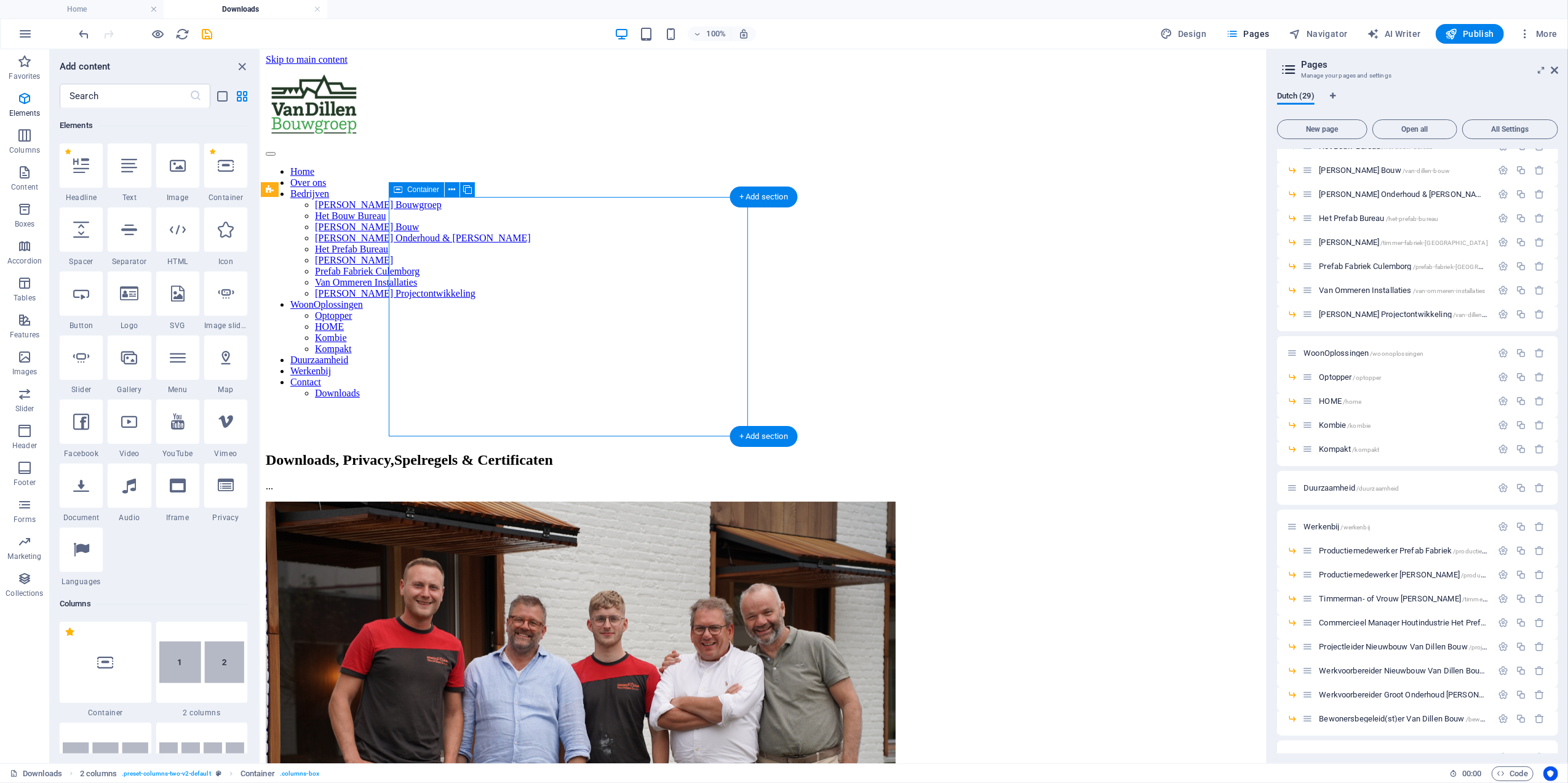
click at [529, 451] on div "Downloads, Privacy, Spelregels & Certificaten ..." at bounding box center [763, 471] width 996 height 40
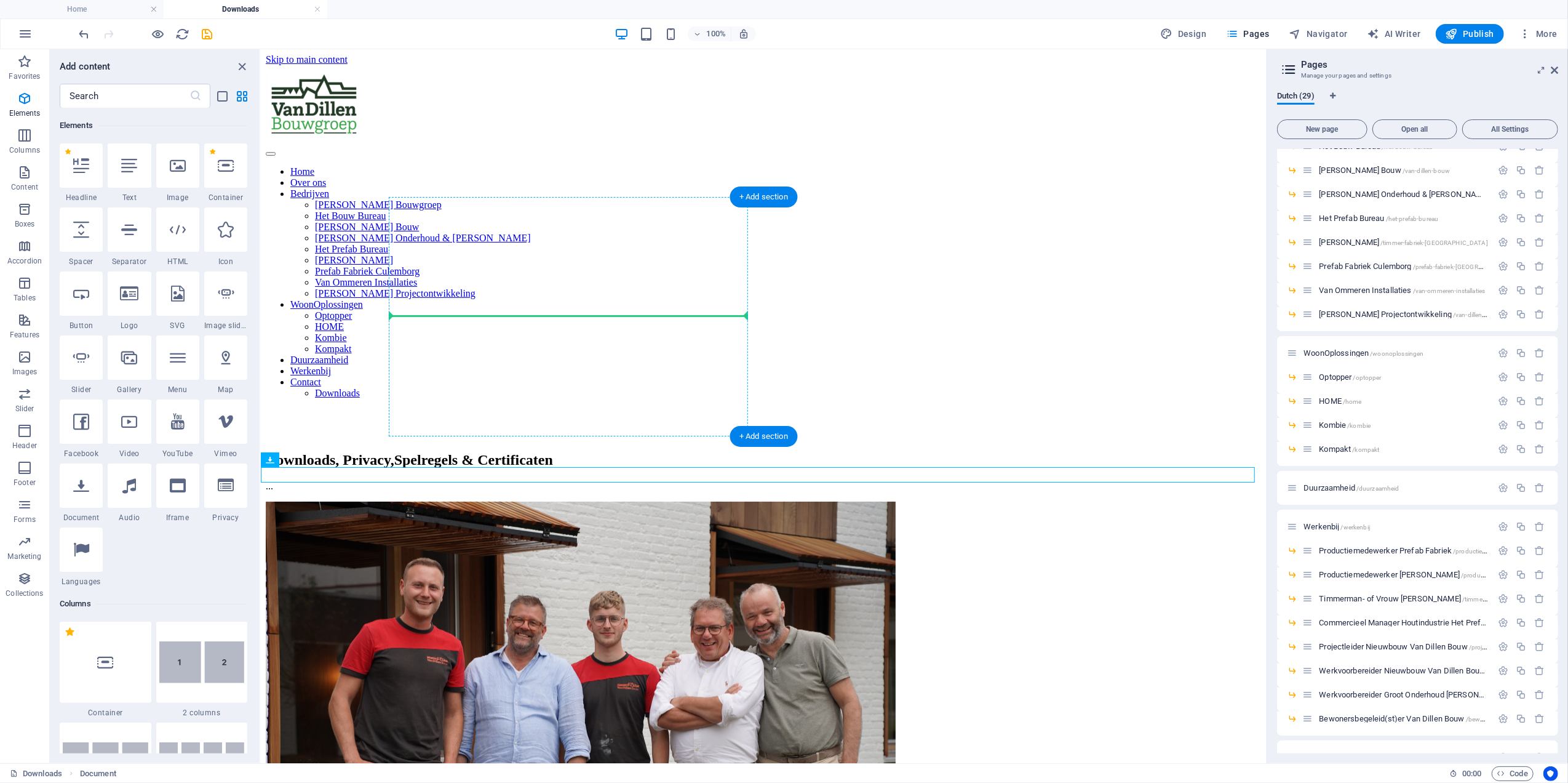
drag, startPoint x: 382, startPoint y: 472, endPoint x: 437, endPoint y: 312, distance: 169.2
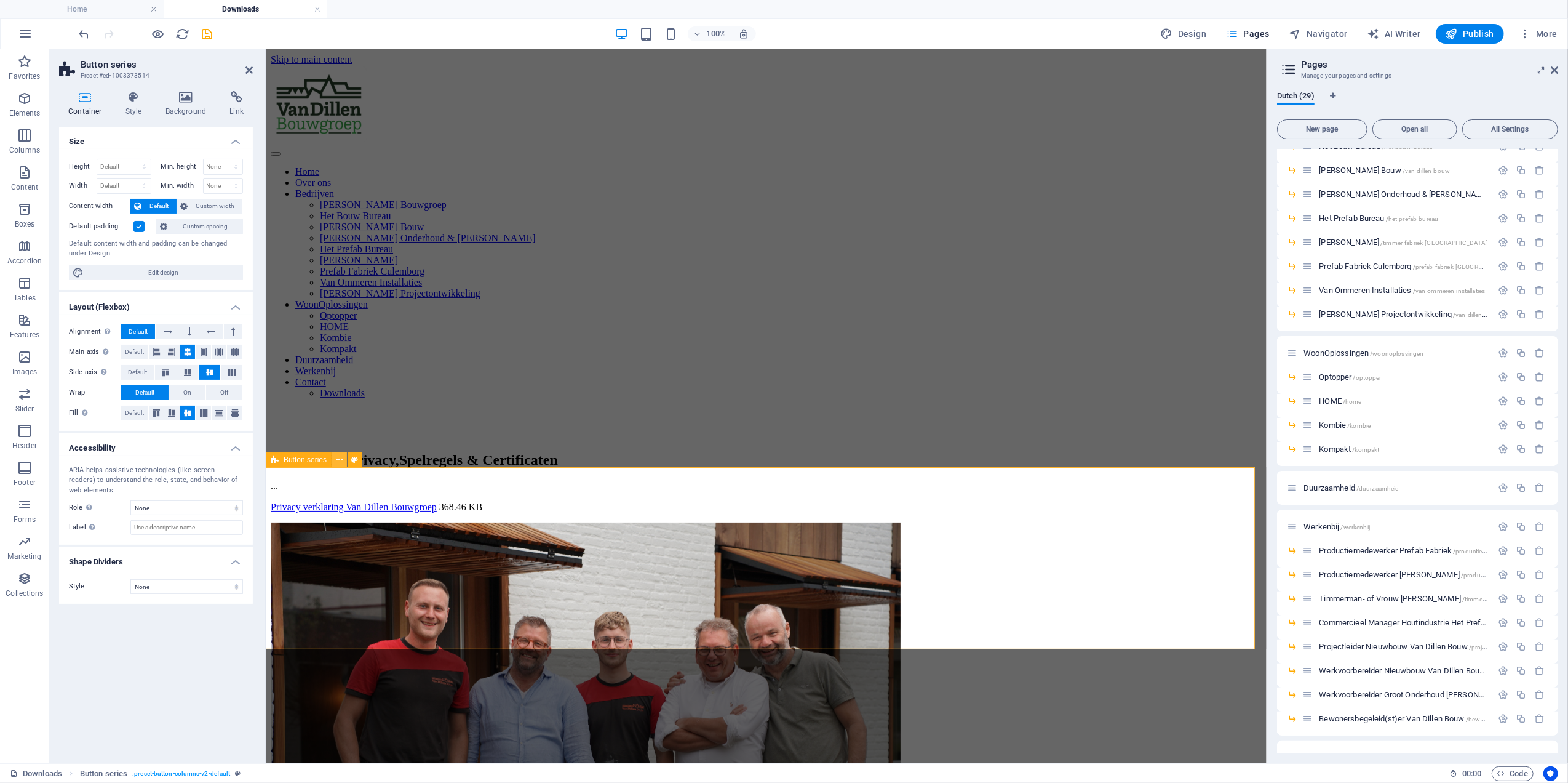
click at [342, 463] on icon at bounding box center [340, 460] width 7 height 13
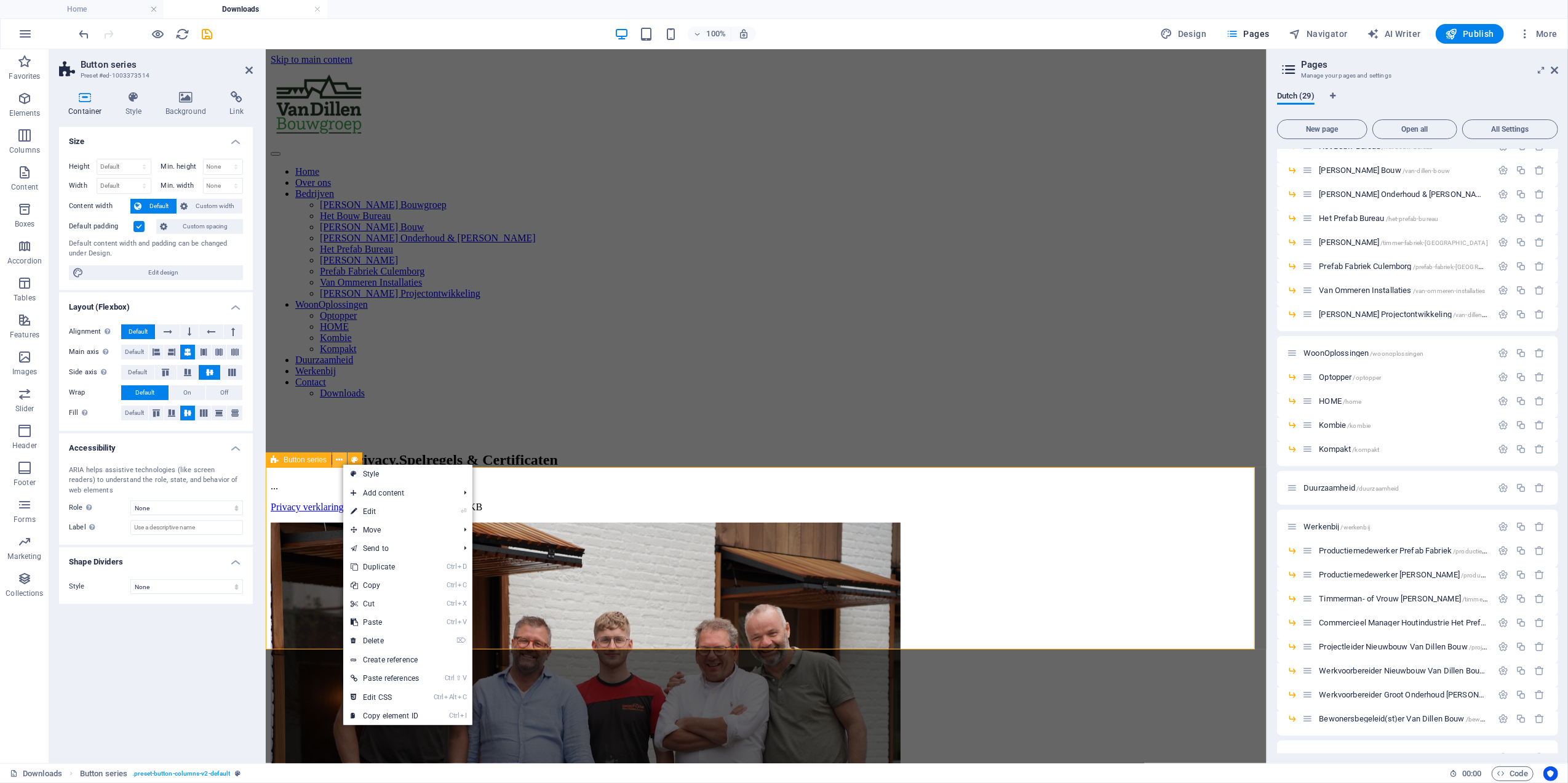
drag, startPoint x: 342, startPoint y: 459, endPoint x: 180, endPoint y: 350, distance: 195.3
click at [342, 459] on icon at bounding box center [340, 460] width 7 height 13
click at [541, 501] on div "Privacy verklaring Van Dillen Bouwgroep 368.46 KB" at bounding box center [766, 506] width 991 height 11
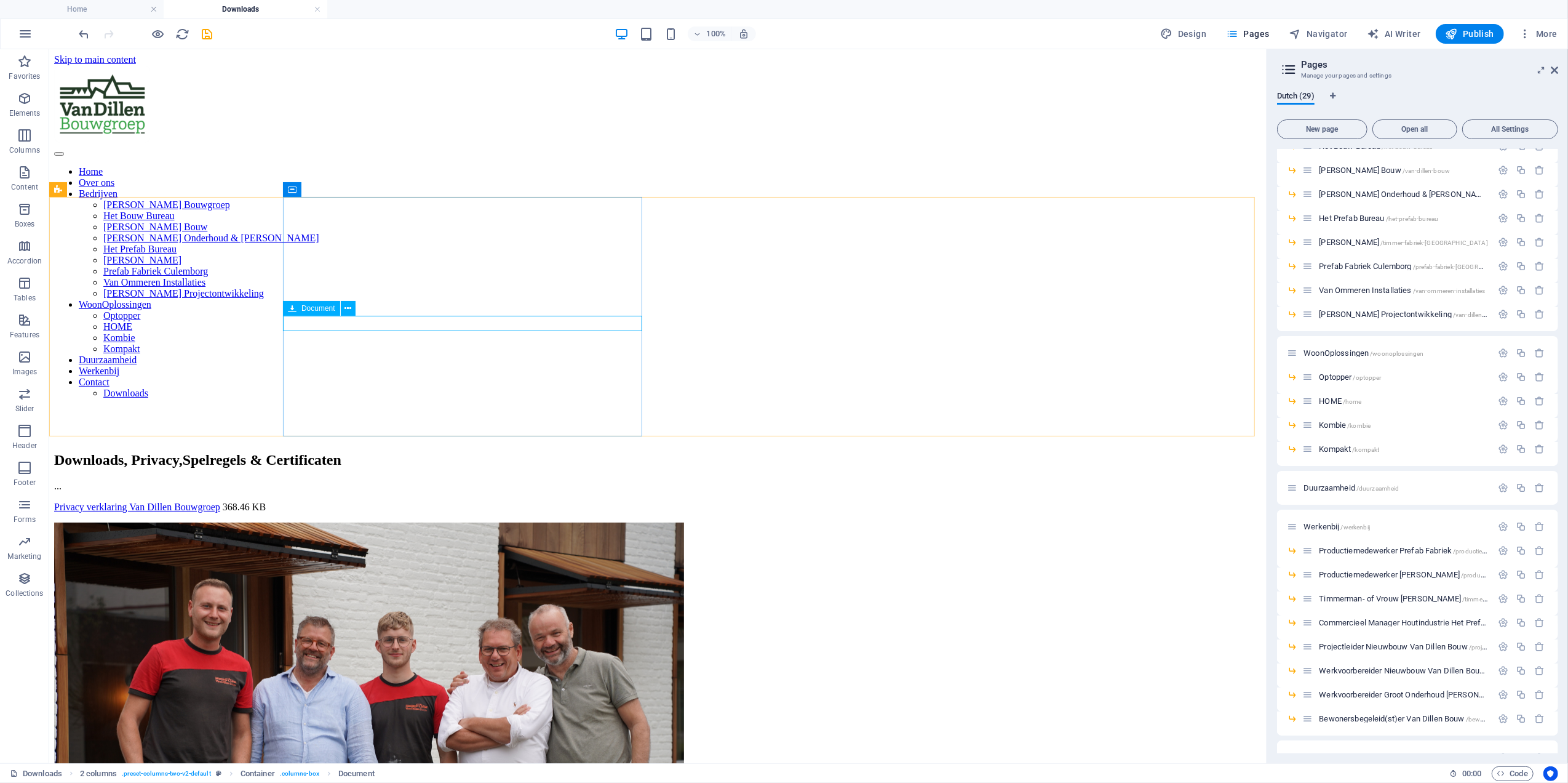
click at [539, 501] on div "Privacy verklaring Van Dillen Bouwgroep 368.46 KB" at bounding box center [657, 506] width 1208 height 11
click at [528, 451] on div "Downloads, Privacy, Spelregels & Certificaten ... Privacy verklaring Van Dillen…" at bounding box center [657, 482] width 1208 height 61
click at [399, 501] on div "Privacy verklaring Van Dillen Bouwgroep 368.46 KB" at bounding box center [657, 506] width 1208 height 11
click at [328, 501] on div "Privacy verklaring Van Dillen Bouwgroep 368.46 KB" at bounding box center [657, 506] width 1208 height 11
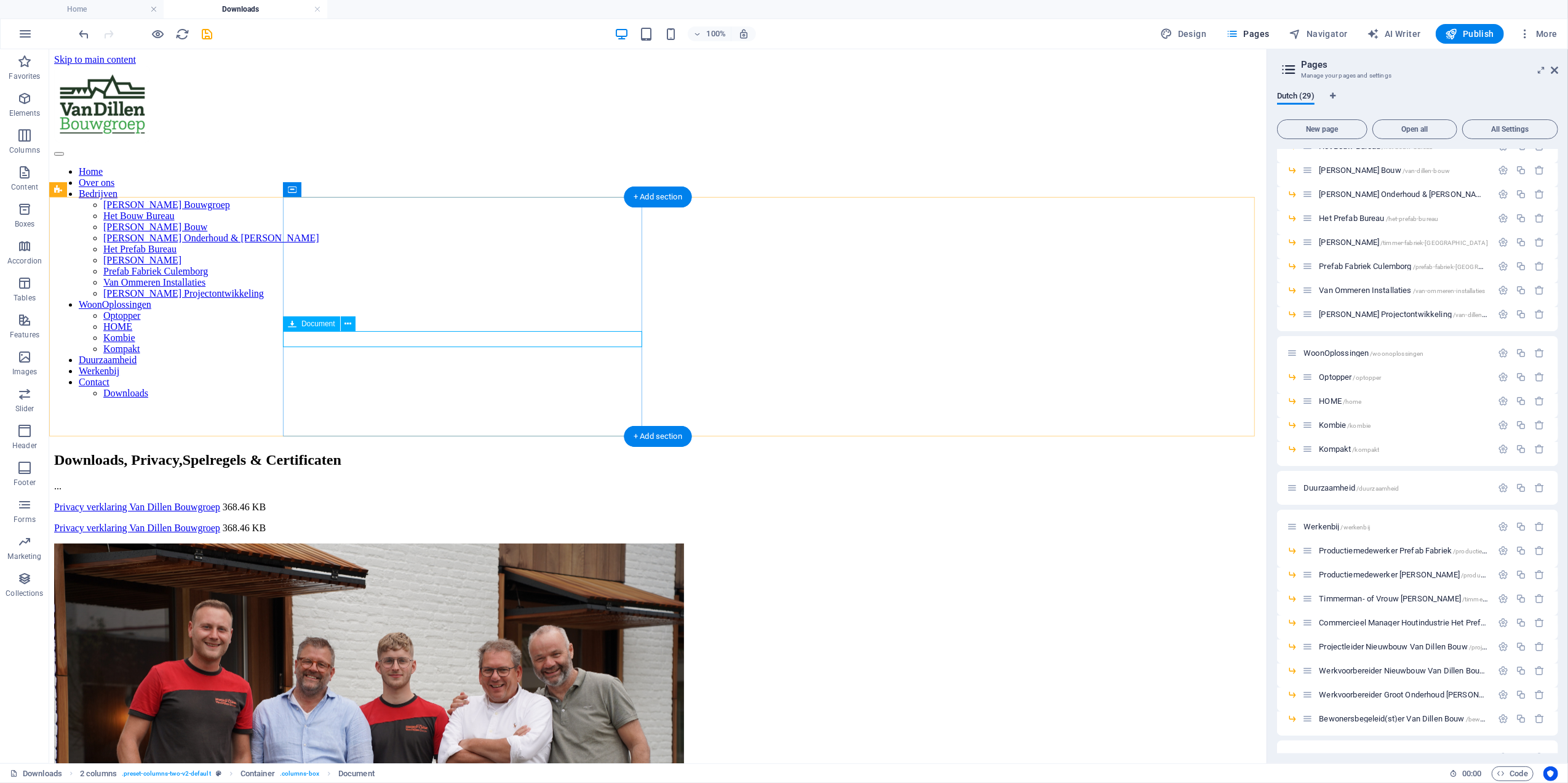
click at [362, 522] on div "Privacy verklaring Van Dillen Bouwgroep 368.46 KB" at bounding box center [657, 527] width 1208 height 11
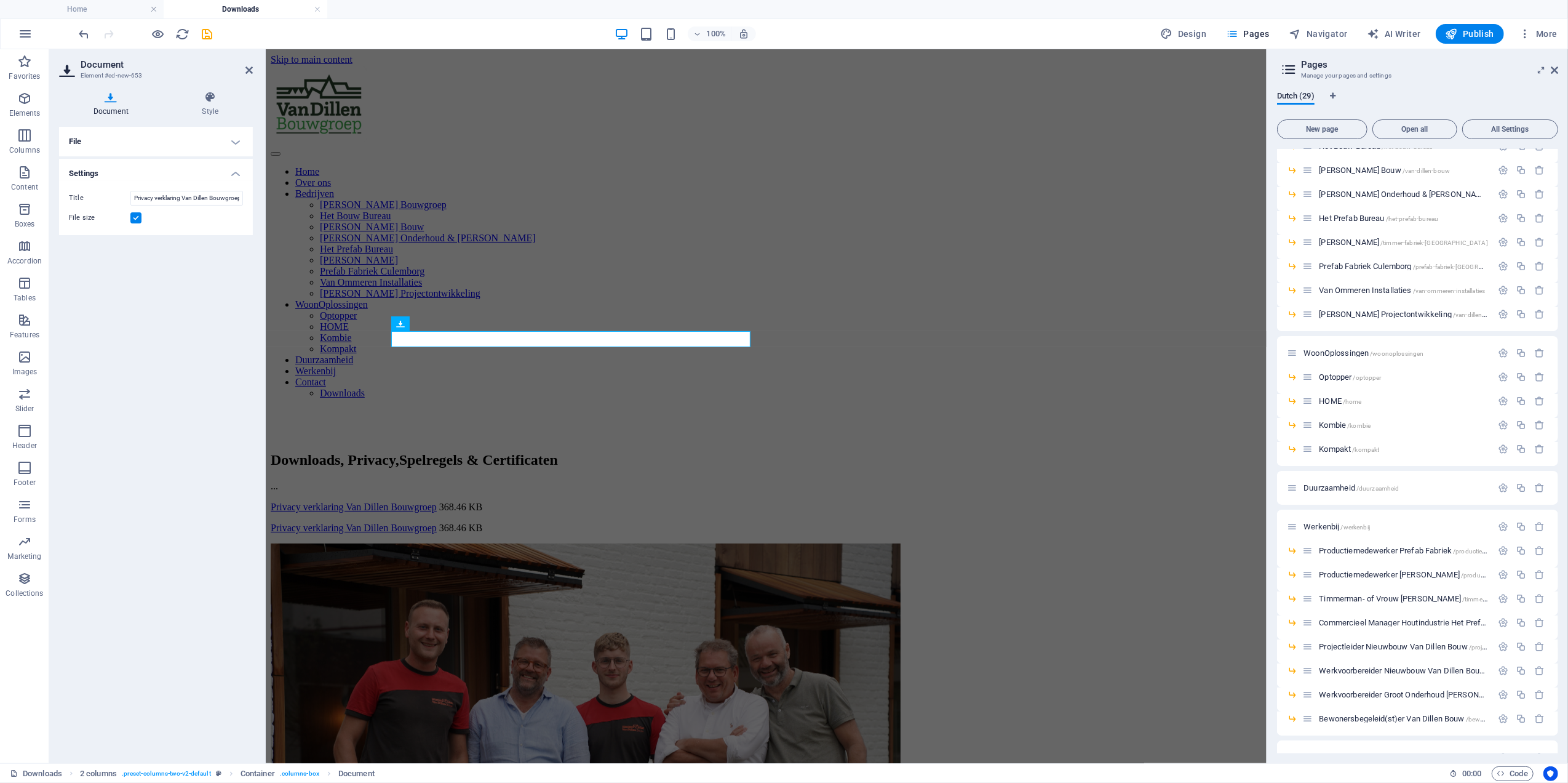
click at [123, 157] on ul "File Drag files here, click to choose files or select files from Files or our f…" at bounding box center [156, 181] width 194 height 109
click at [133, 138] on h4 "File" at bounding box center [156, 141] width 194 height 30
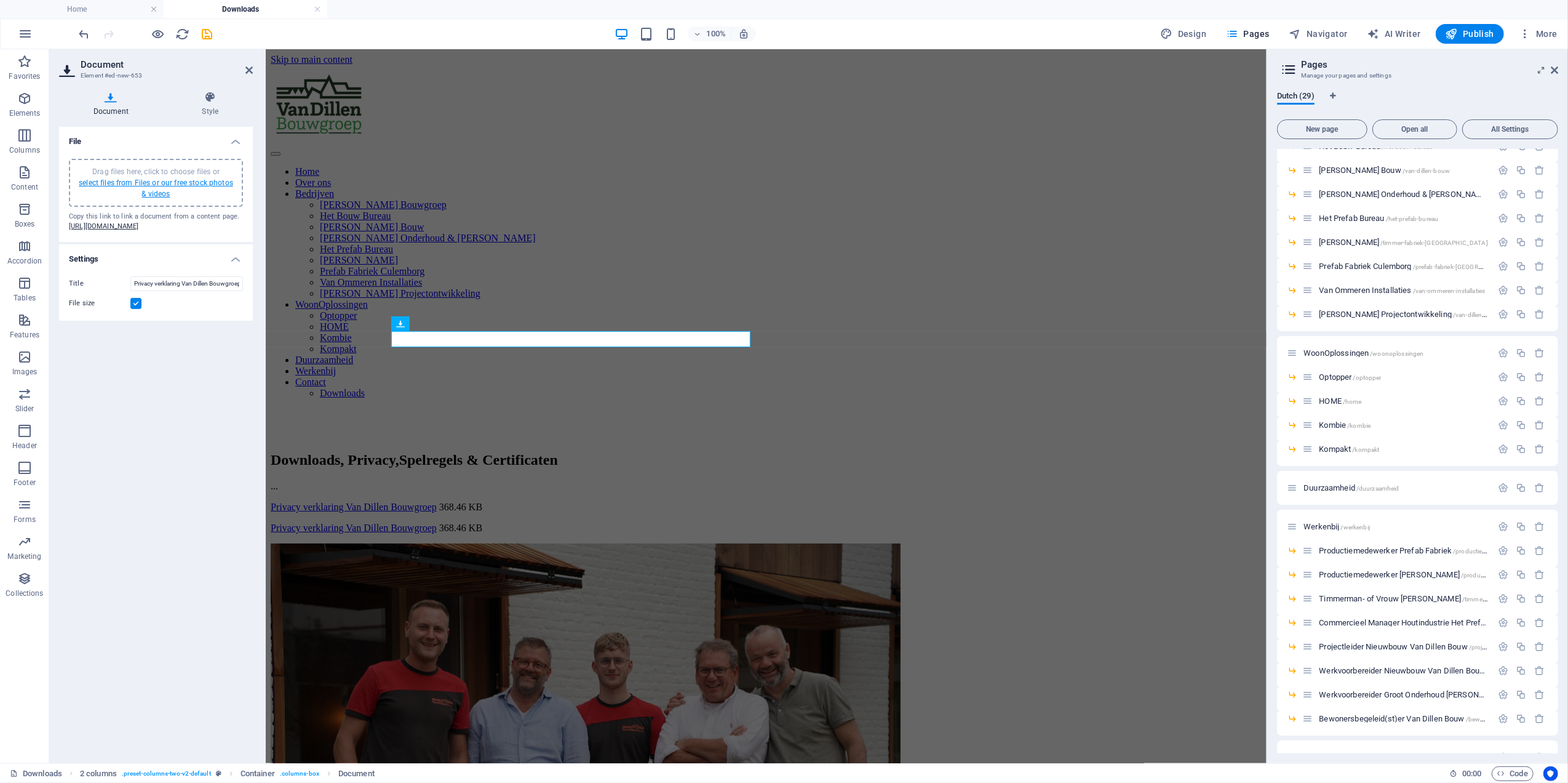
click at [170, 185] on link "select files from Files or our free stock photos & videos" at bounding box center [156, 188] width 155 height 20
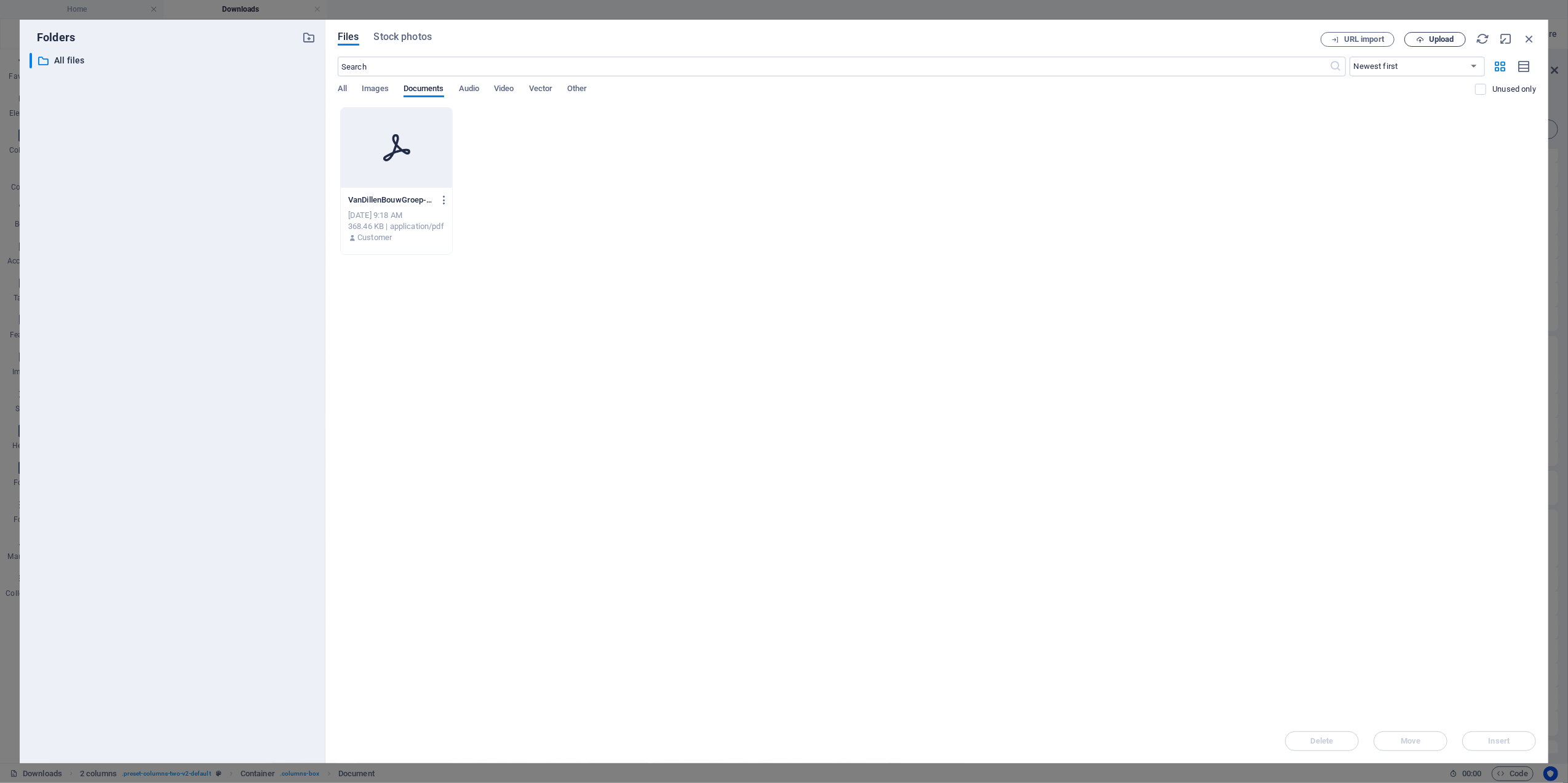
click at [1427, 34] on button "Upload" at bounding box center [1435, 39] width 62 height 14
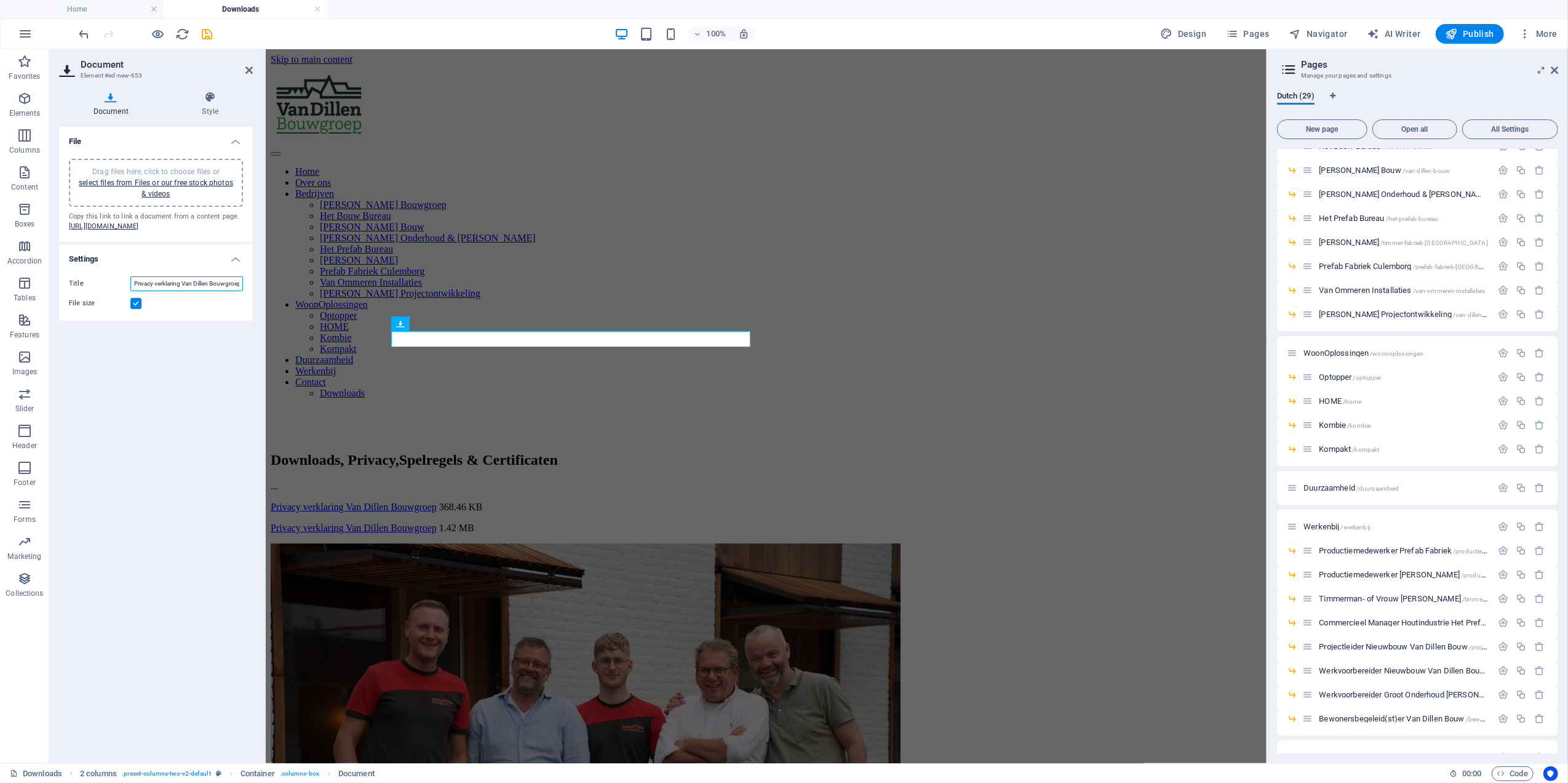
click at [193, 291] on input "Privacy verklaring Van Dillen Bouwgroep" at bounding box center [186, 284] width 112 height 14
type input "Spelregels Van Dillen Bouwgroep"
click at [134, 309] on label at bounding box center [135, 303] width 11 height 11
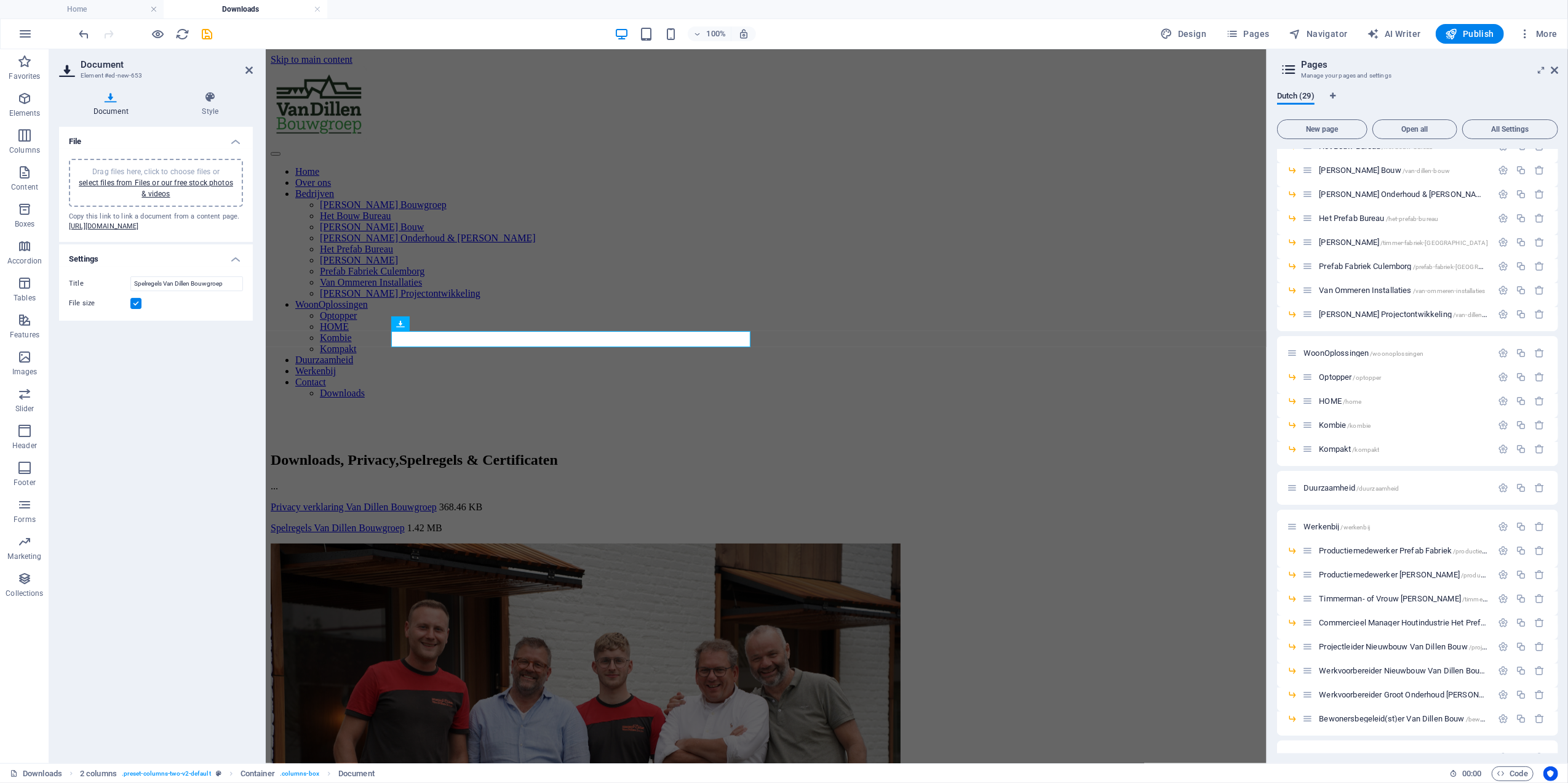
click at [0, 0] on input "File size" at bounding box center [0, 0] width 0 height 0
click at [548, 501] on div "Privacy verklaring Van Dillen Bouwgroep 368.46 KB" at bounding box center [766, 506] width 991 height 11
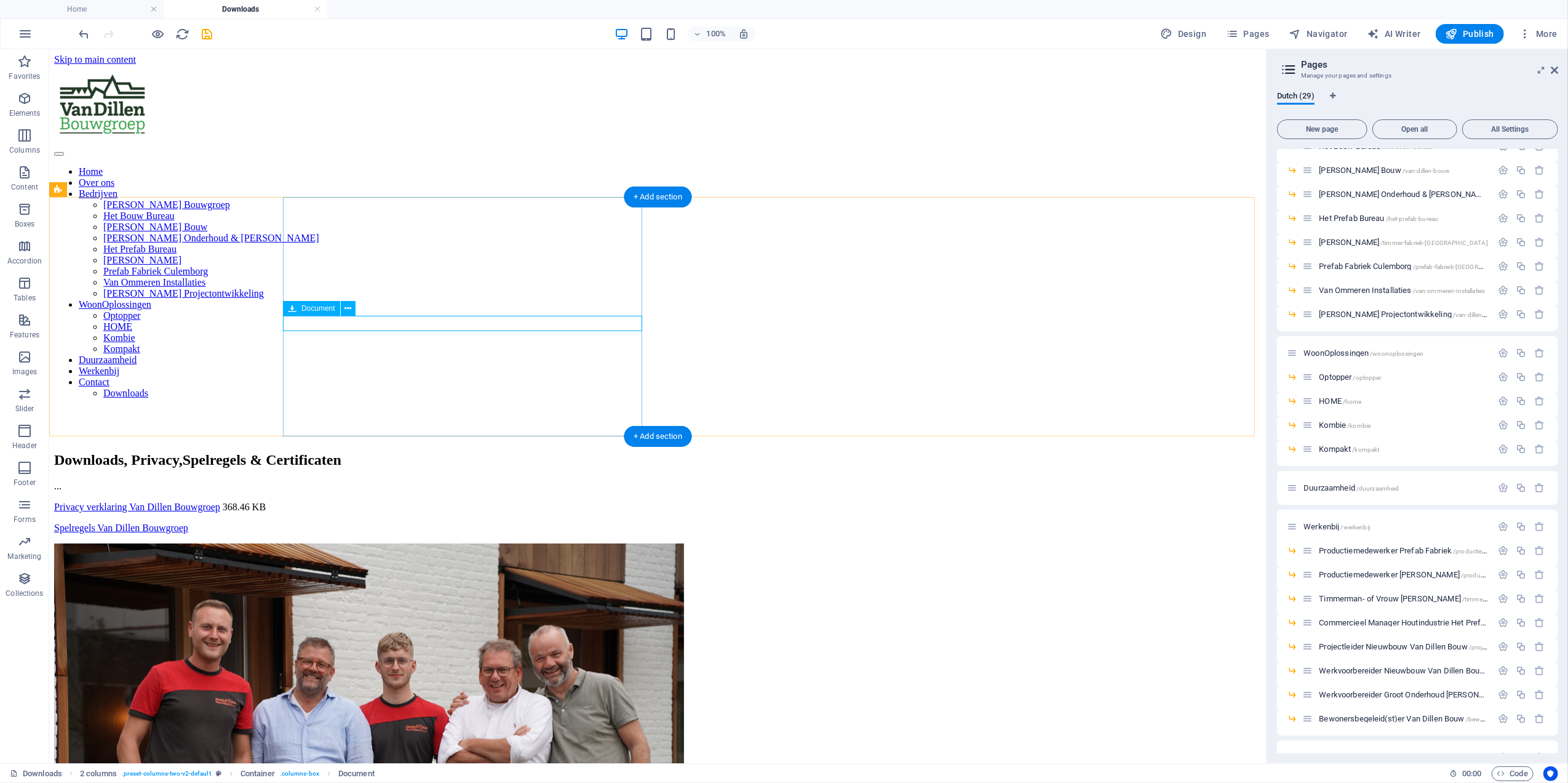
click at [514, 501] on div "Privacy verklaring Van Dillen Bouwgroep 368.46 KB" at bounding box center [657, 506] width 1208 height 11
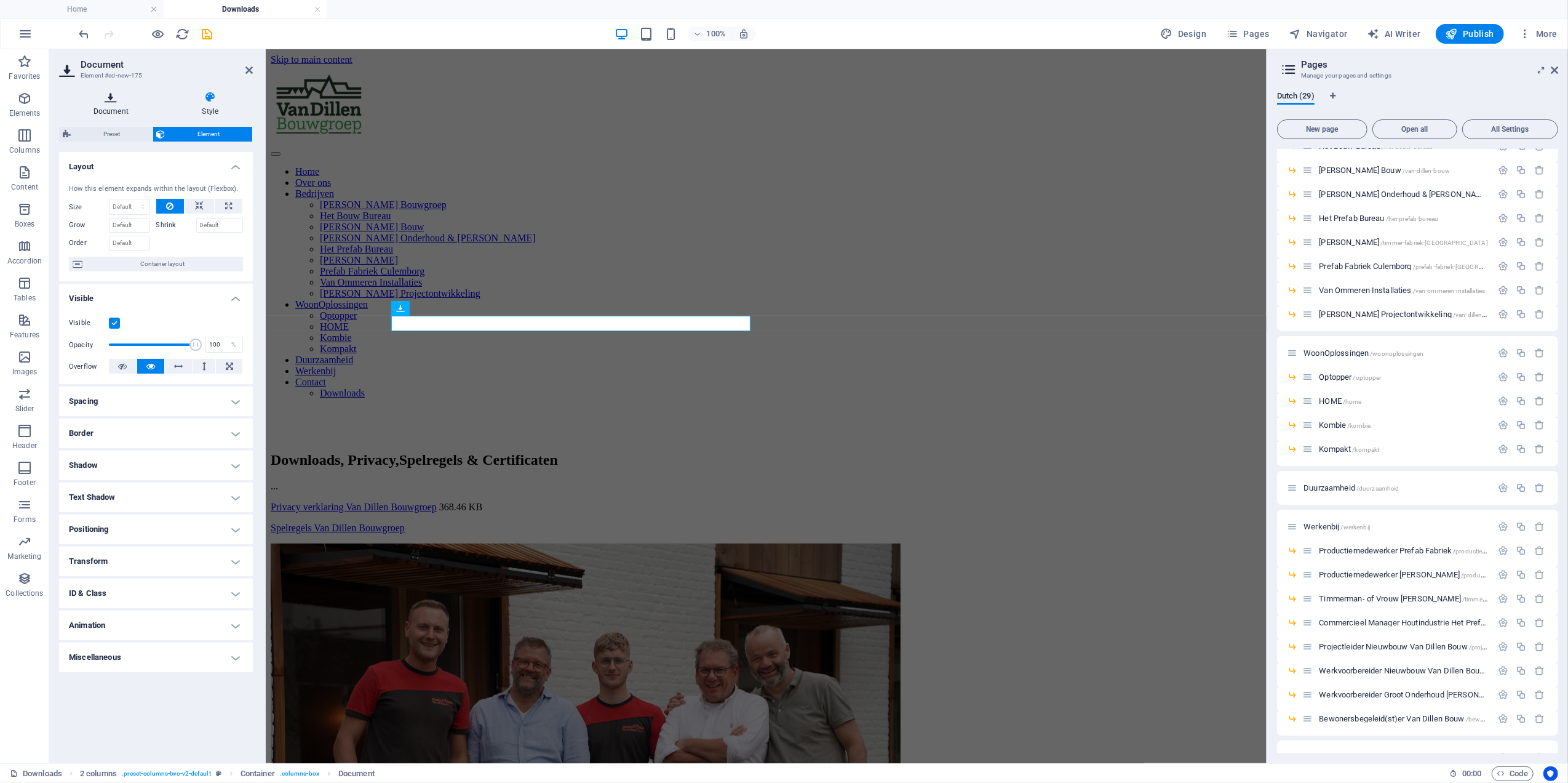
click at [126, 103] on h4 "Document" at bounding box center [114, 103] width 109 height 26
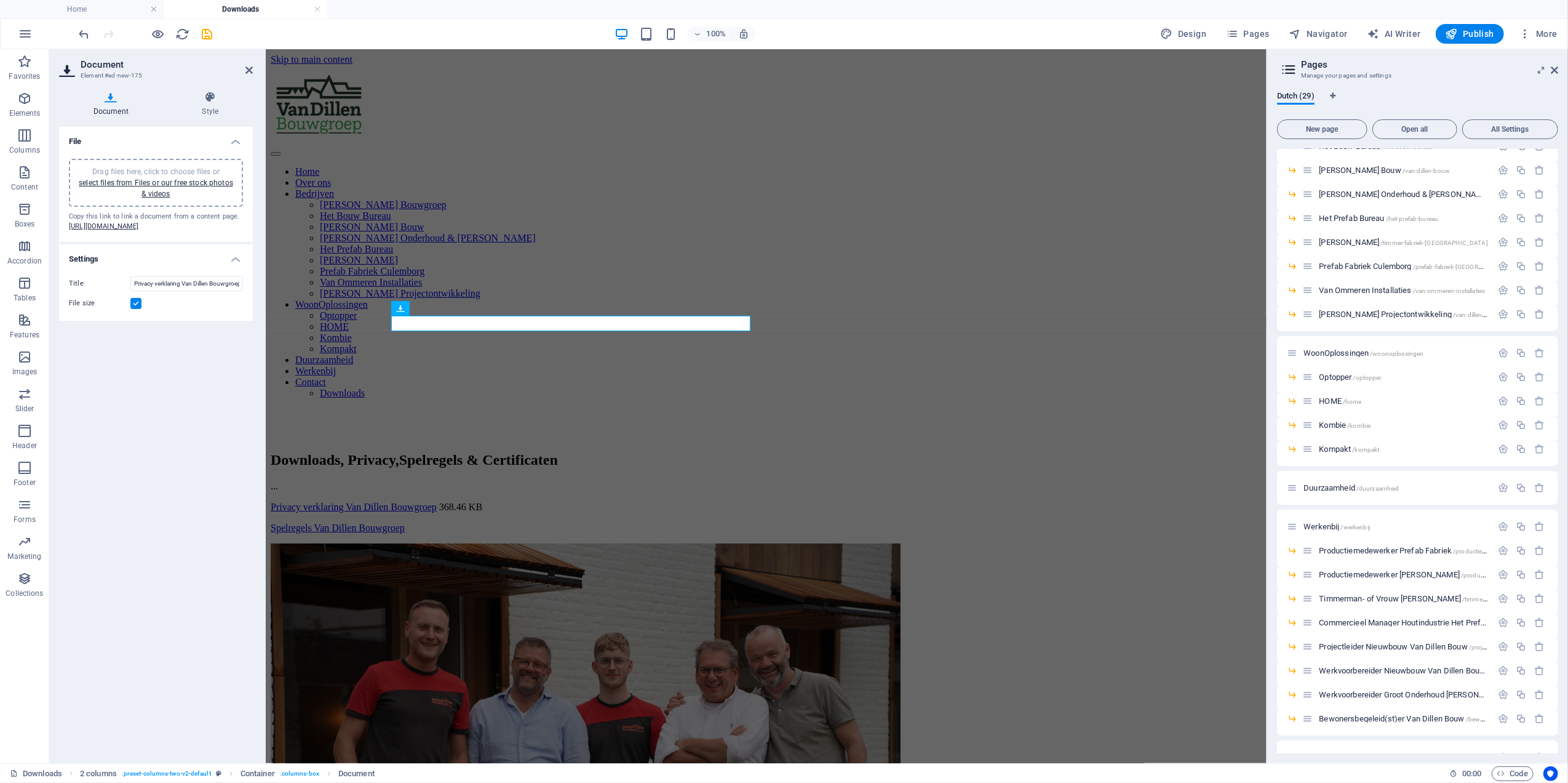
click at [134, 309] on label at bounding box center [135, 303] width 11 height 11
click at [0, 0] on input "File size" at bounding box center [0, 0] width 0 height 0
click at [138, 181] on link "select files from Files or our free stock photos & videos" at bounding box center [156, 188] width 155 height 20
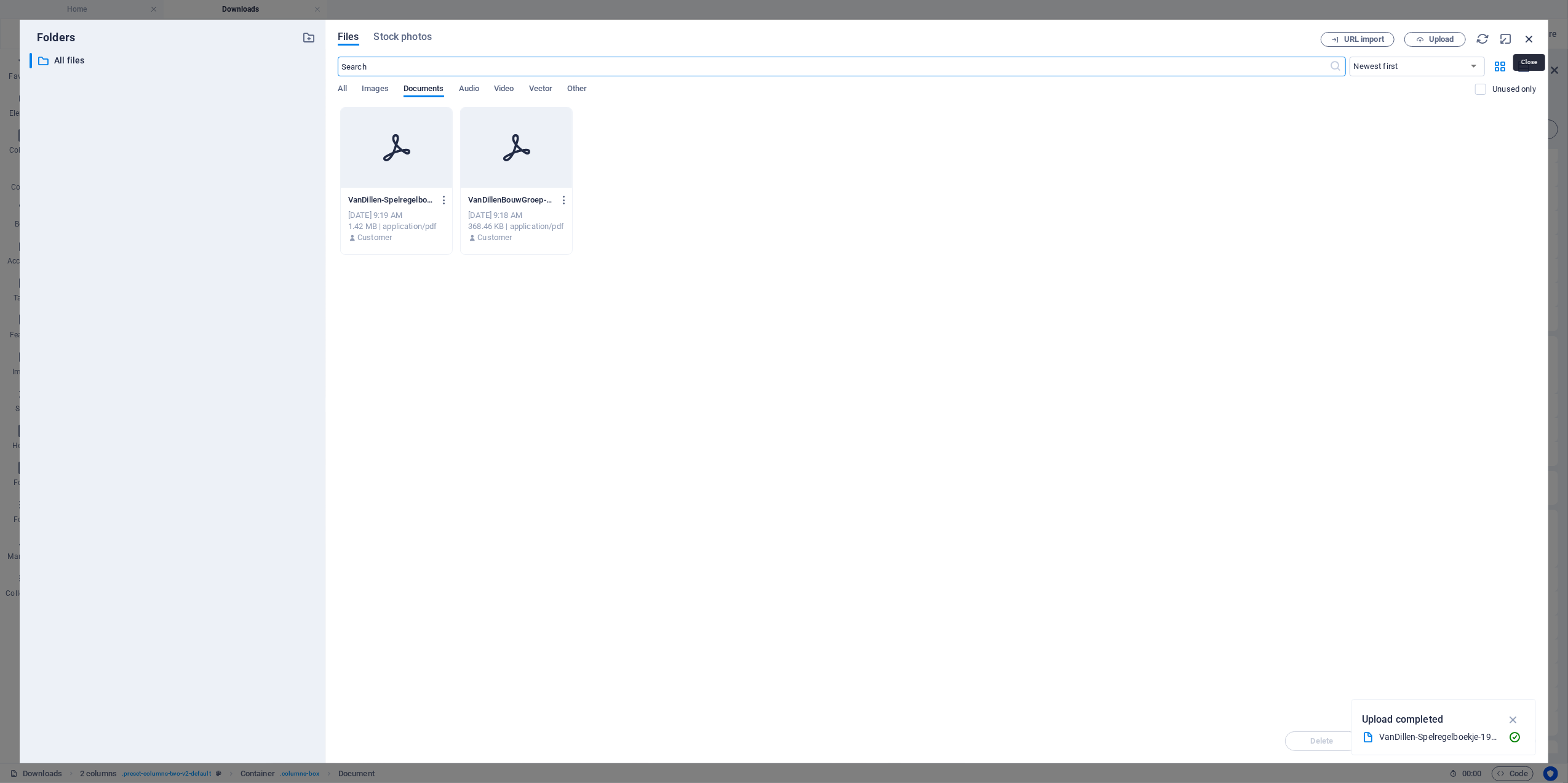
click at [1536, 45] on icon "button" at bounding box center [1529, 39] width 14 height 14
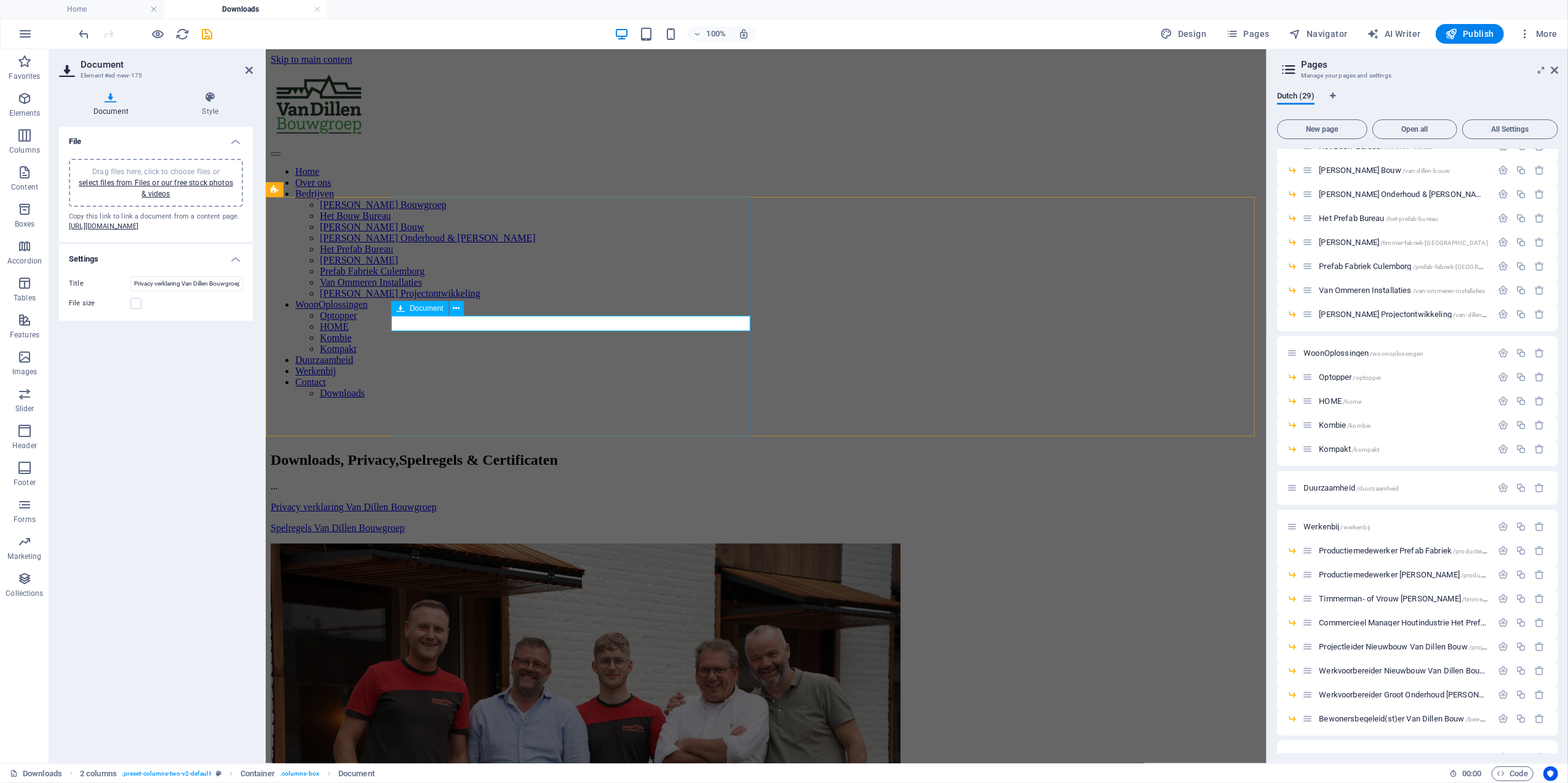
click at [485, 451] on div "Downloads, Privacy, Spelregels & Certificaten ... Privacy verklaring Van Dillen…" at bounding box center [766, 492] width 991 height 82
click at [484, 451] on div "Downloads, Privacy, Spelregels & Certificaten ... Privacy verklaring Van Dillen…" at bounding box center [766, 492] width 991 height 82
click at [702, 522] on div "Spelregels Van Dillen Bouwgroep 1.42 MB" at bounding box center [766, 527] width 991 height 11
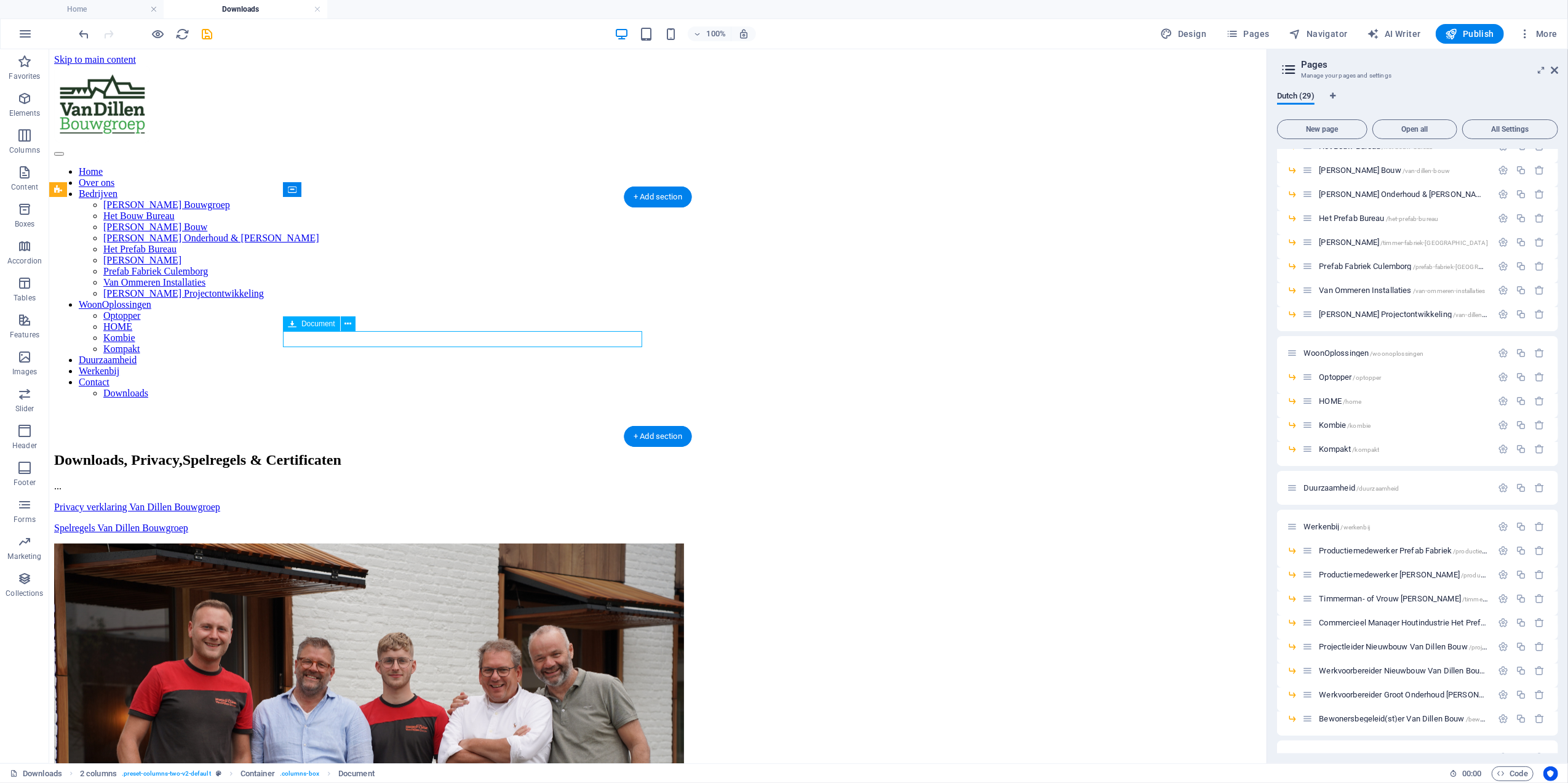
click at [485, 522] on div "Spelregels Van Dillen Bouwgroep 1.42 MB" at bounding box center [657, 527] width 1208 height 11
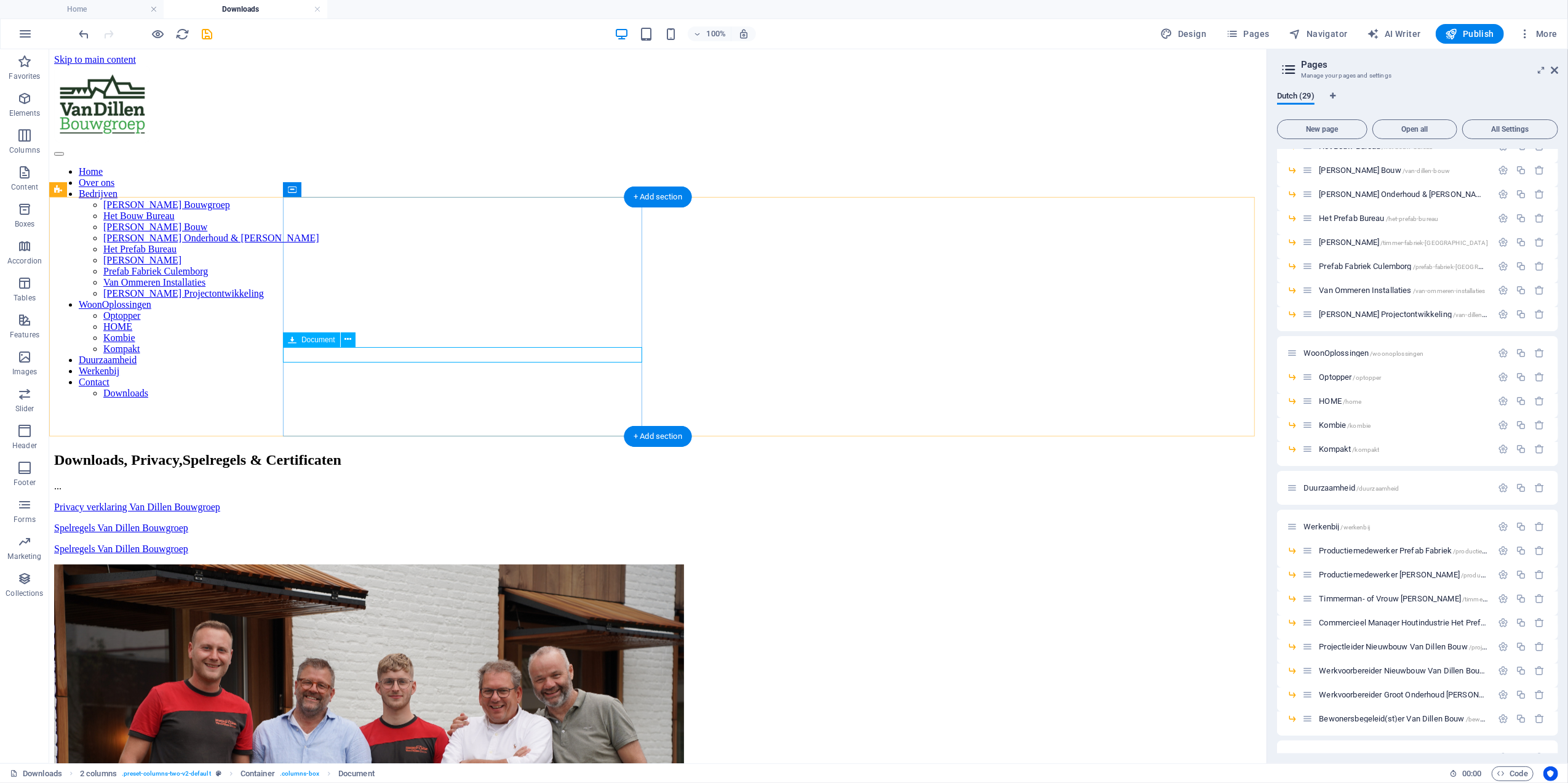
click at [441, 543] on div "Spelregels Van Dillen Bouwgroep 1.42 MB" at bounding box center [657, 548] width 1208 height 11
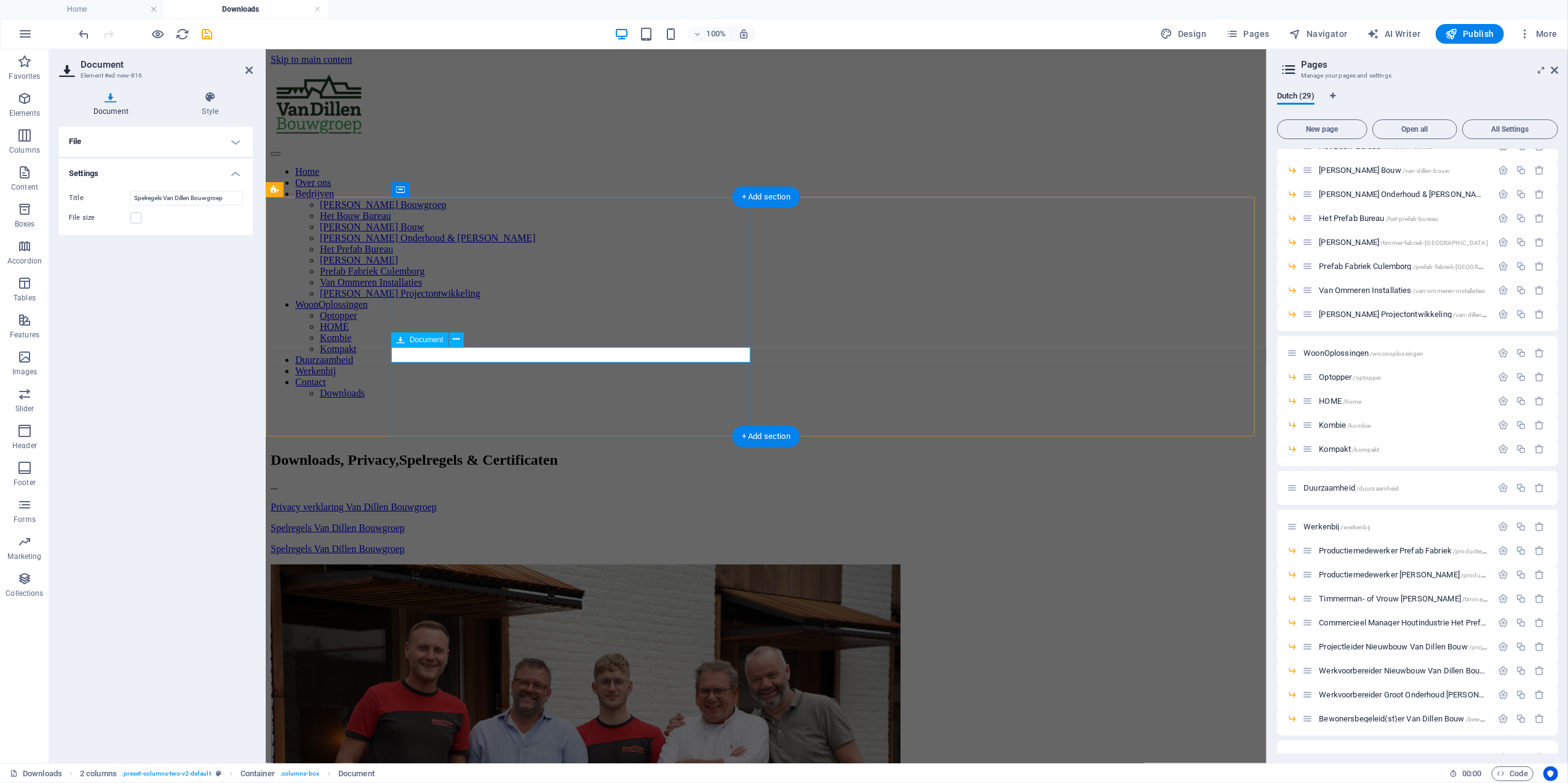
click at [495, 543] on div "Spelregels Van Dillen Bouwgroep 1.42 MB" at bounding box center [766, 548] width 991 height 11
click at [118, 134] on h4 "File" at bounding box center [156, 141] width 194 height 30
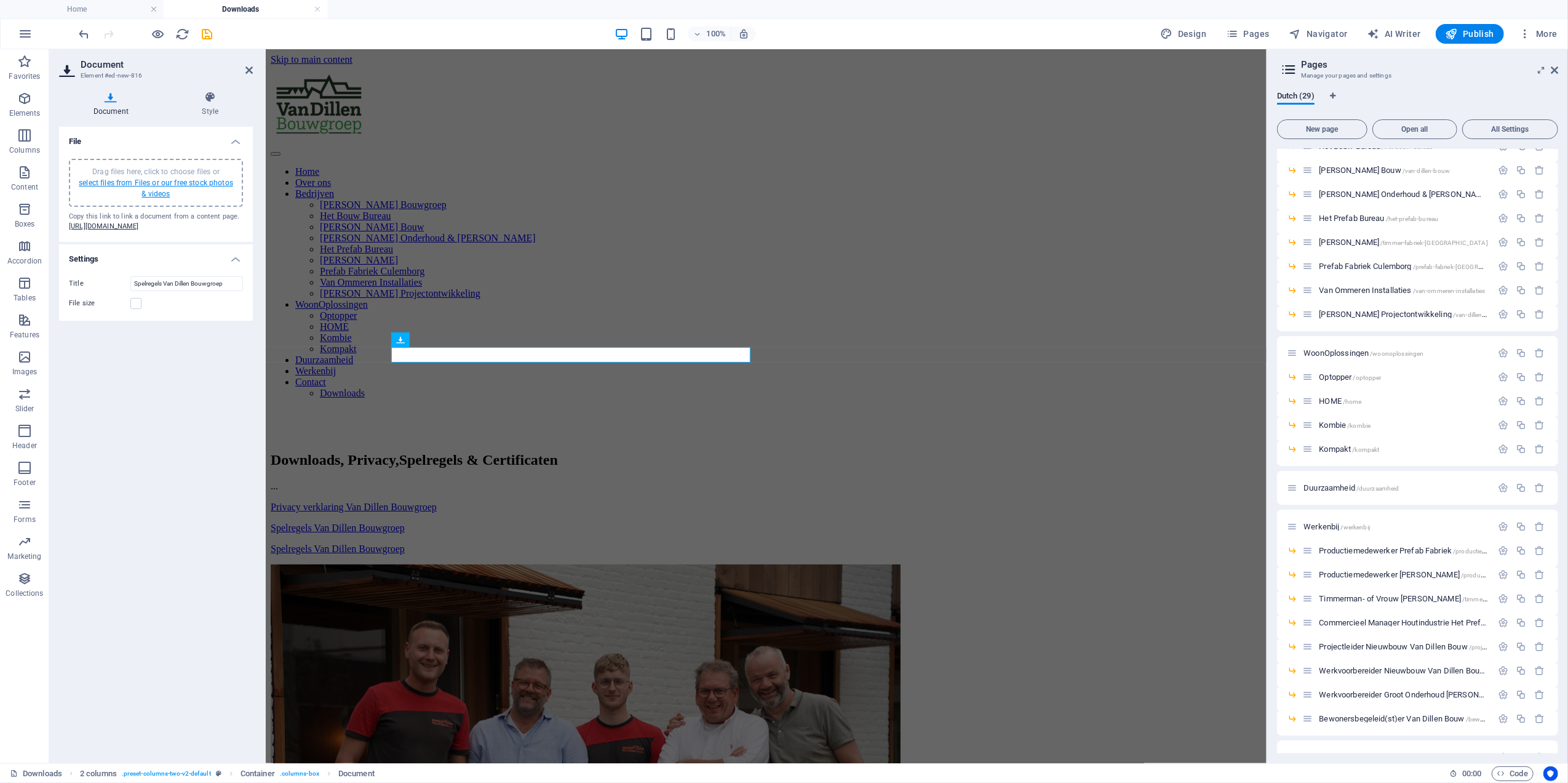
click at [158, 183] on link "select files from Files or our free stock photos & videos" at bounding box center [156, 188] width 155 height 20
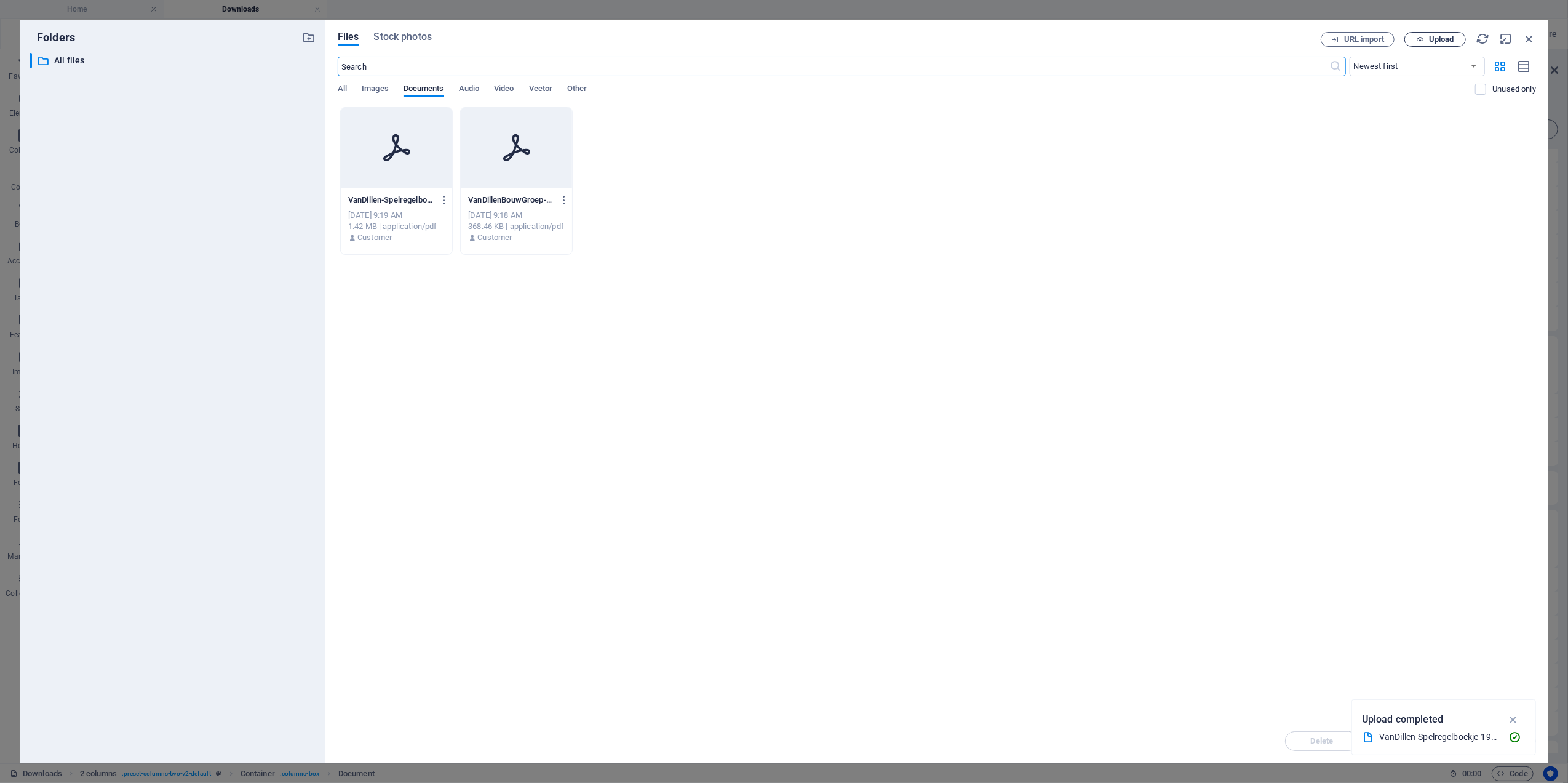
click at [1459, 38] on span "Upload" at bounding box center [1435, 39] width 51 height 8
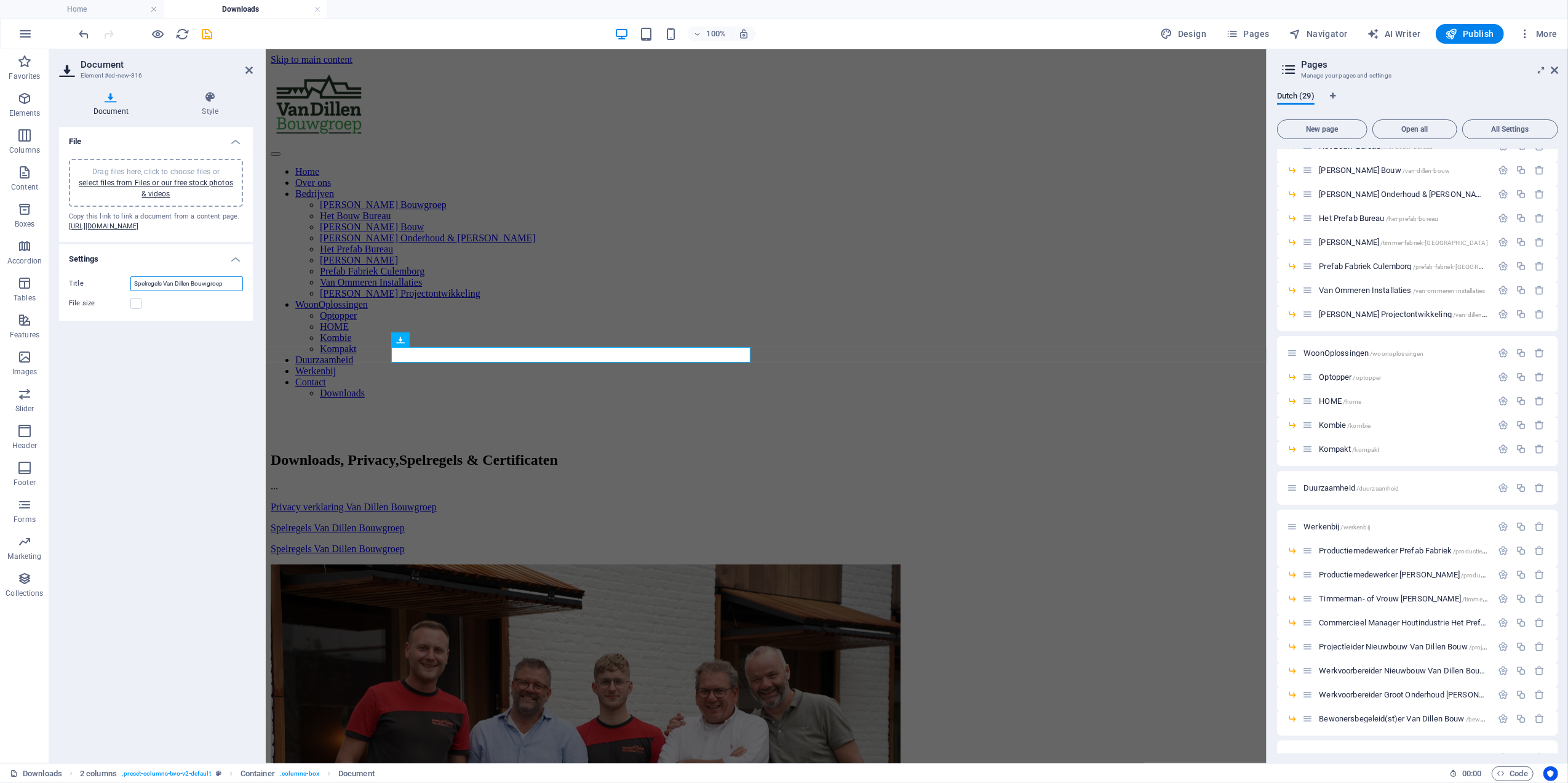
click at [168, 291] on input "Spelregels Van Dillen Bouwgroep" at bounding box center [186, 284] width 112 height 14
type input "Algemene Voorwaarden Van Dillen Bouwgroep"
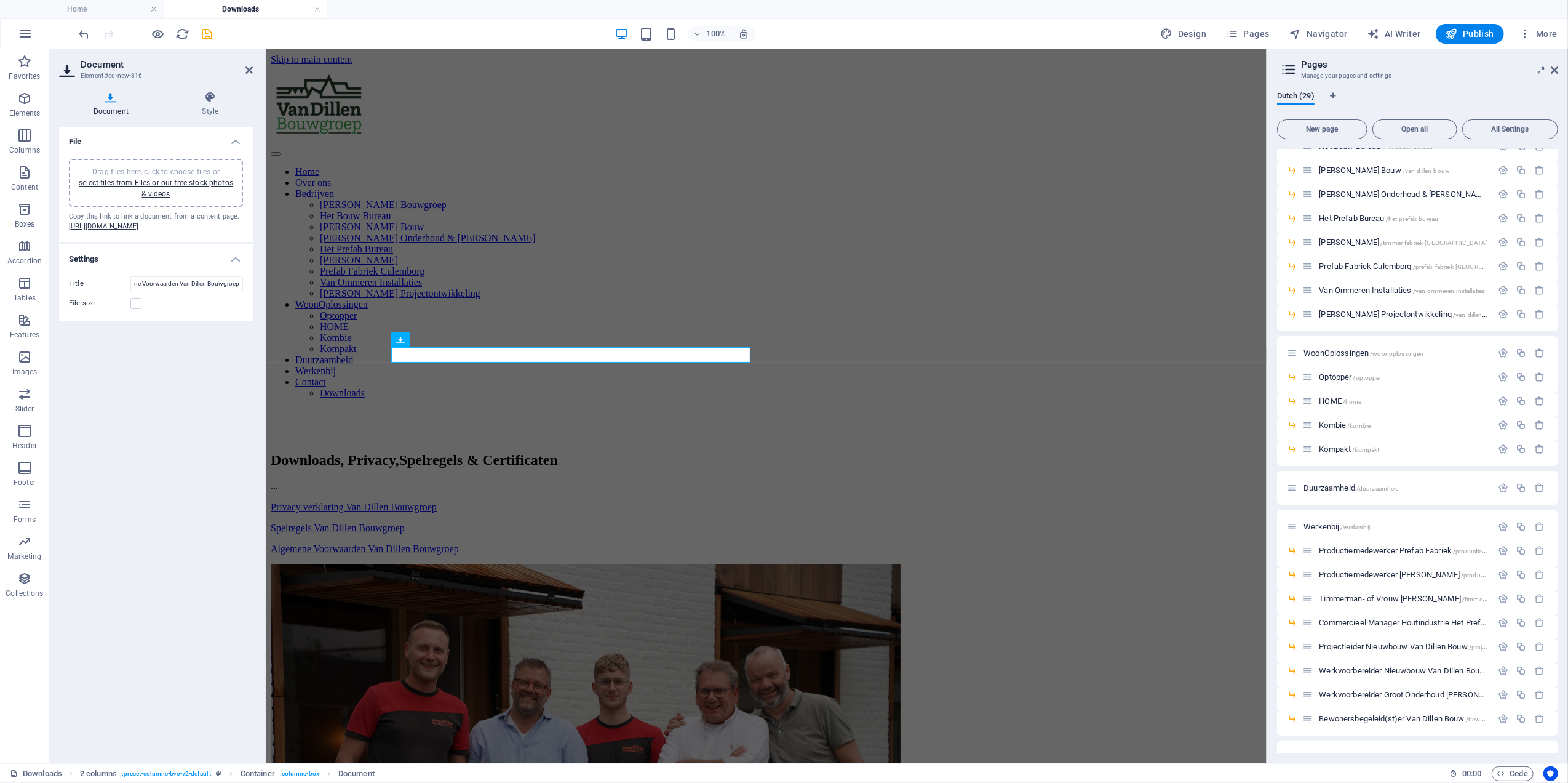
drag, startPoint x: 249, startPoint y: 409, endPoint x: 258, endPoint y: 409, distance: 9.0
click at [250, 409] on div "File Drag files here, click to choose files or select files from Files or our f…" at bounding box center [156, 440] width 194 height 626
click at [487, 451] on div "Downloads, Privacy, Spelregels & Certificaten ... Privacy verklaring Van Dillen…" at bounding box center [766, 503] width 991 height 103
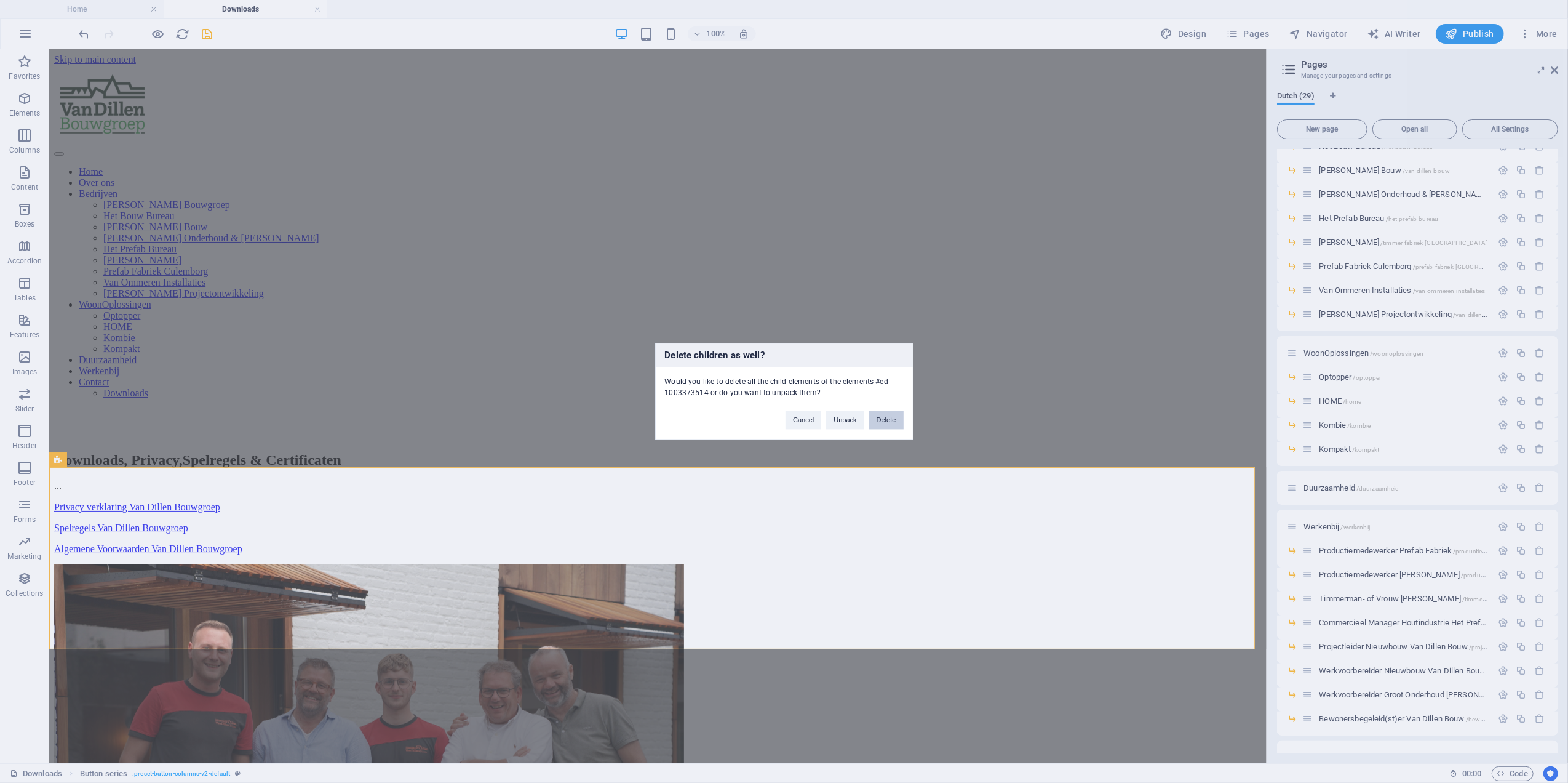
click at [885, 418] on button "Delete" at bounding box center [887, 420] width 34 height 18
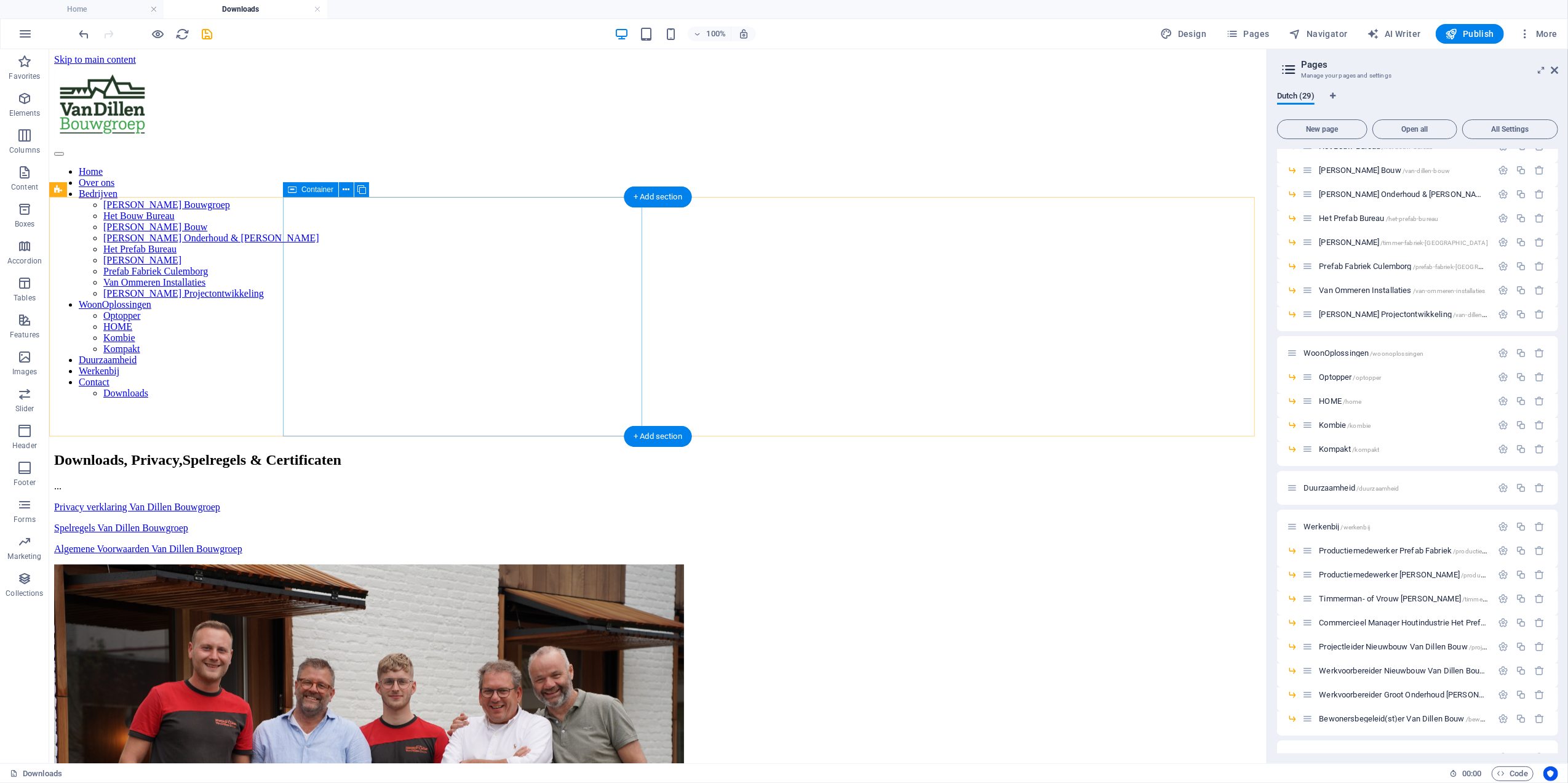
click at [452, 451] on div "Downloads, Privacy, Spelregels & Certificaten ... Privacy verklaring Van Dillen…" at bounding box center [657, 503] width 1208 height 103
click at [409, 501] on div "Privacy verklaring Van Dillen Bouwgroep 368.46 KB" at bounding box center [657, 506] width 1208 height 11
click at [408, 501] on div "Privacy verklaring Van Dillen Bouwgroep 368.46 KB" at bounding box center [657, 506] width 1208 height 11
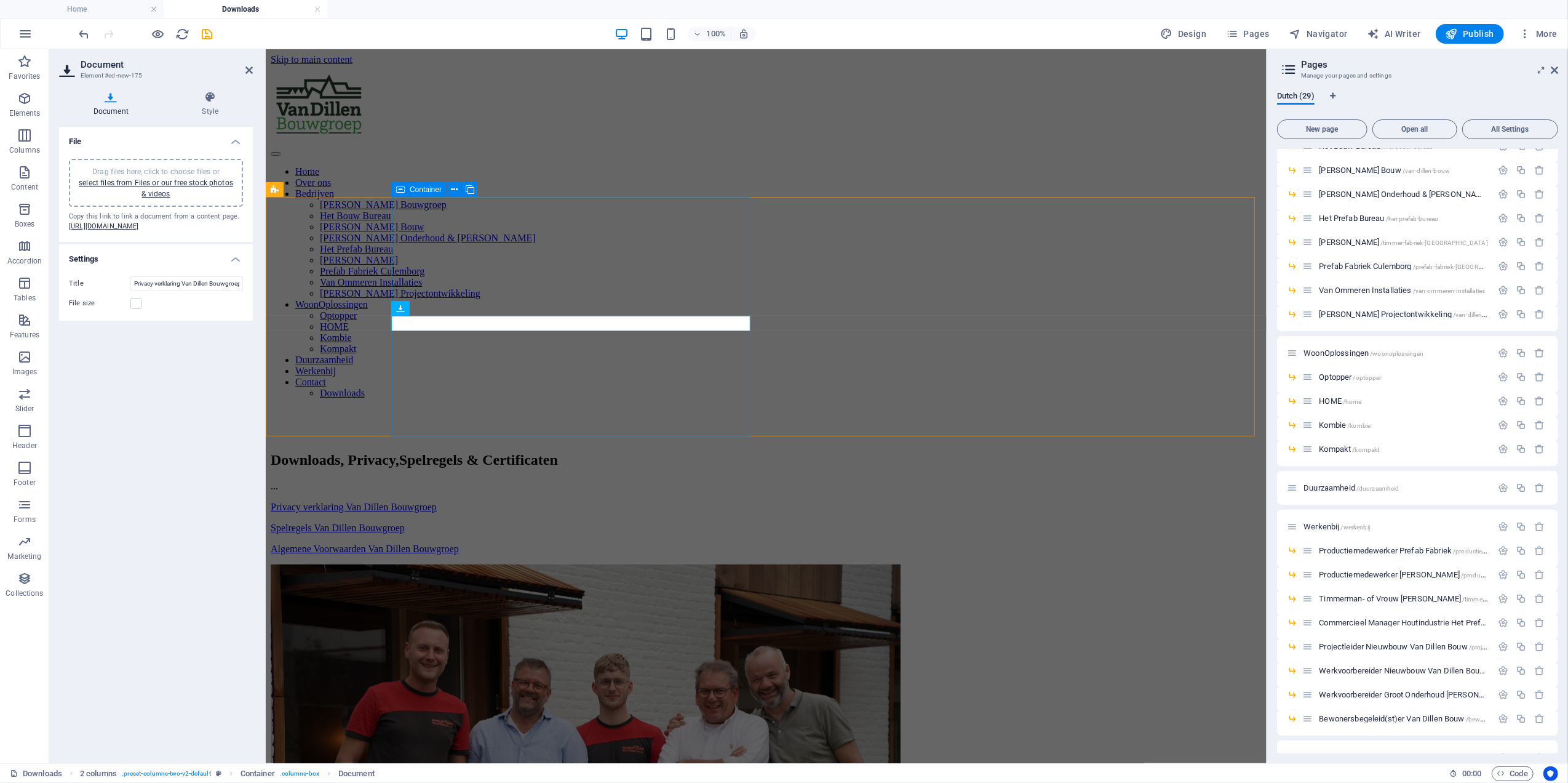
click at [543, 451] on div "Downloads, Privacy, Spelregels & Certificaten ... Privacy verklaring Van Dillen…" at bounding box center [766, 503] width 991 height 103
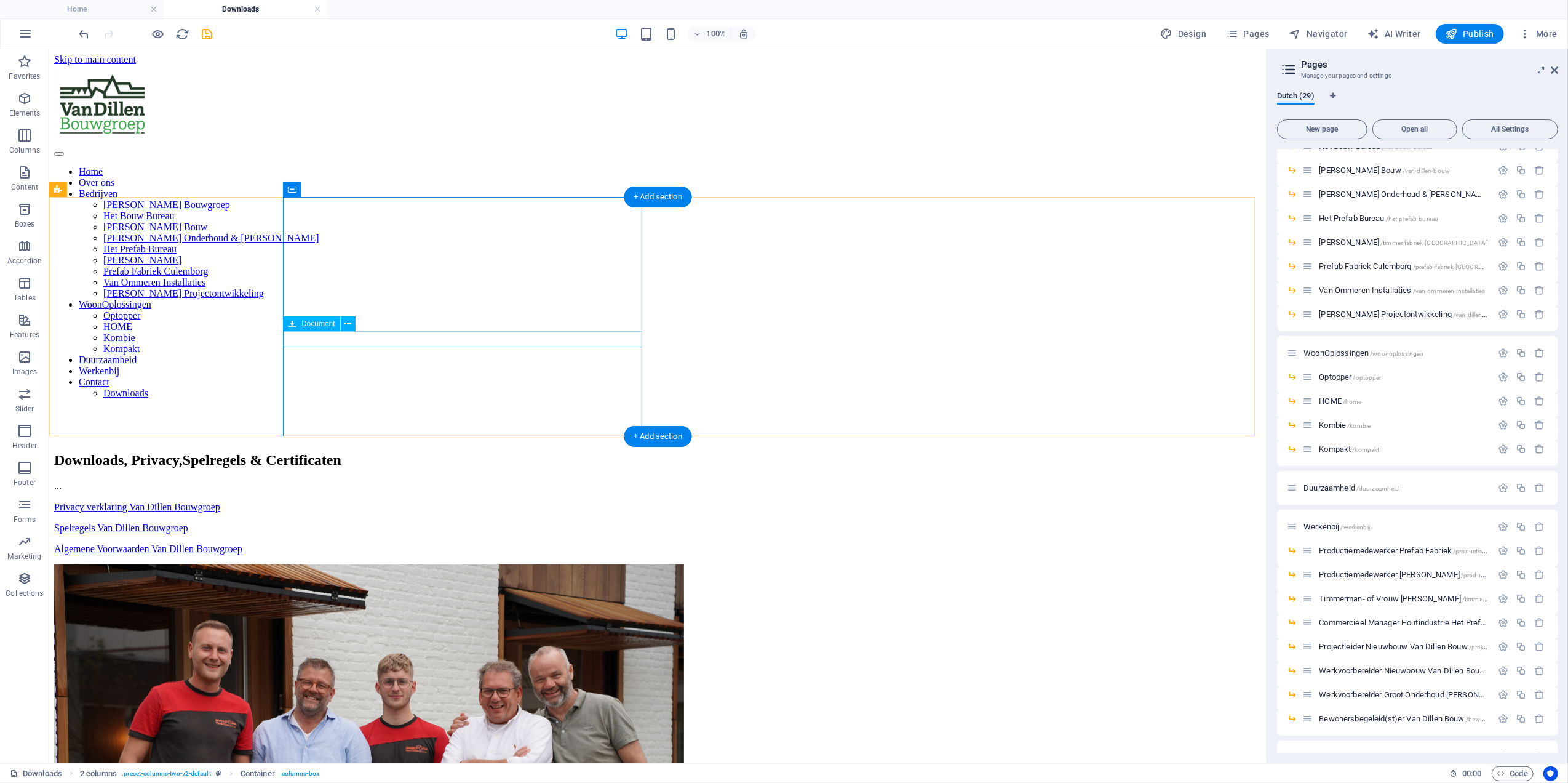
drag, startPoint x: 450, startPoint y: 340, endPoint x: 500, endPoint y: 391, distance: 71.4
click at [450, 522] on div "Spelregels Van Dillen Bouwgroep 1.42 MB" at bounding box center [657, 527] width 1208 height 11
drag, startPoint x: 461, startPoint y: 352, endPoint x: 477, endPoint y: 327, distance: 29.7
click at [514, 451] on div "Downloads, Privacy, Spelregels & Certificaten ... Algemene Voorwaarden Van Dill…" at bounding box center [657, 503] width 1208 height 103
click at [1556, 70] on icon at bounding box center [1554, 70] width 7 height 10
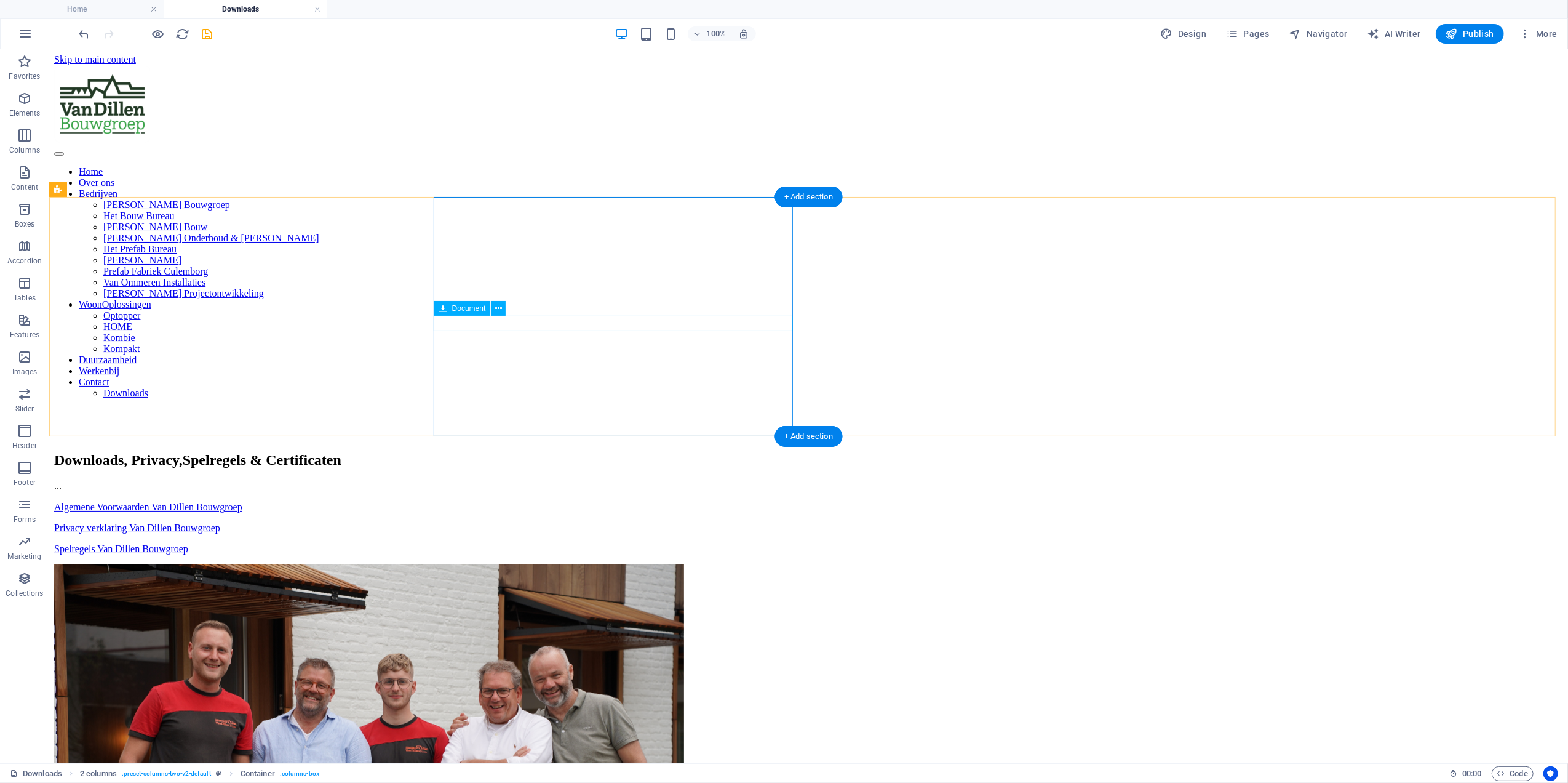
click at [554, 501] on div "Algemene Voorwaarden Van Dillen Bouwgroep 206.78 KB" at bounding box center [808, 506] width 1509 height 11
click at [210, 37] on icon "save" at bounding box center [208, 34] width 14 height 14
checkbox input "false"
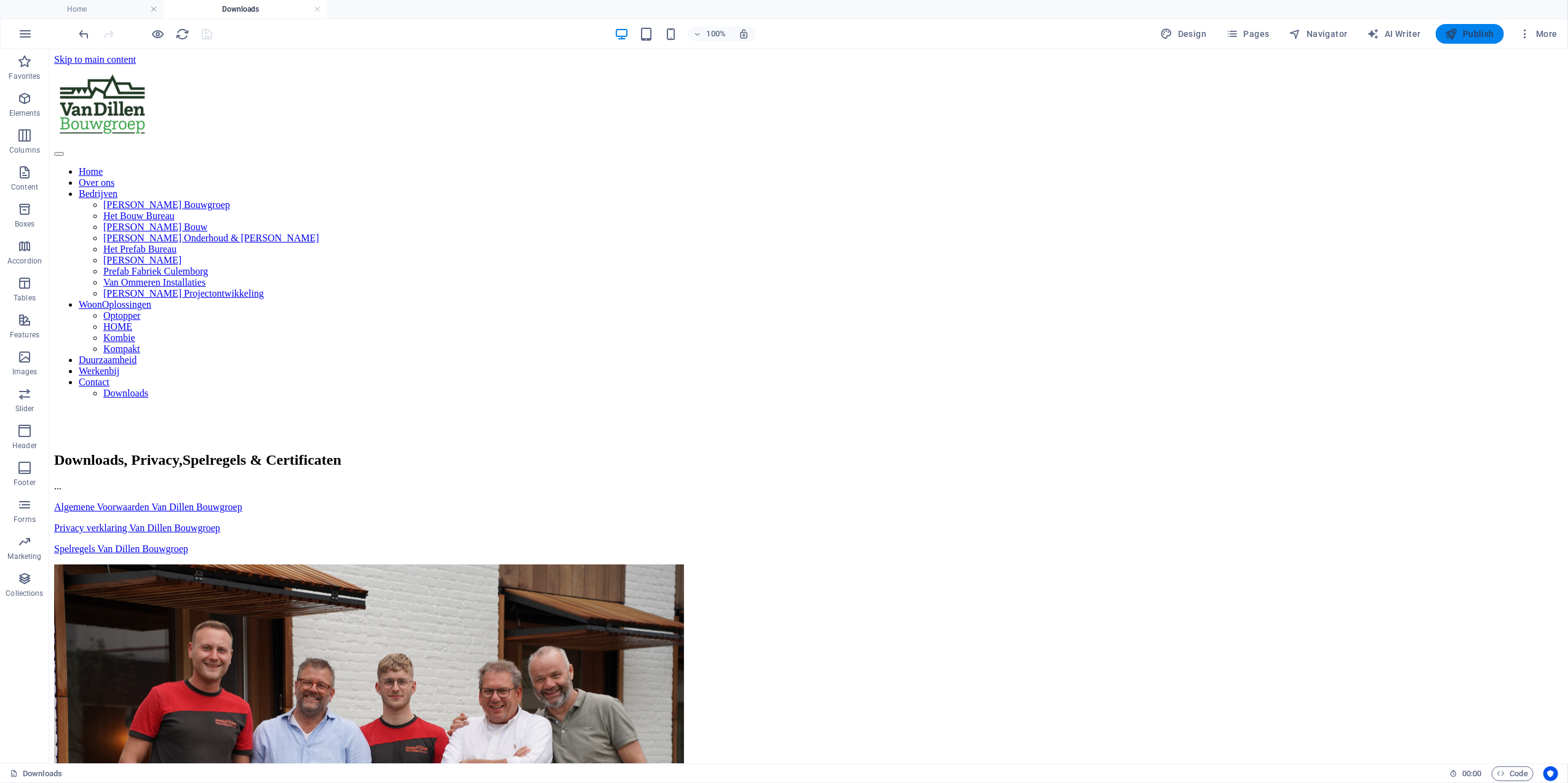
click at [1497, 39] on button "Publish" at bounding box center [1470, 34] width 68 height 20
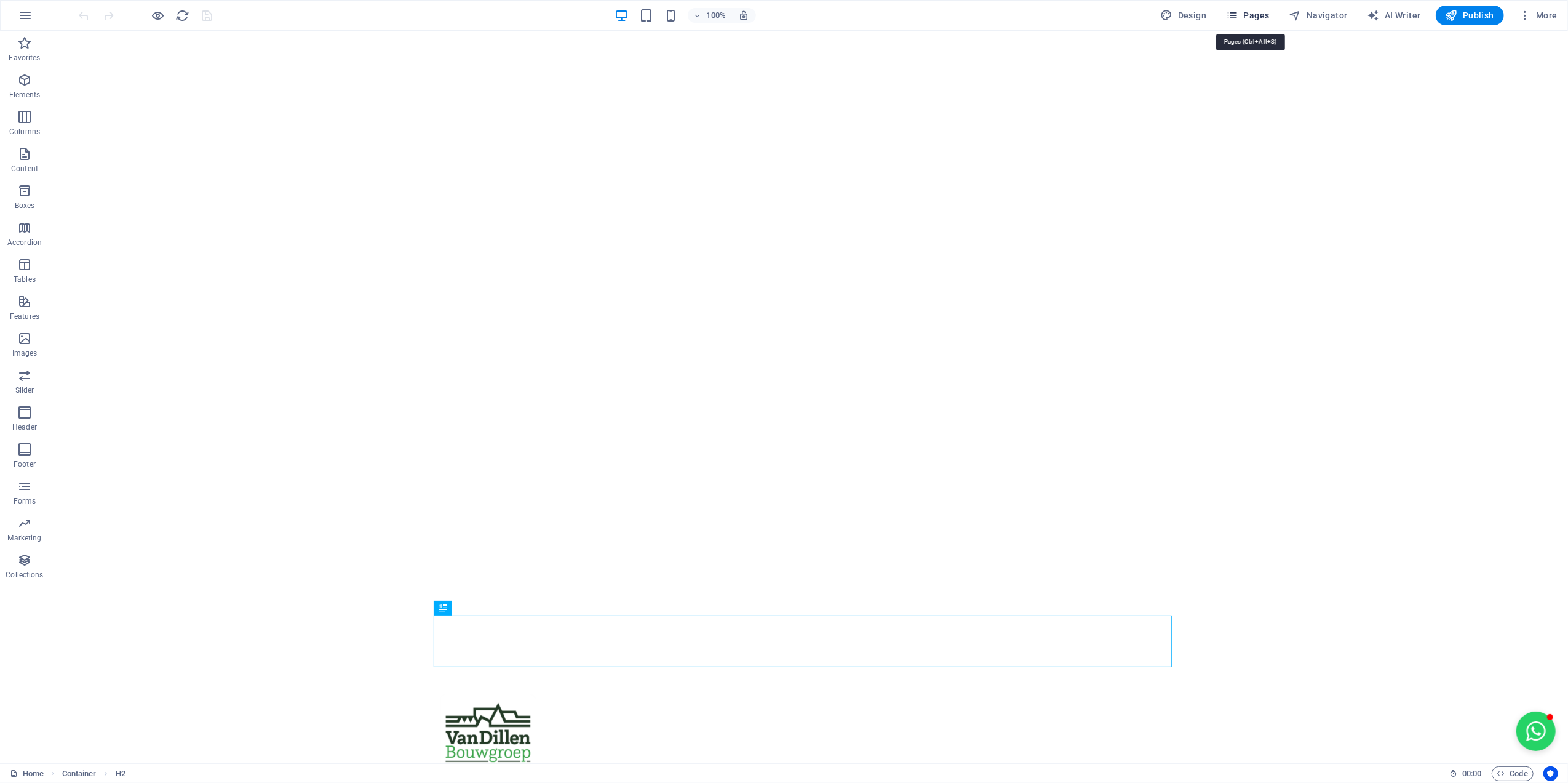
click at [1242, 18] on span "Pages" at bounding box center [1247, 15] width 43 height 13
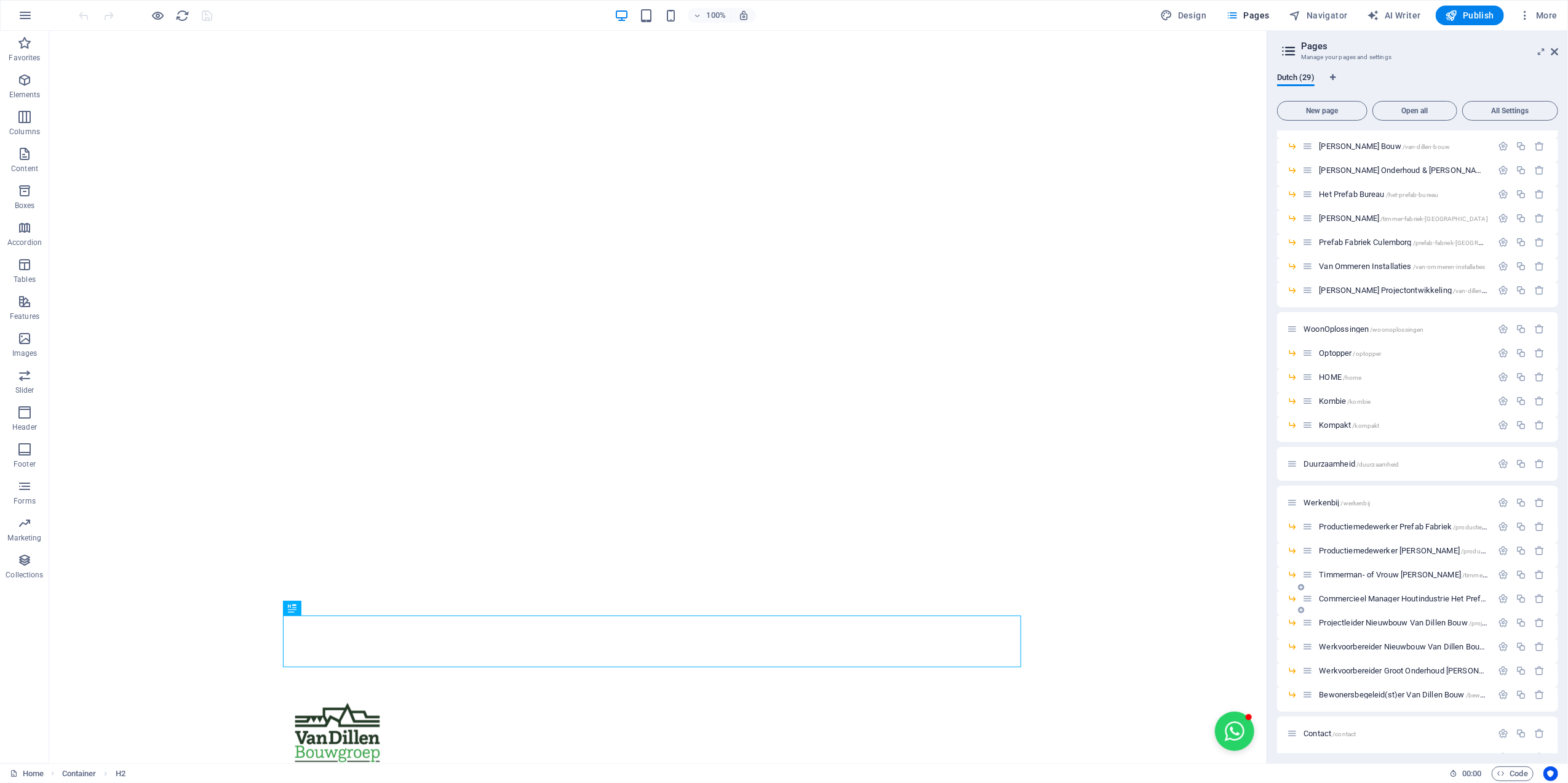
scroll to position [176, 0]
click at [1352, 732] on span "Downloads /downloads" at bounding box center [1356, 732] width 76 height 9
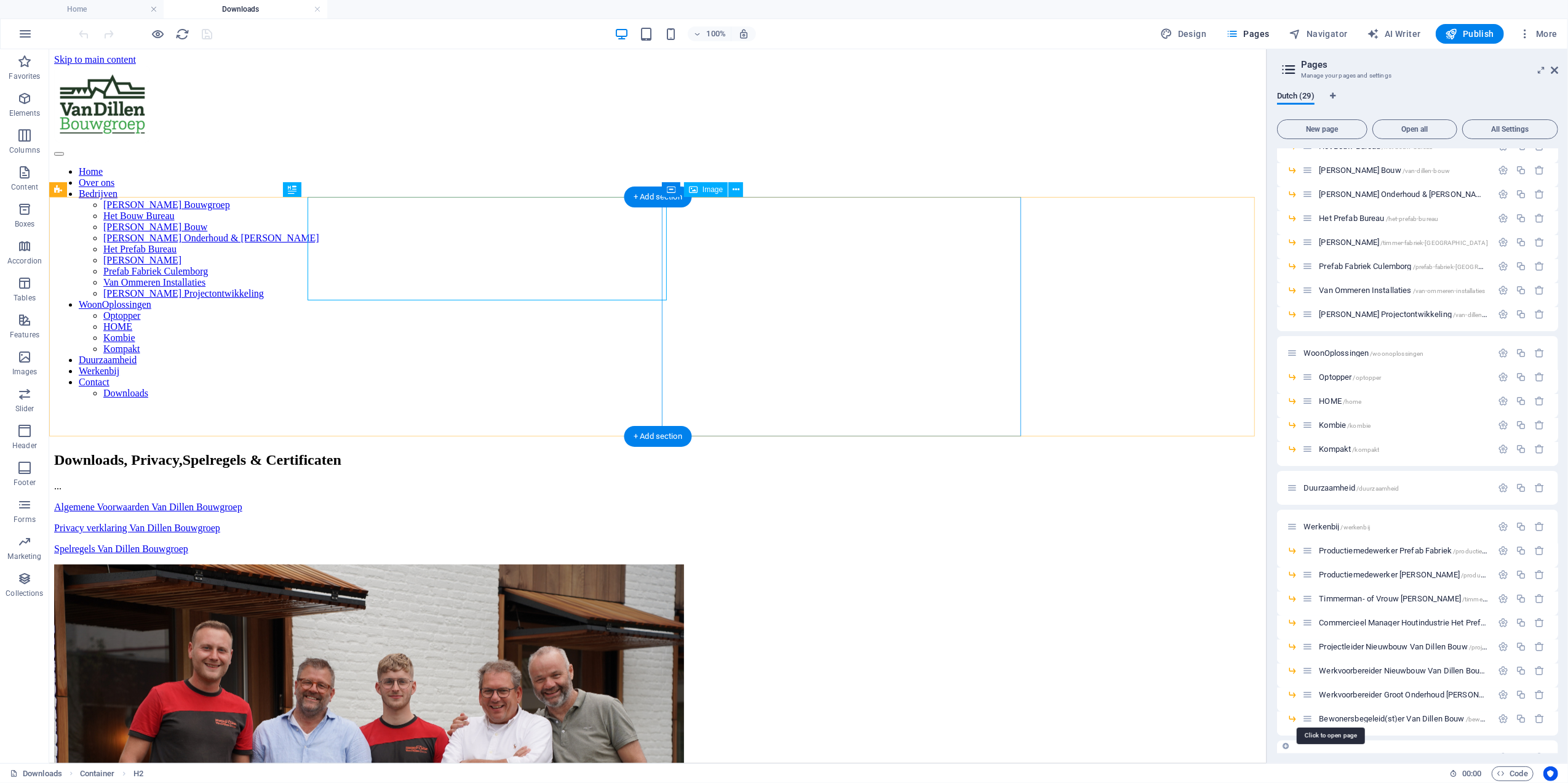
scroll to position [0, 0]
click at [364, 501] on div "Algemene Voorwaarden Van Dillen Bouwgroep 206.78 KB" at bounding box center [657, 506] width 1208 height 11
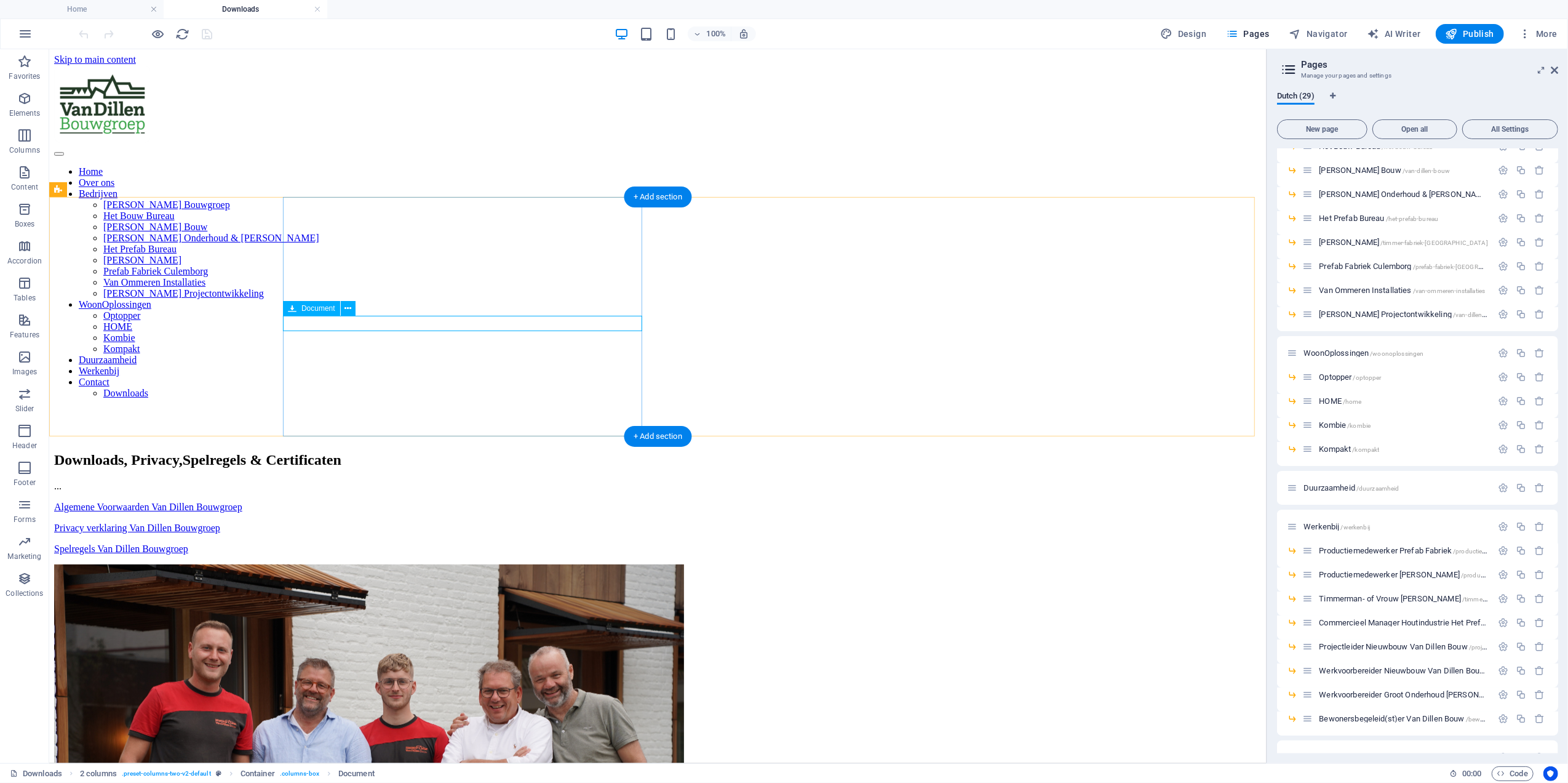
click at [416, 501] on div "Algemene Voorwaarden Van Dillen Bouwgroep 206.78 KB" at bounding box center [657, 506] width 1208 height 11
click at [439, 480] on div "..." at bounding box center [657, 486] width 1208 height 11
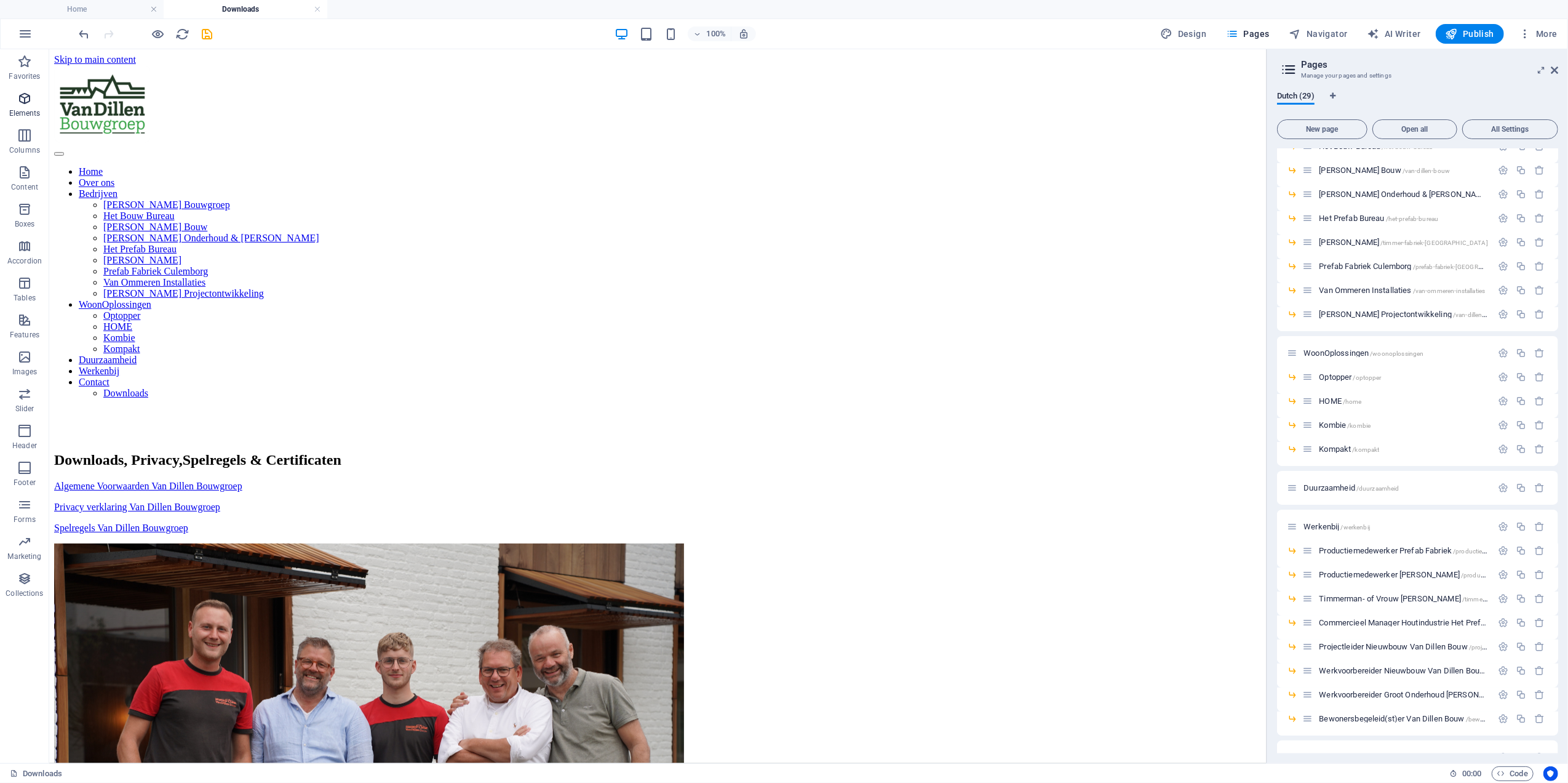
click at [34, 119] on span "Elements" at bounding box center [24, 105] width 49 height 30
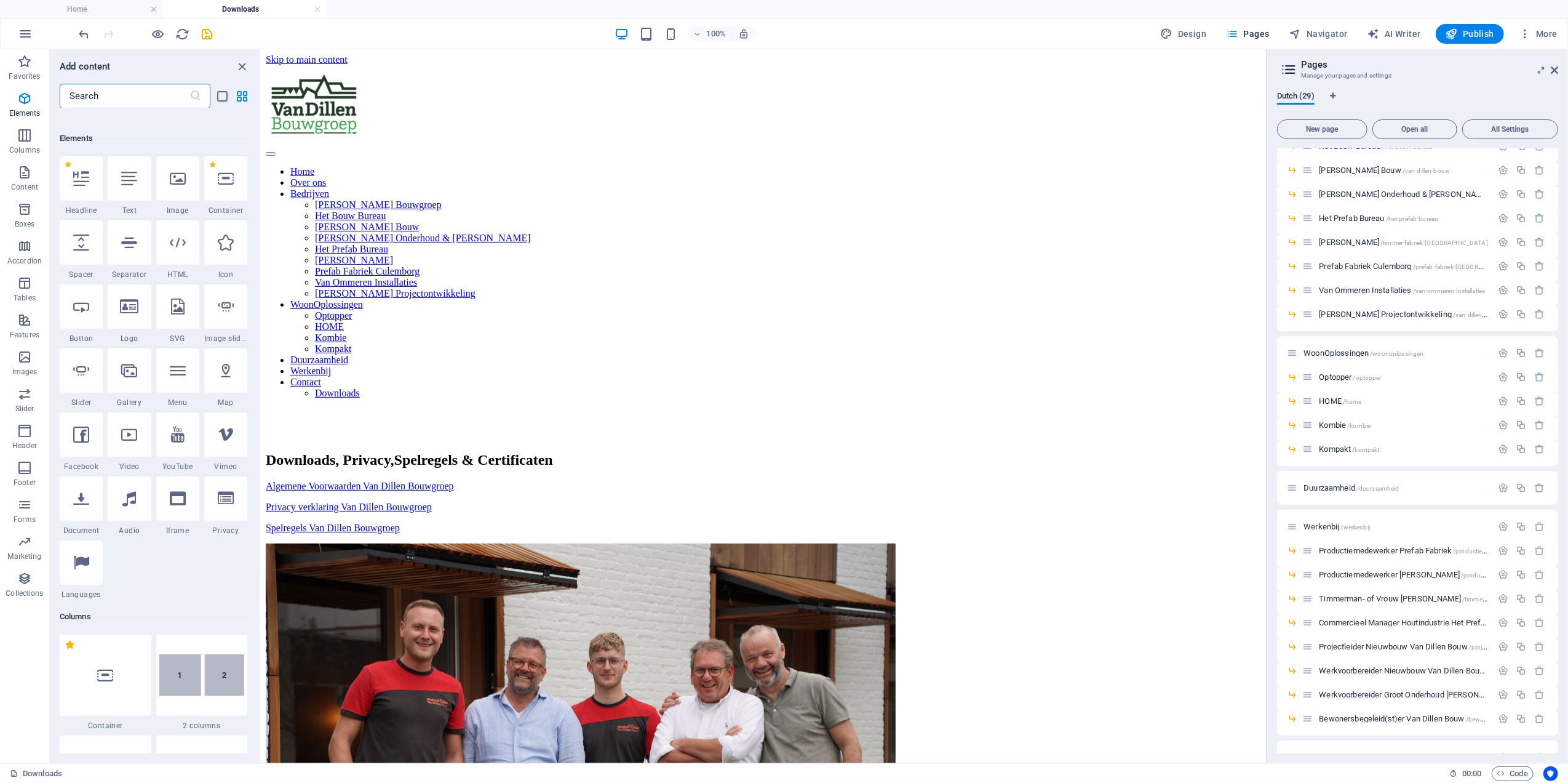
scroll to position [131, 0]
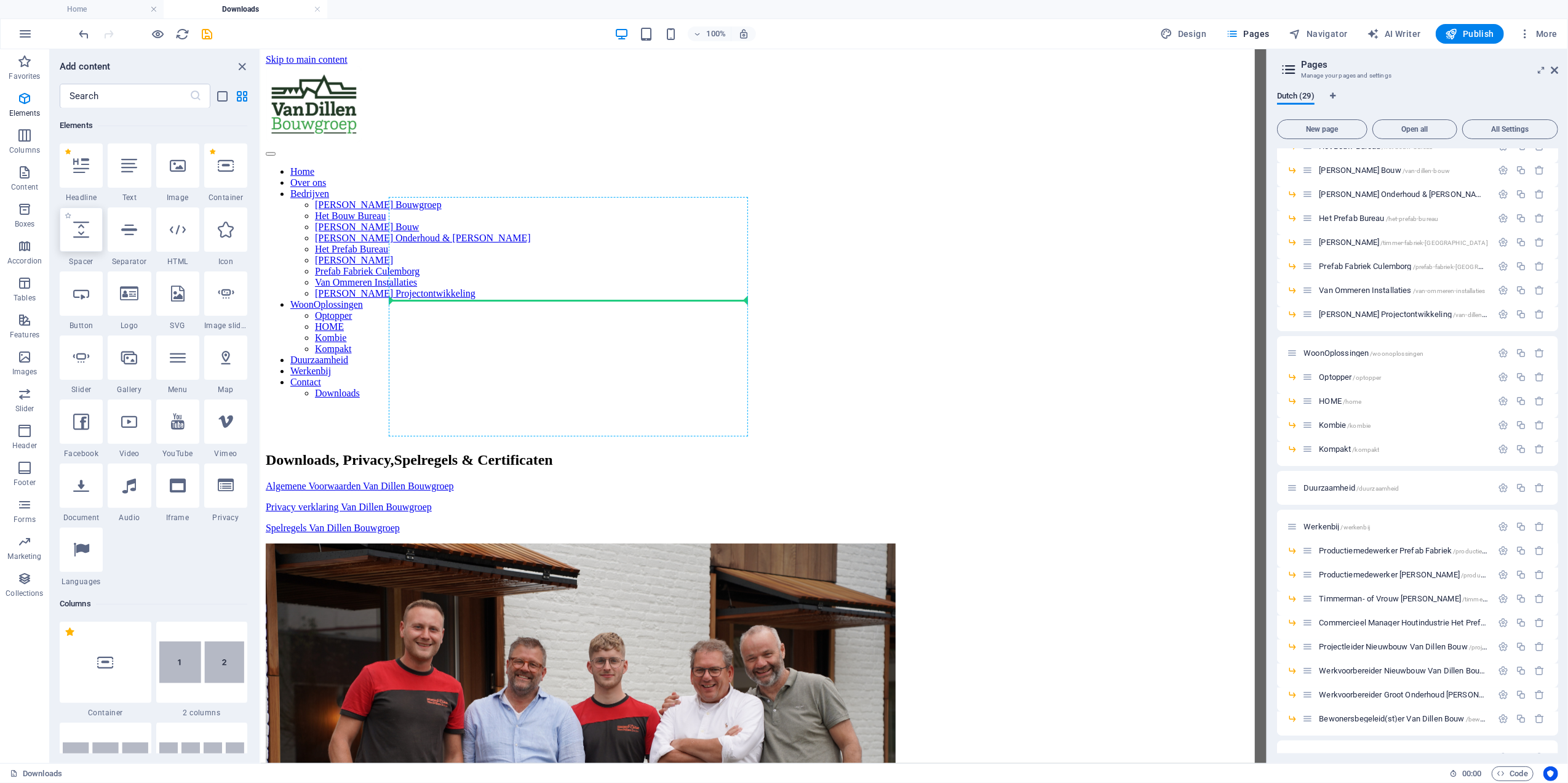
select select "px"
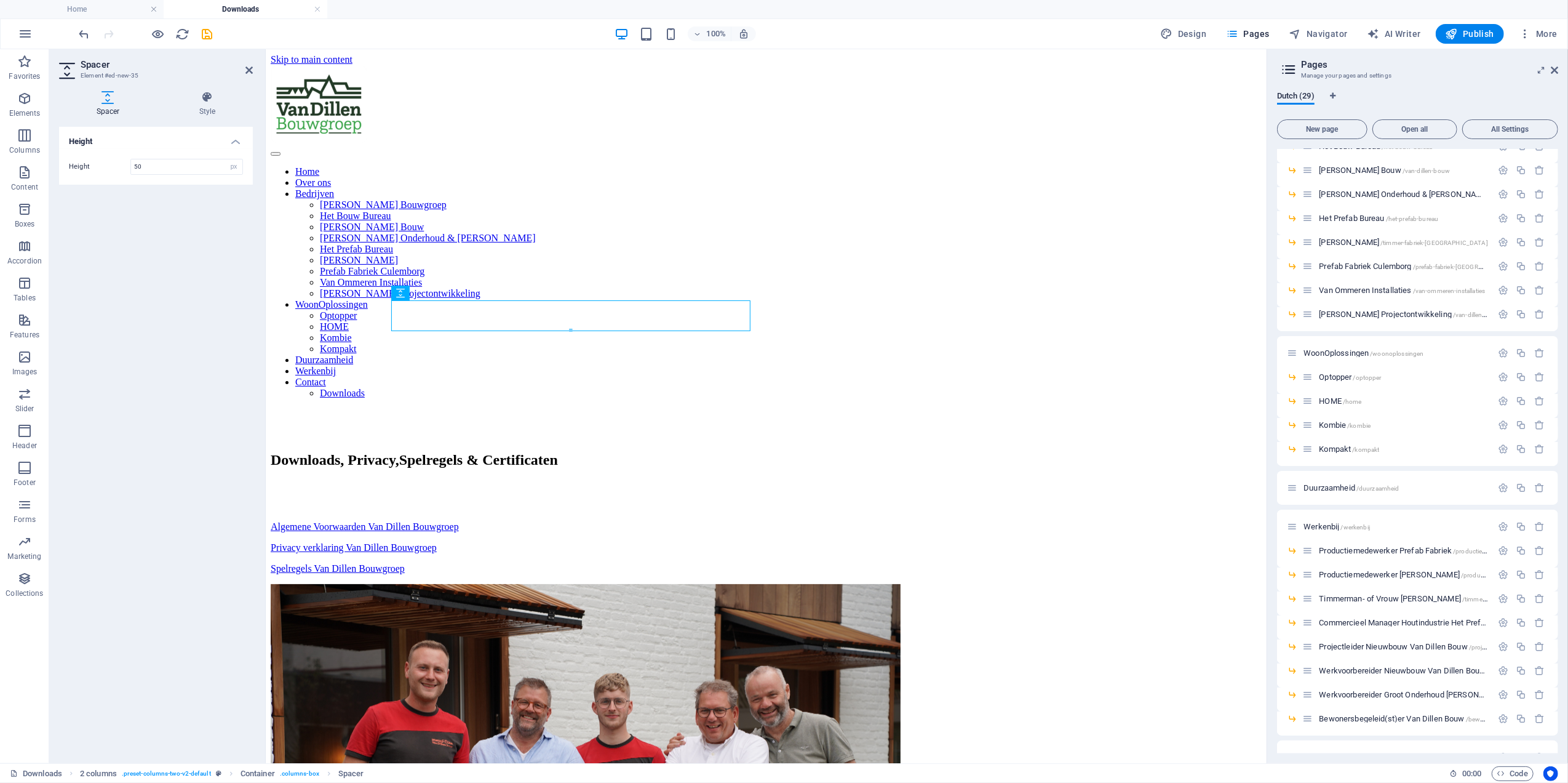
click at [216, 33] on div "100% Design Pages Navigator AI Writer Publish More" at bounding box center [820, 34] width 1486 height 20
click at [212, 33] on icon "save" at bounding box center [208, 34] width 14 height 14
checkbox input "false"
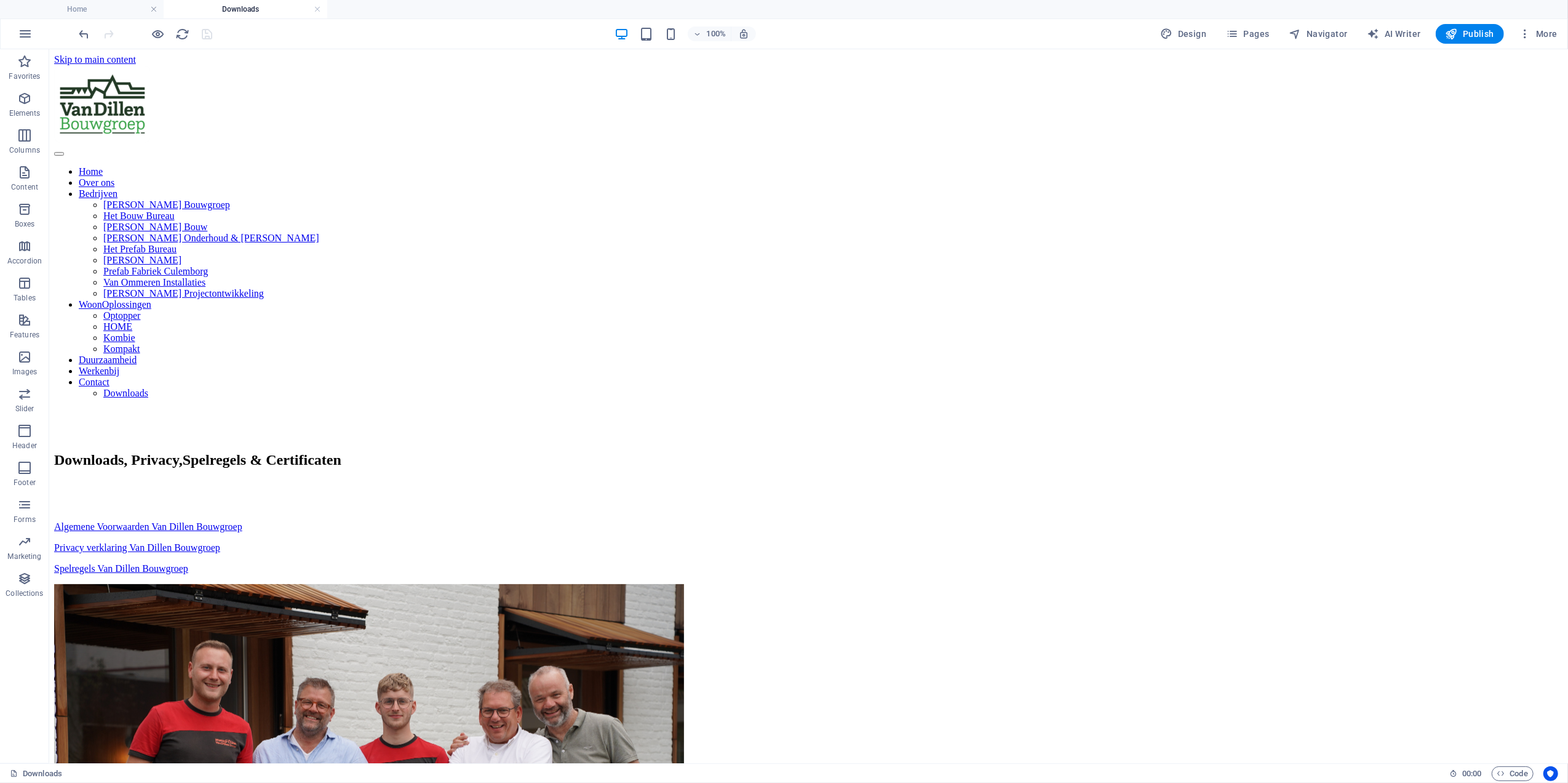
click at [1471, 44] on div "100% Design Pages Navigator AI Writer Publish More" at bounding box center [784, 34] width 1567 height 30
click at [1487, 30] on span "Publish" at bounding box center [1470, 34] width 49 height 13
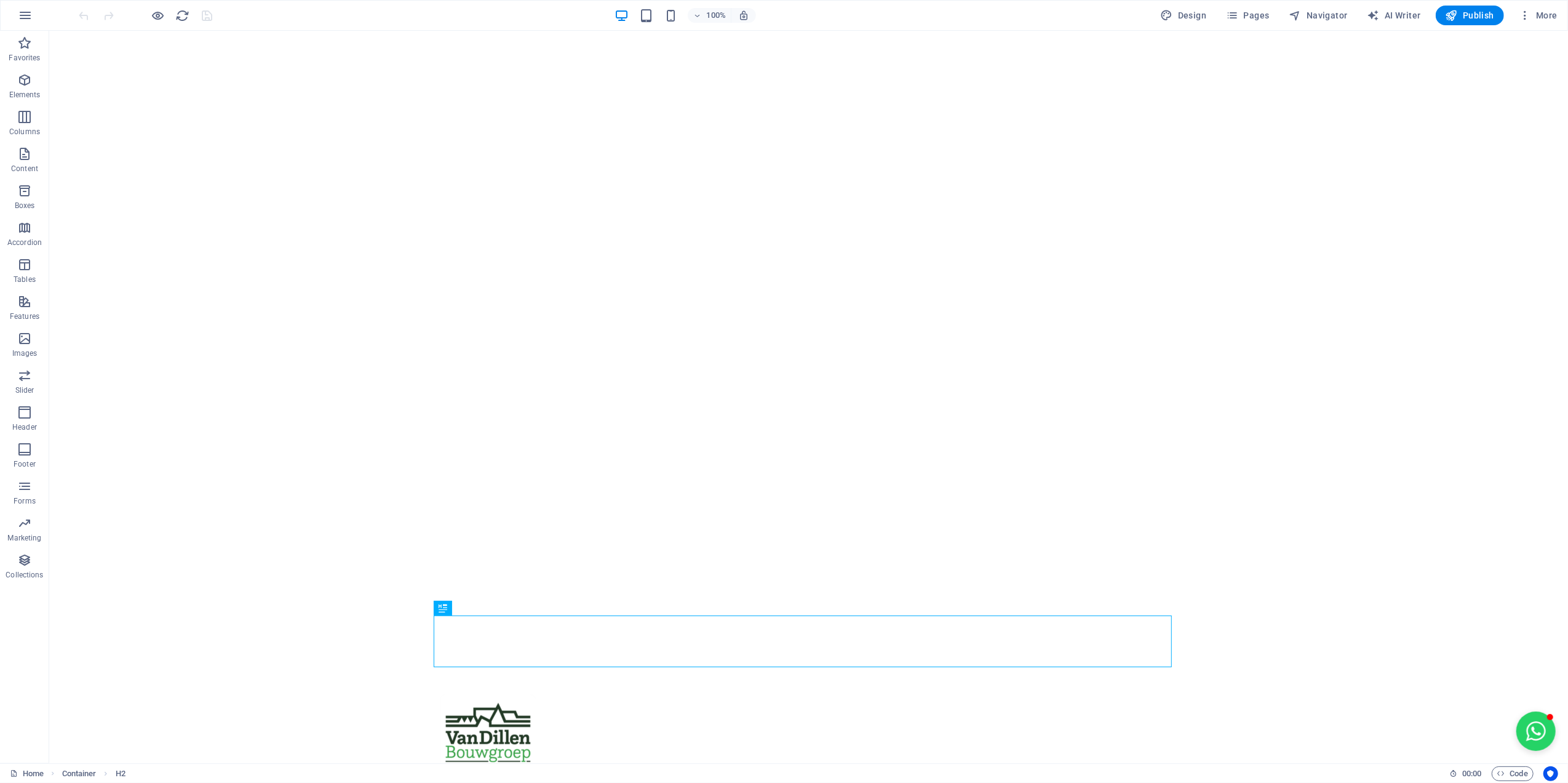
click at [1216, 11] on div "Design Pages Navigator AI Writer Publish More" at bounding box center [1360, 15] width 406 height 20
click at [1232, 11] on icon "button" at bounding box center [1232, 15] width 12 height 13
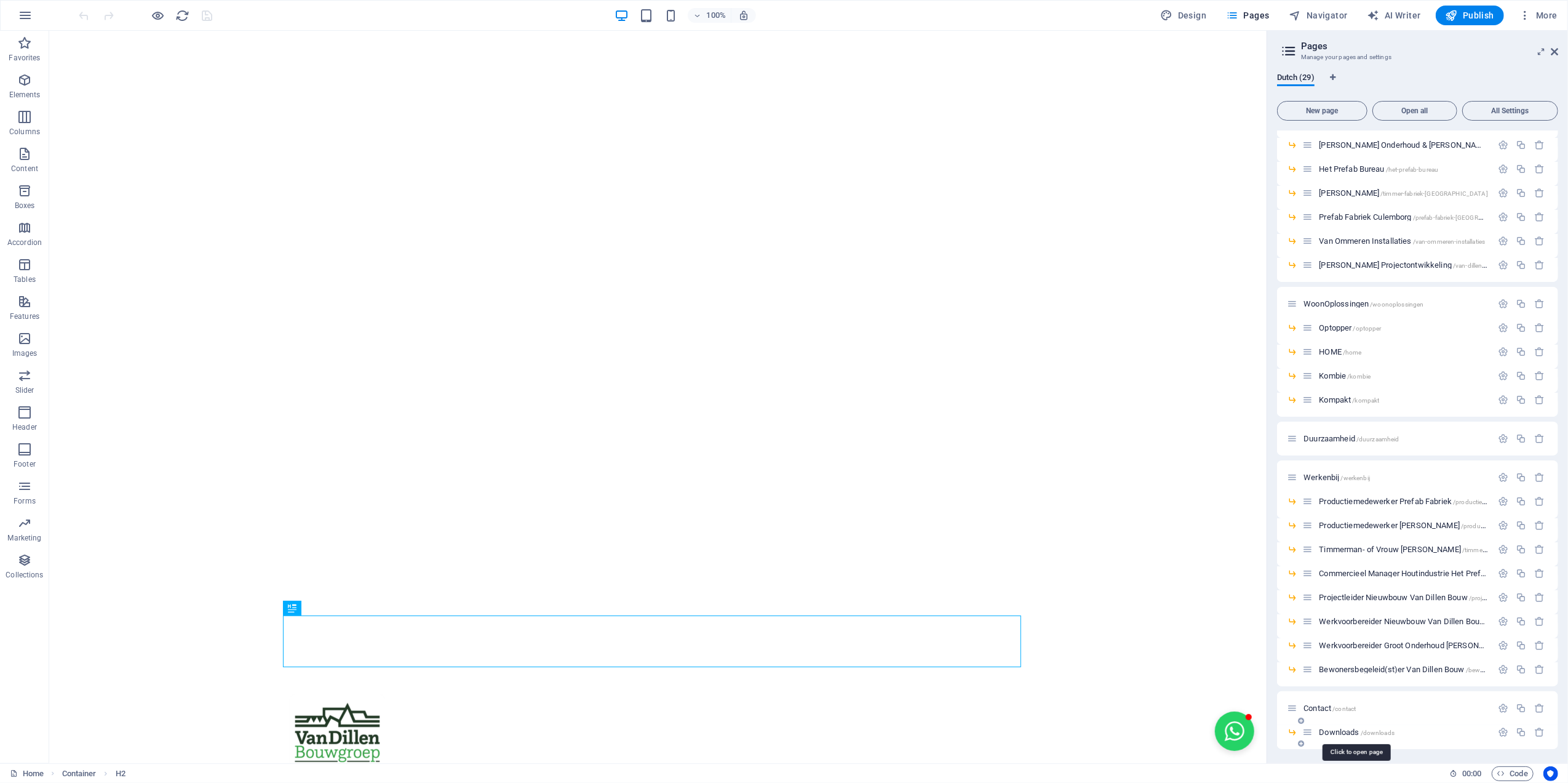
click at [1350, 728] on span "Downloads /downloads" at bounding box center [1356, 732] width 76 height 9
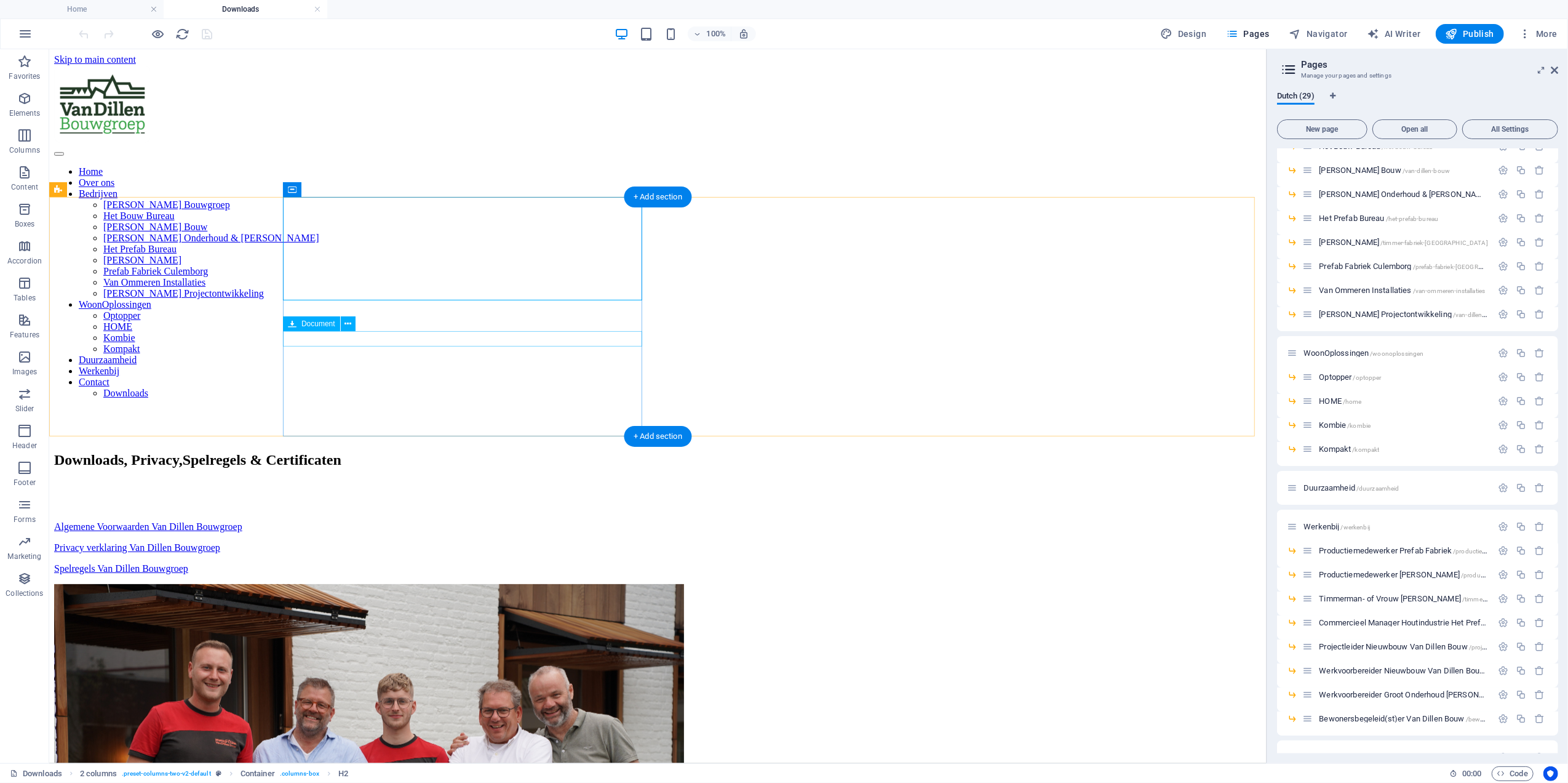
click at [409, 520] on div "Algemene Voorwaarden Van Dillen Bouwgroep 206.78 KB" at bounding box center [657, 526] width 1208 height 11
click at [414, 520] on div "Algemene Voorwaarden Van Dillen Bouwgroep 206.78 KB" at bounding box center [657, 526] width 1208 height 11
click at [347, 320] on icon at bounding box center [348, 324] width 7 height 13
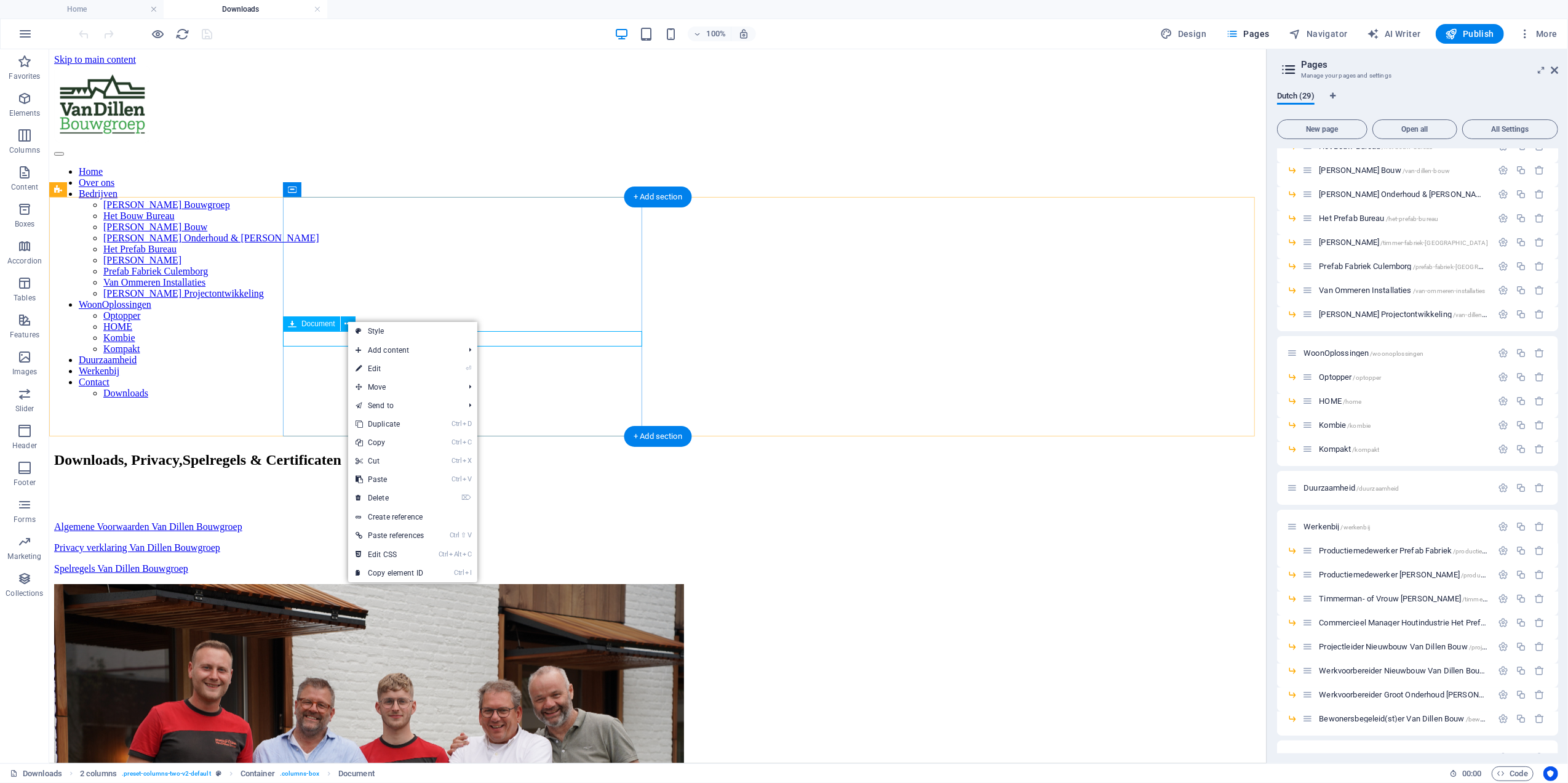
click at [317, 520] on div "Algemene Voorwaarden Van Dillen Bouwgroep 206.78 KB" at bounding box center [657, 526] width 1208 height 11
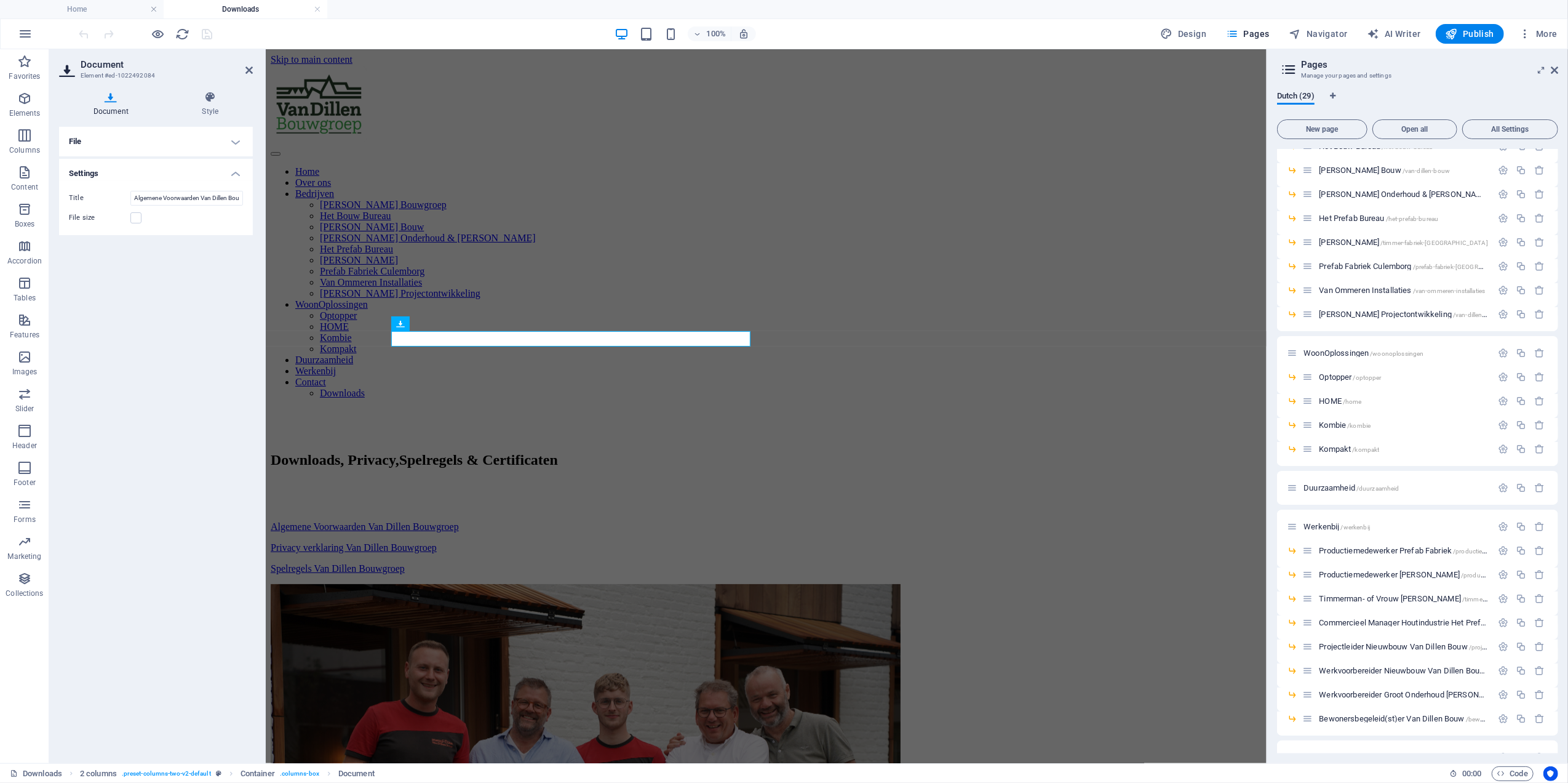
click at [89, 124] on div "Document Style File Drag files here, click to choose files or select files from…" at bounding box center [156, 422] width 194 height 662
click at [95, 141] on h4 "File" at bounding box center [156, 141] width 194 height 30
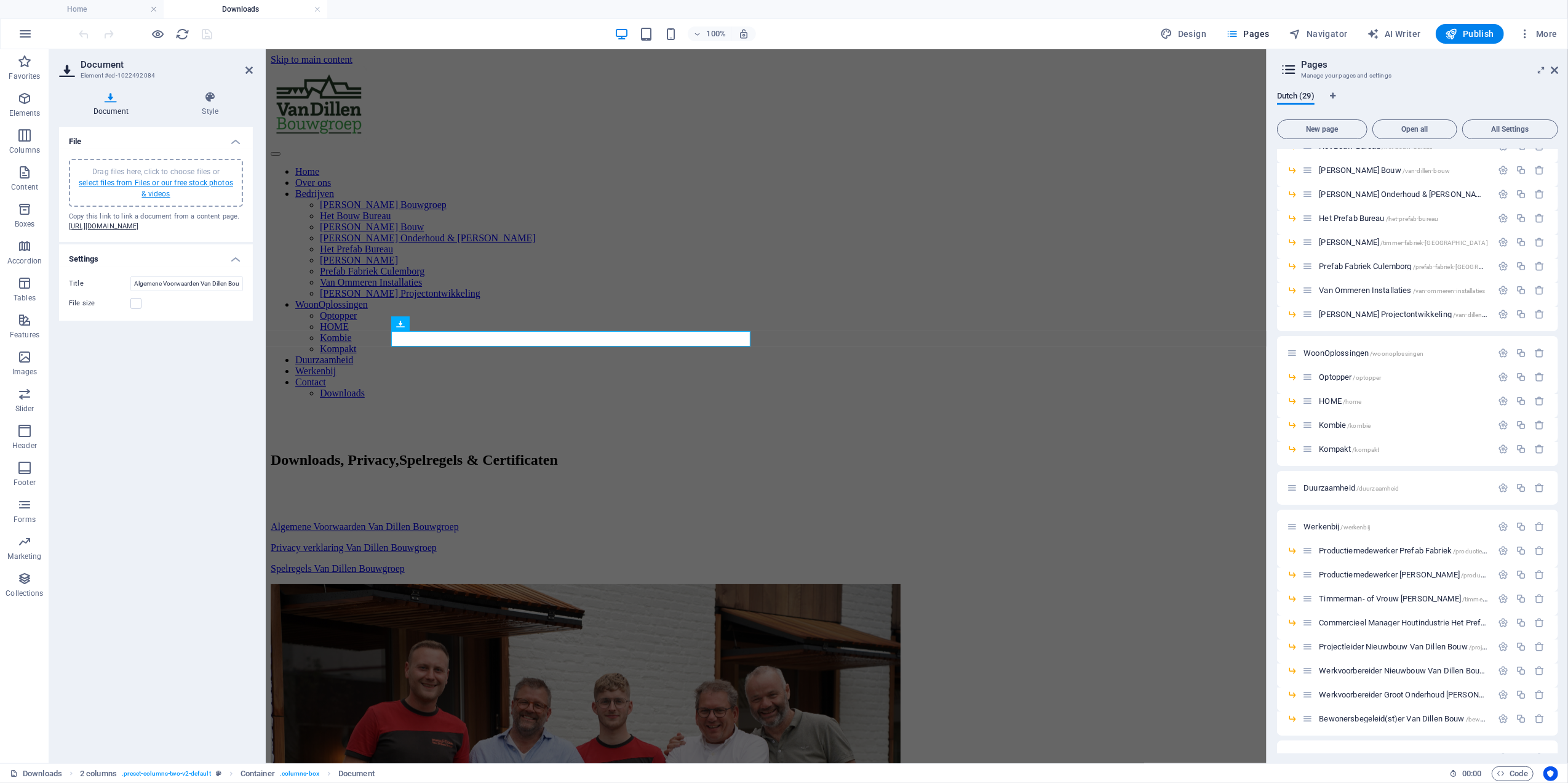
click at [197, 185] on link "select files from Files or our free stock photos & videos" at bounding box center [156, 188] width 155 height 20
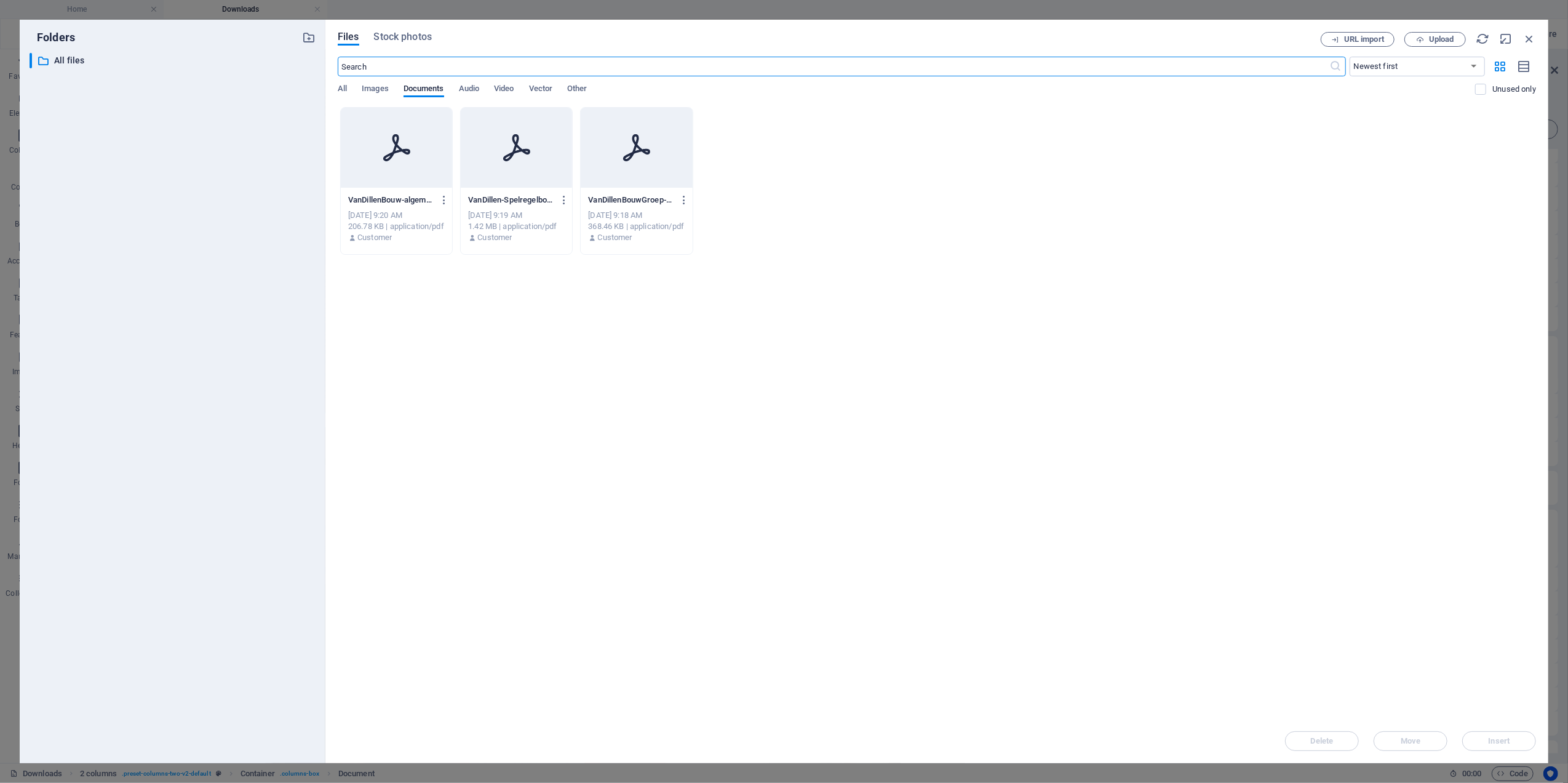
click at [407, 195] on p "VanDillenBouw-algemene-voorwaarden-AvK20190723--2ZDiz-SsWcSs8eduiDajg.pdf" at bounding box center [391, 200] width 86 height 11
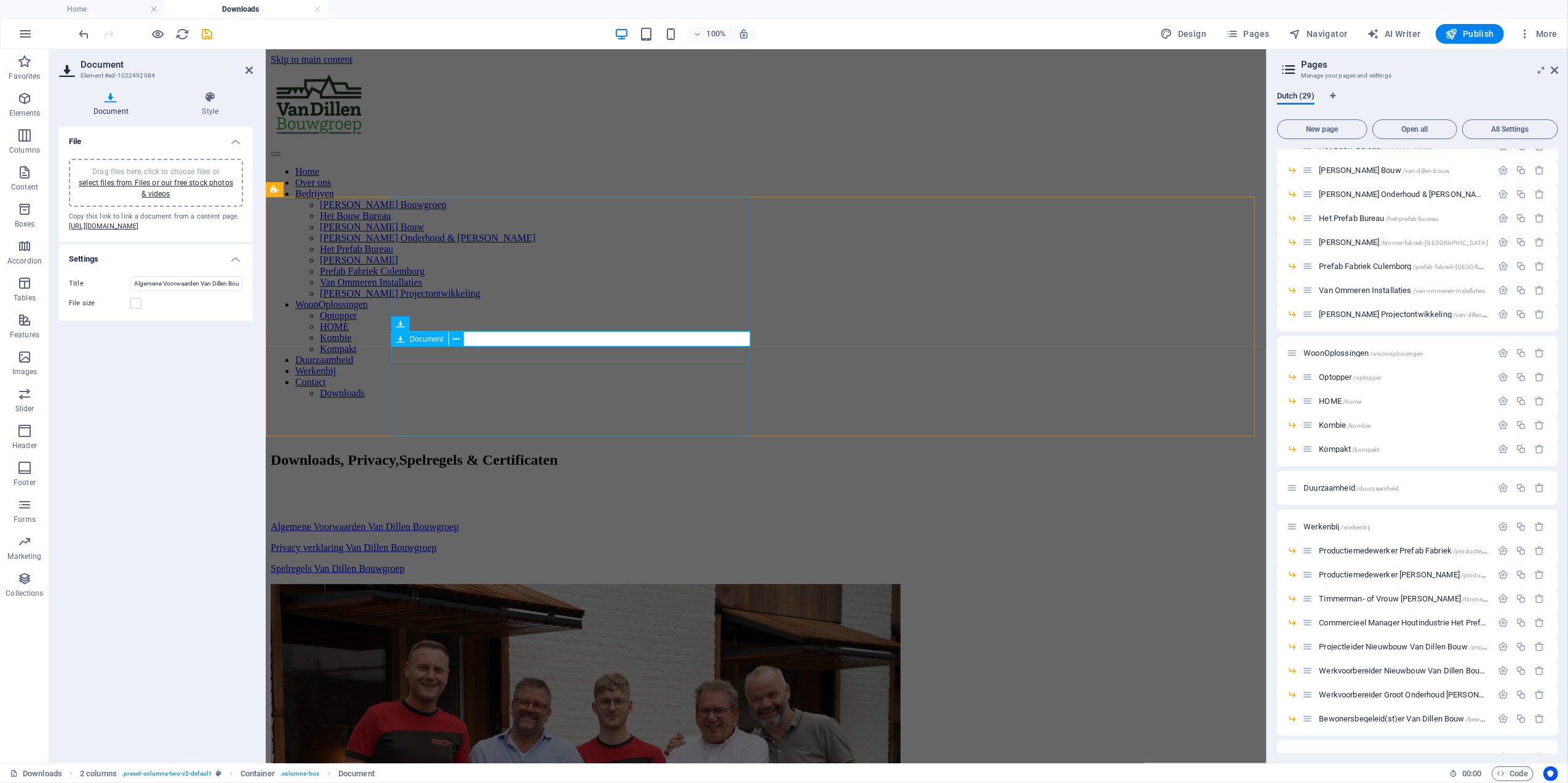
click at [473, 542] on div "Privacy verklaring Van Dillen Bouwgroep 368.46 KB" at bounding box center [766, 547] width 991 height 11
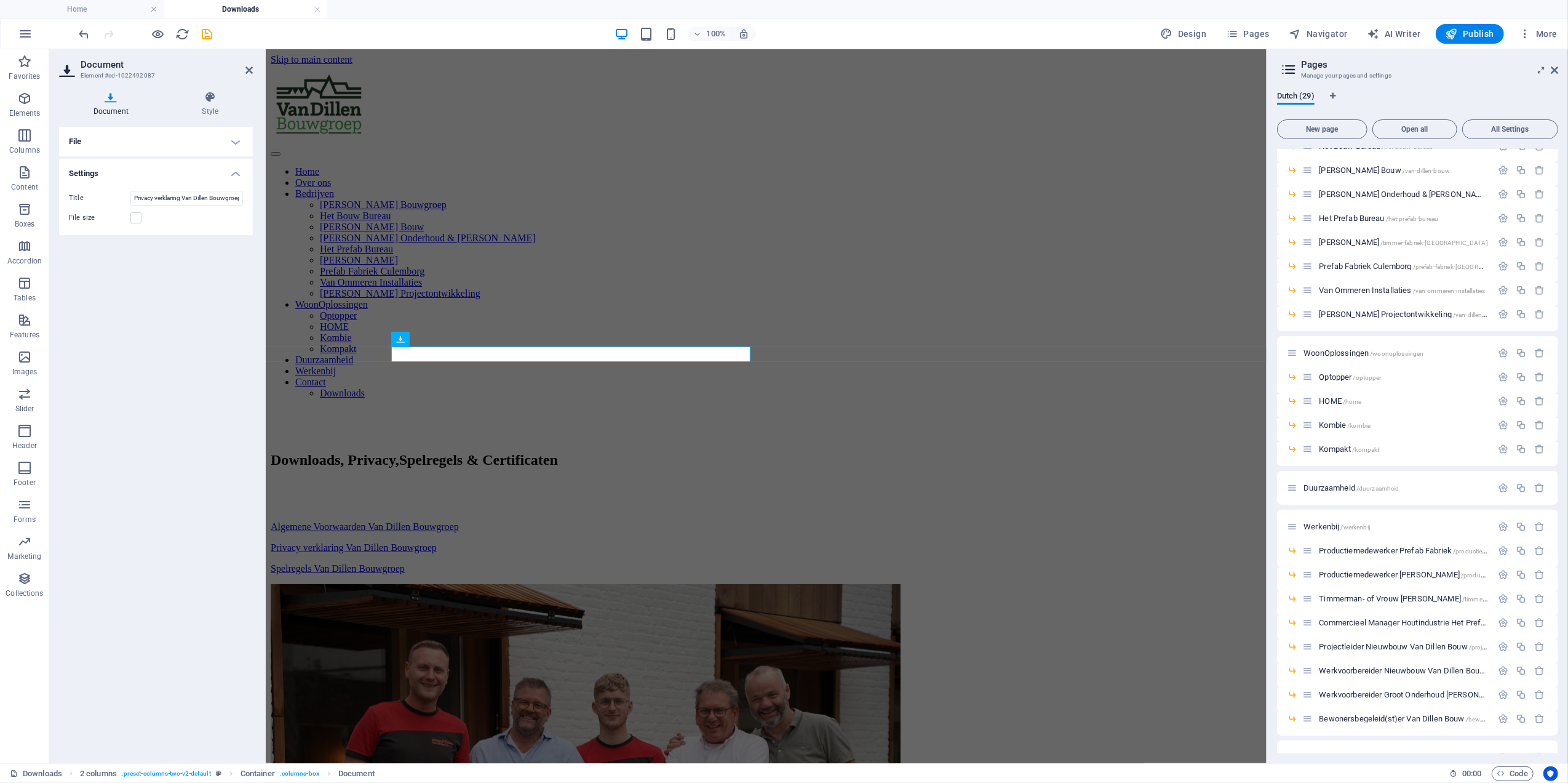
click at [171, 145] on h4 "File" at bounding box center [156, 141] width 194 height 30
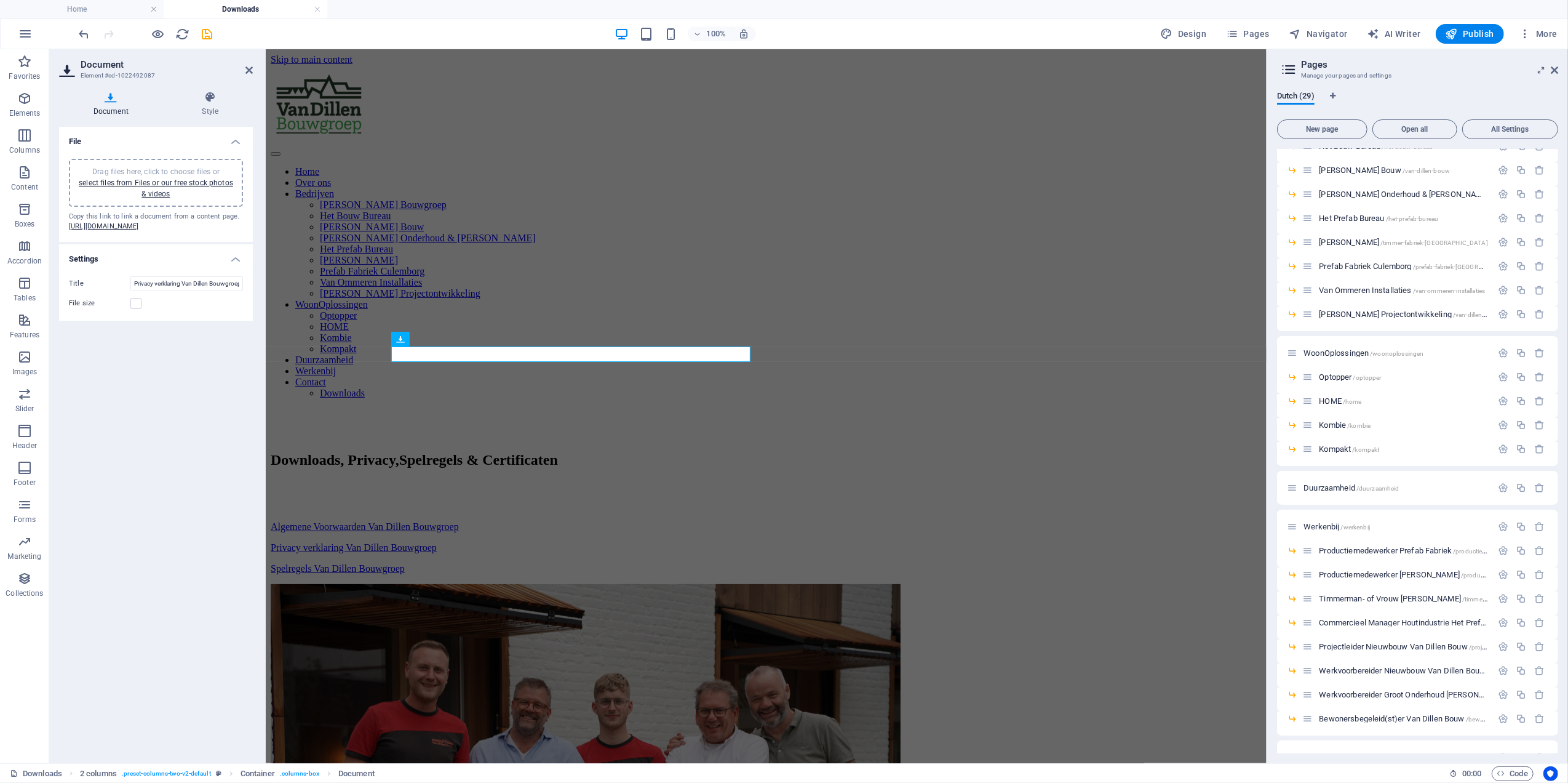
click at [168, 175] on span "Drag files here, click to choose files or select files from Files or our free s…" at bounding box center [156, 182] width 155 height 31
click at [153, 191] on link "select files from Files or our free stock photos & videos" at bounding box center [156, 188] width 155 height 20
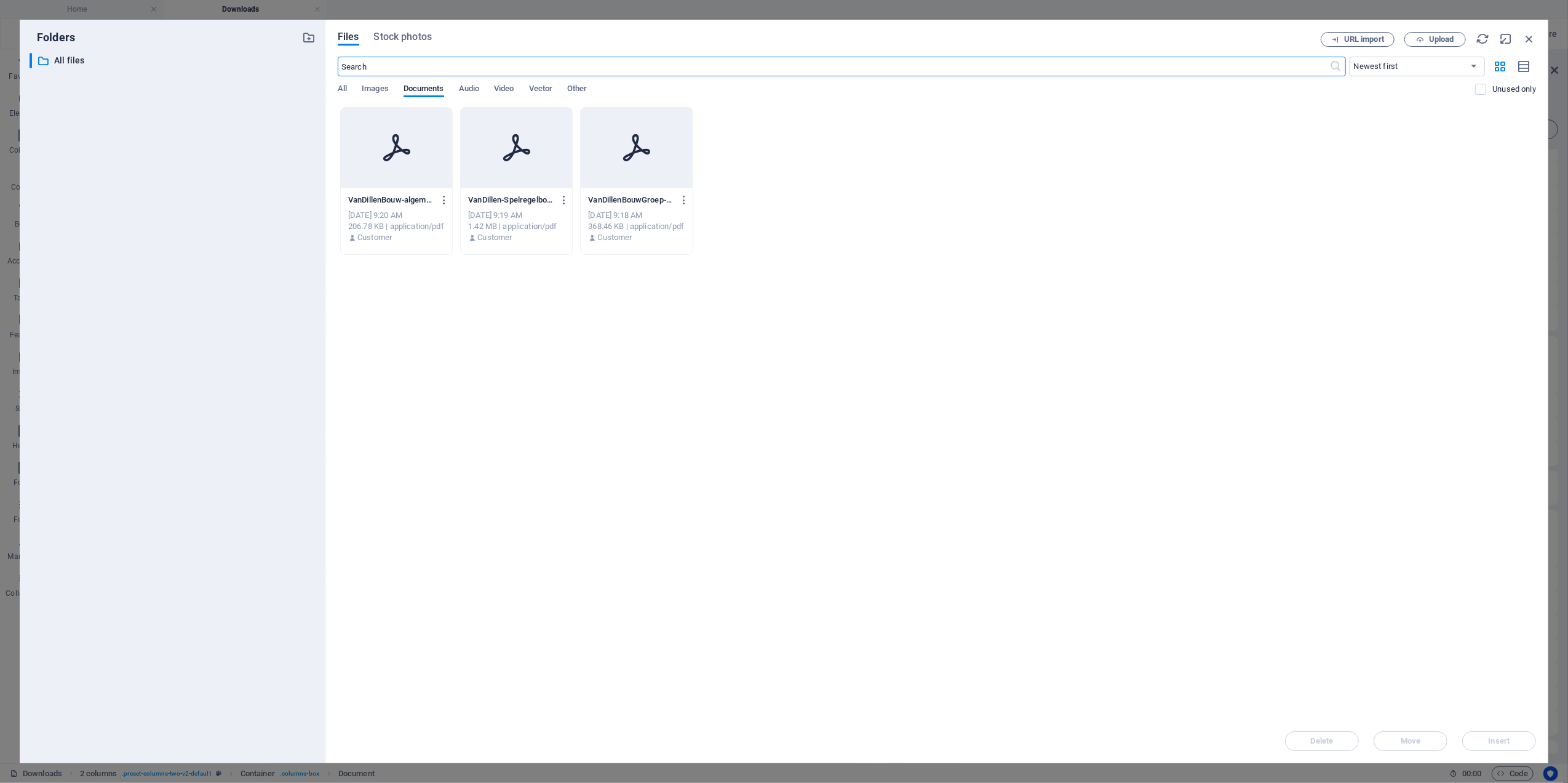
click at [645, 208] on div "VanDillenBouwGroep-Privacy-verklaring-mJnrg6ubJ3NXZBR9LzlhLw.pdf VanDillenBouwG…" at bounding box center [636, 200] width 97 height 20
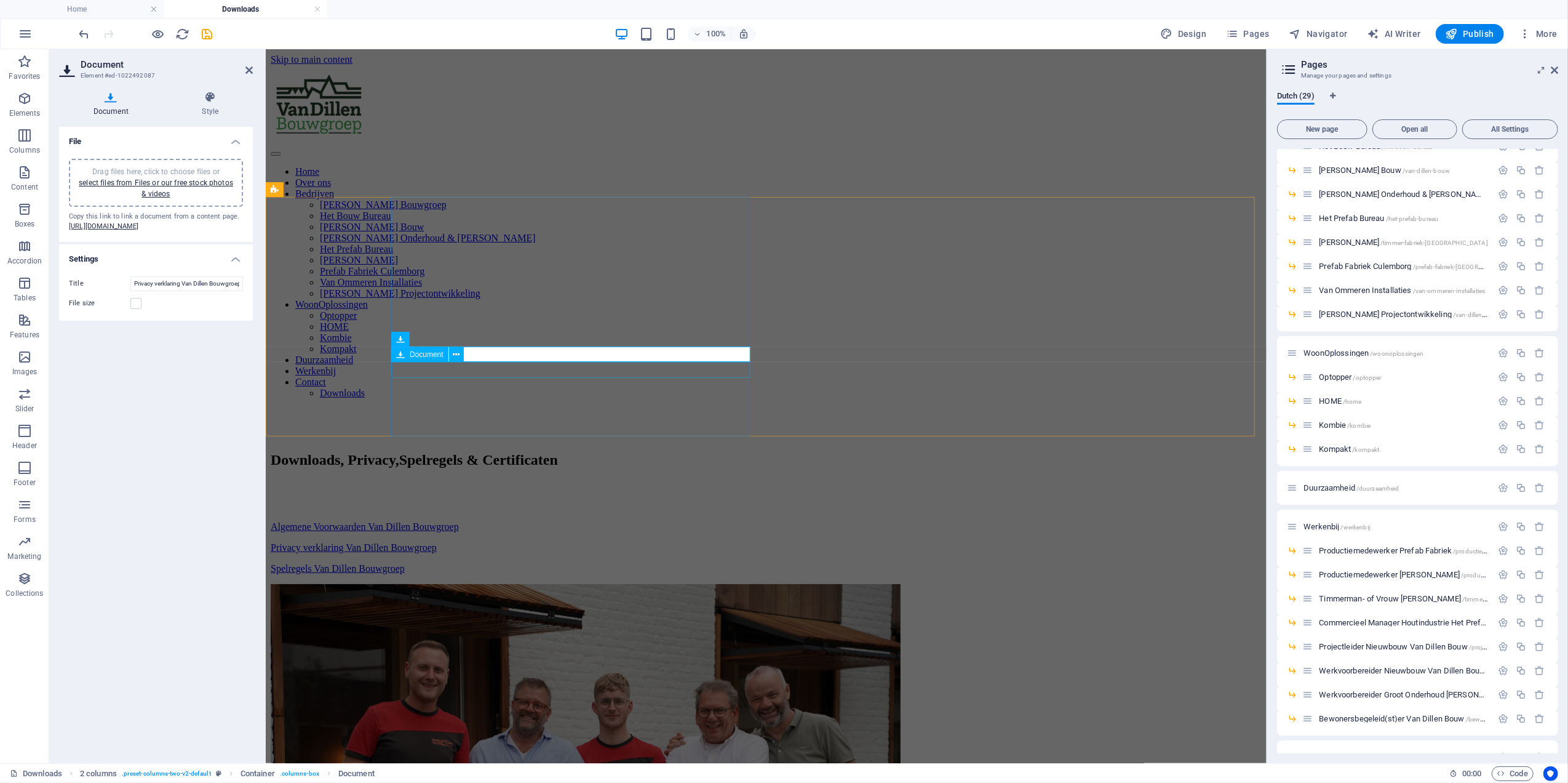
click at [476, 563] on div "Spelregels Van Dillen Bouwgroep 1.42 MB" at bounding box center [766, 568] width 991 height 11
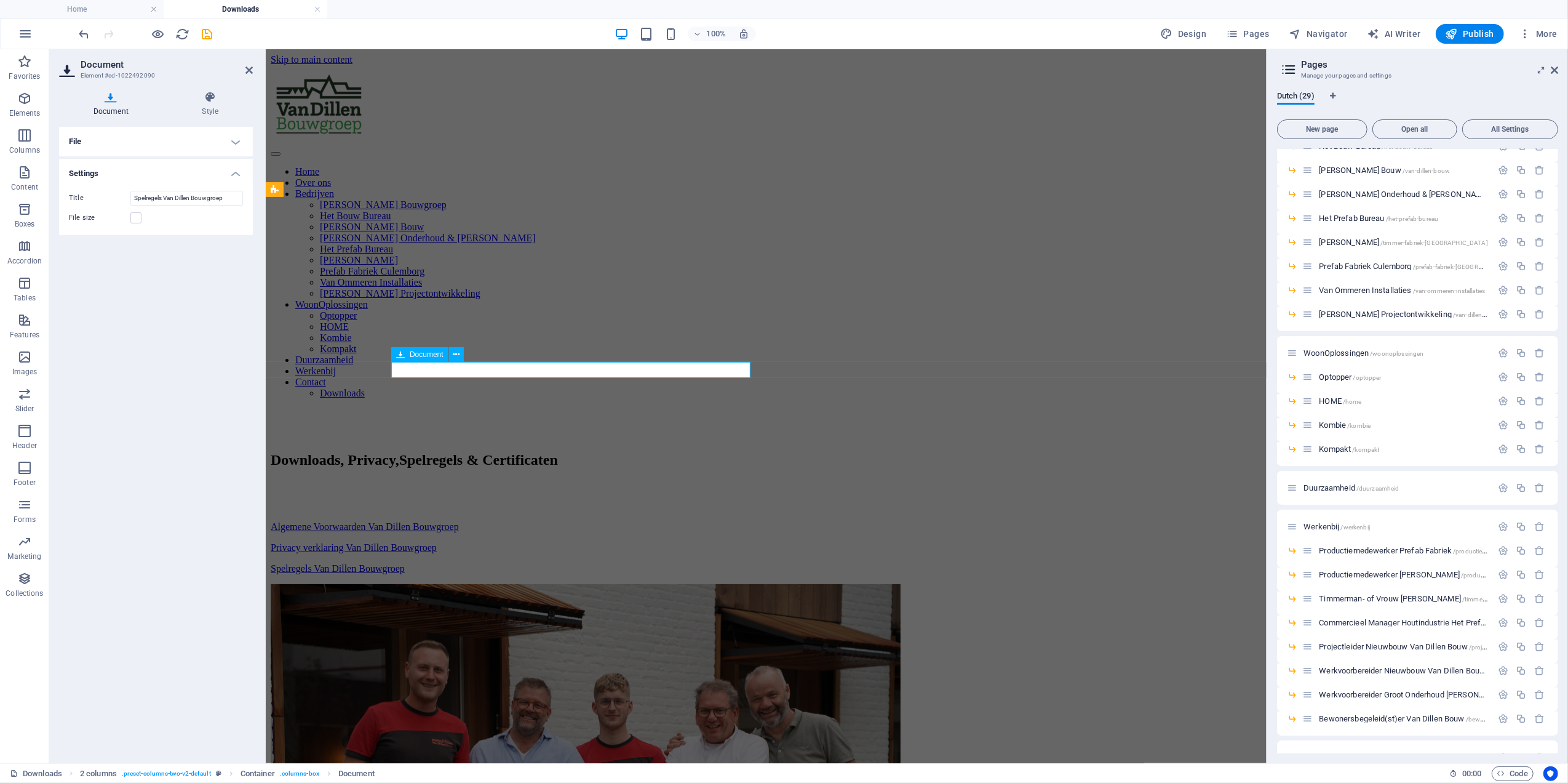
click at [476, 563] on div "Spelregels Van Dillen Bouwgroep 1.42 MB" at bounding box center [766, 568] width 991 height 11
click at [138, 144] on h4 "File" at bounding box center [156, 141] width 194 height 30
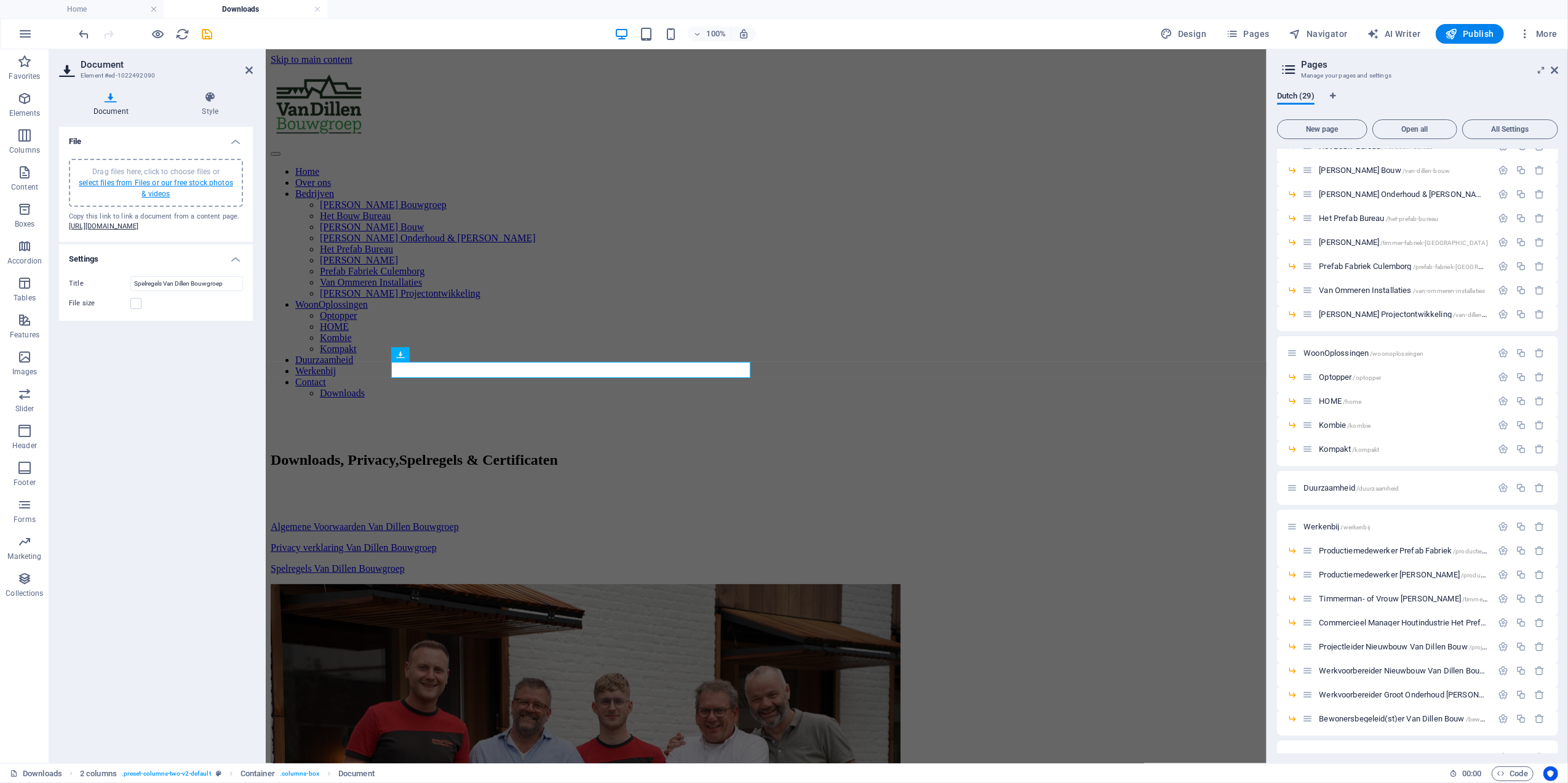
click at [149, 182] on link "select files from Files or our free stock photos & videos" at bounding box center [156, 188] width 155 height 20
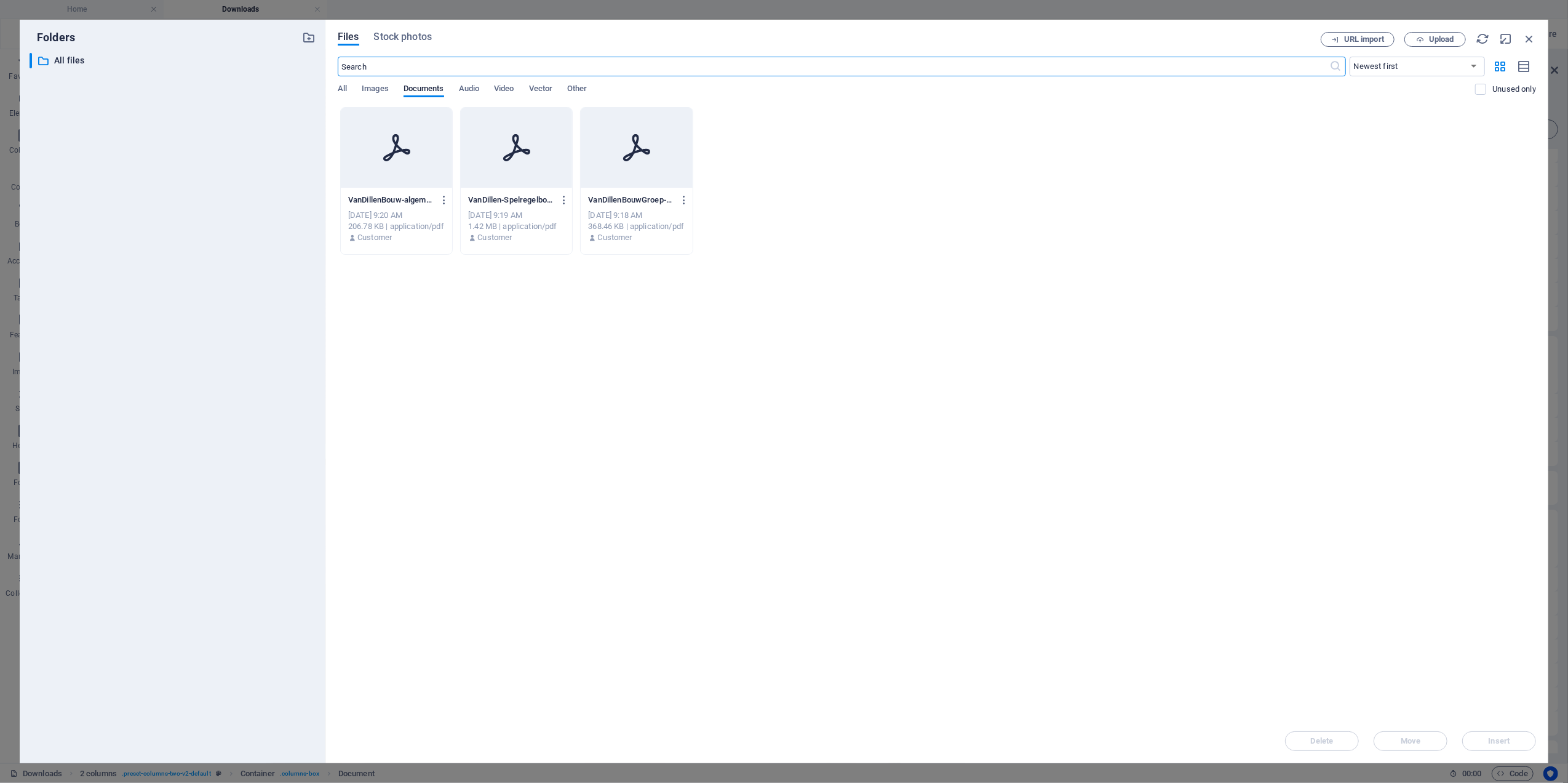
click at [559, 213] on div "Oct 7, 2025 9:19 AM" at bounding box center [516, 215] width 97 height 11
click at [558, 213] on div "Oct 7, 2025 9:19 AM" at bounding box center [516, 215] width 97 height 11
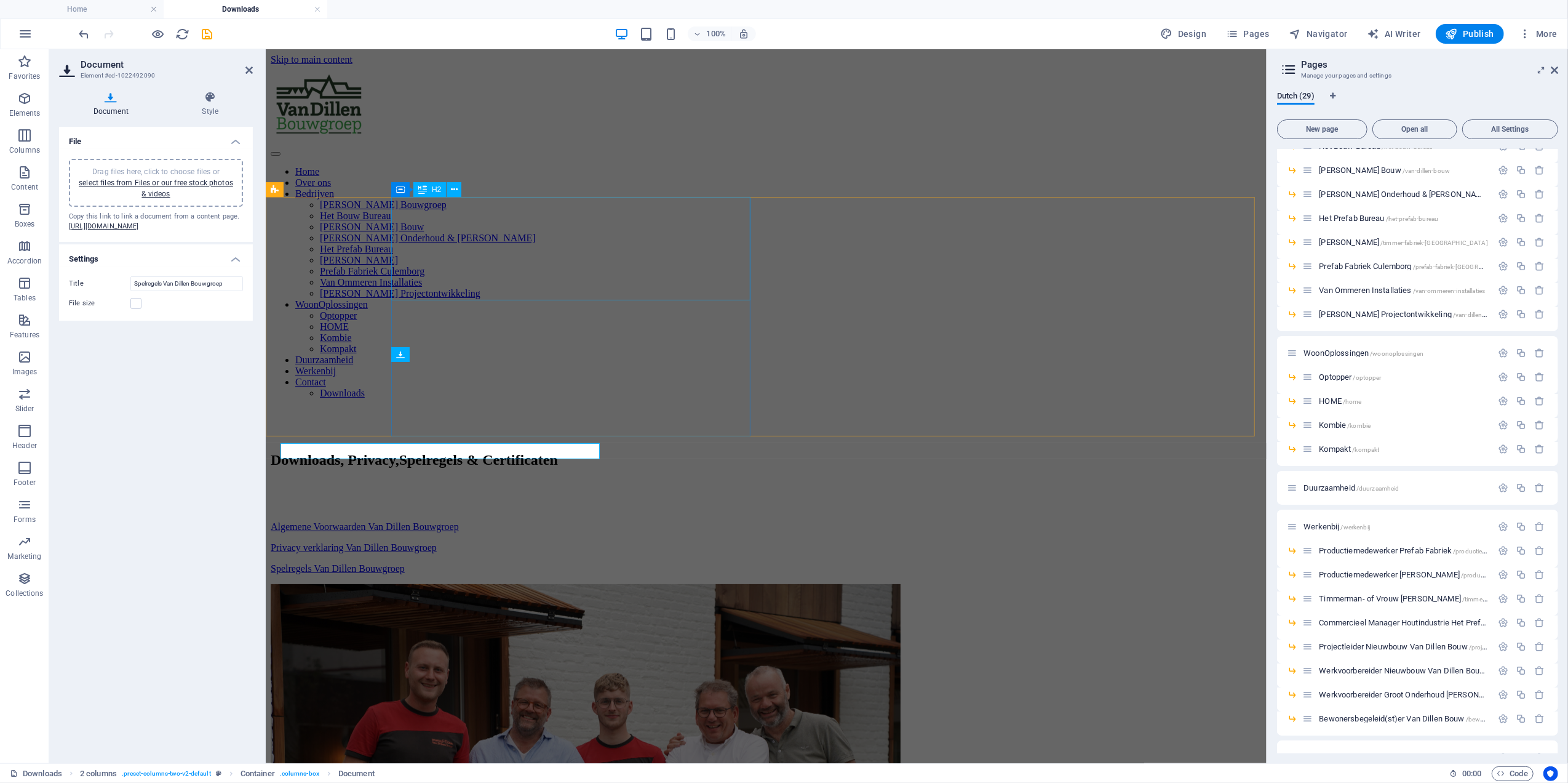
click at [558, 451] on div "Downloads, Privacy, Spelregels & Certificaten" at bounding box center [766, 459] width 991 height 16
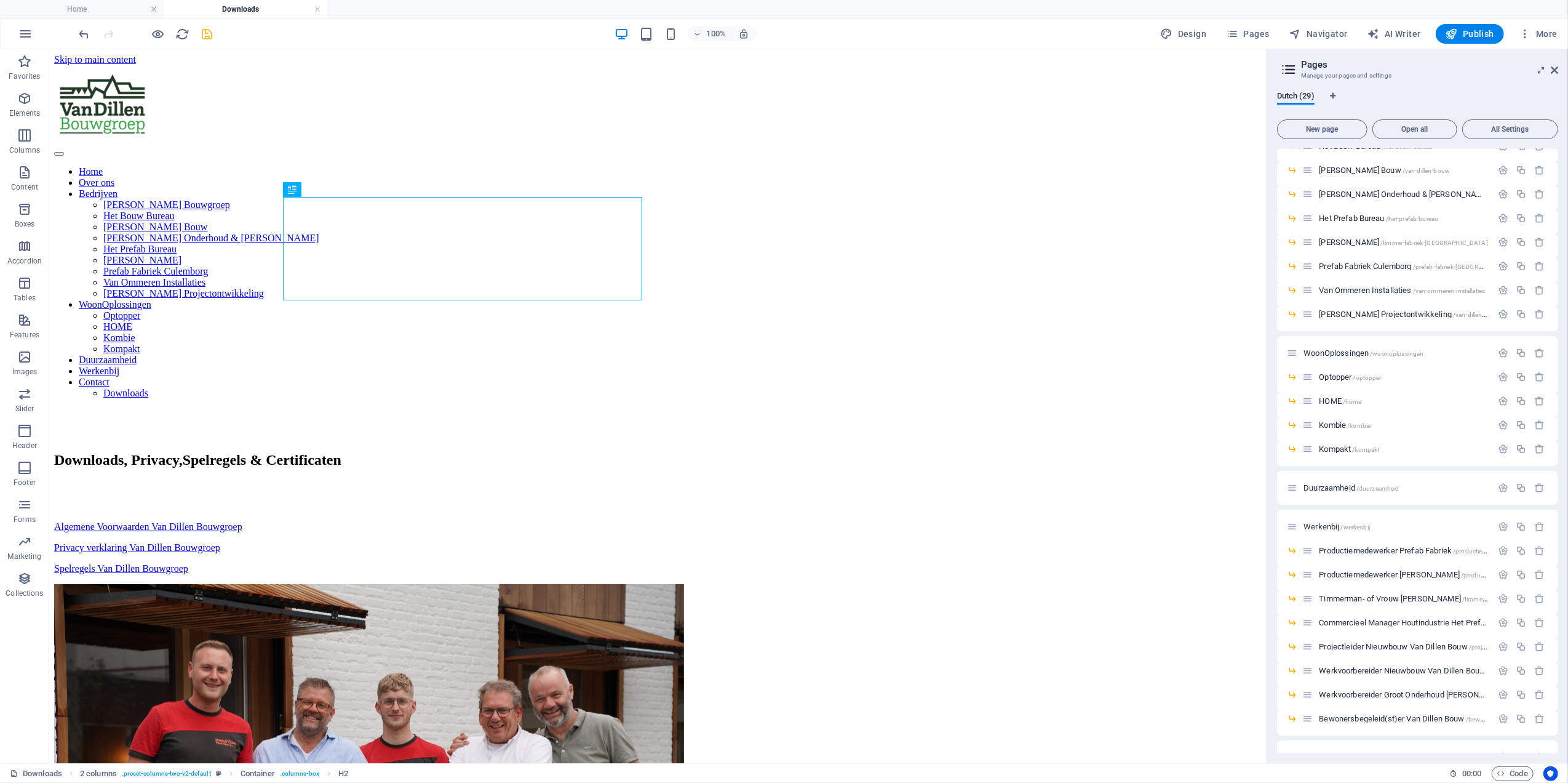
click at [207, 35] on icon "save" at bounding box center [208, 34] width 14 height 14
checkbox input "false"
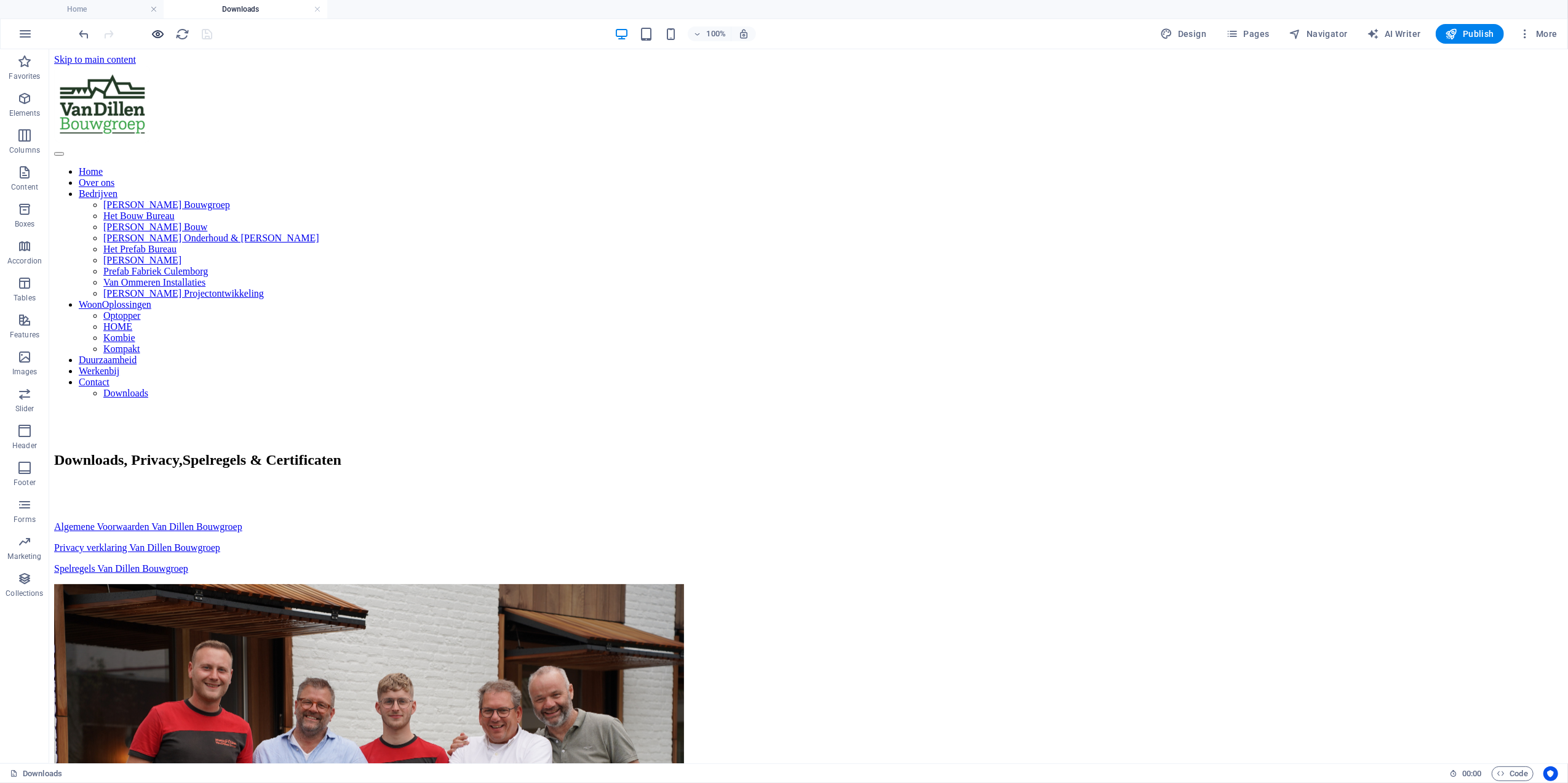
click at [154, 35] on icon "button" at bounding box center [159, 34] width 14 height 14
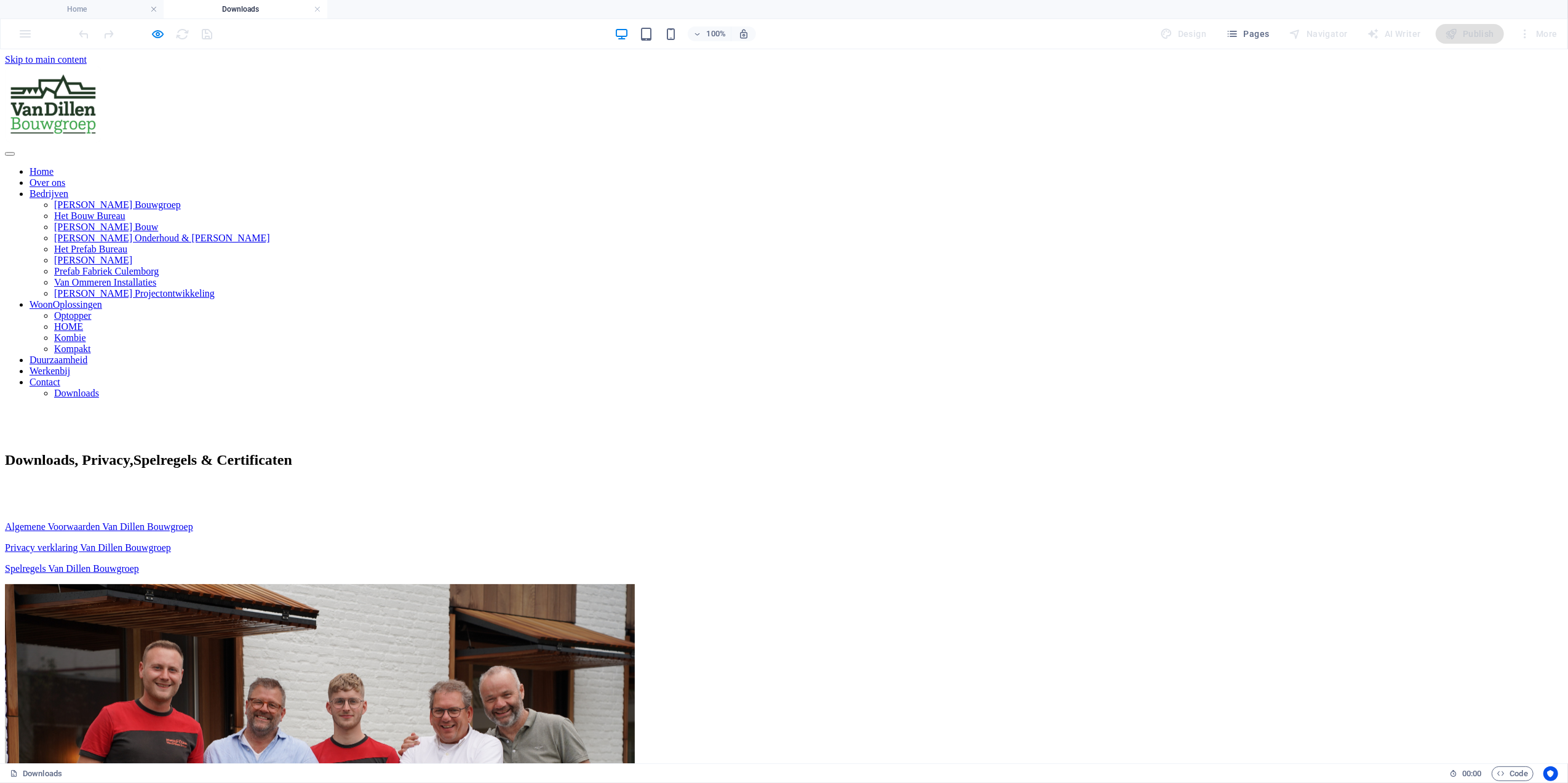
click at [193, 520] on link "Algemene Voorwaarden Van Dillen Bouwgroep" at bounding box center [99, 526] width 188 height 11
click at [10, 132] on div "Home Over ons Bedrijven Van Dillen Bouwgroep Het Bouw Bureau Van Dillen Bouw Va…" at bounding box center [783, 231] width 1558 height 334
click at [1419, 451] on div "Downloads, Privacy, Spelregels & Certificaten Algemene Voorwaarden Van Dillen B…" at bounding box center [783, 728] width 1558 height 555
click at [158, 30] on icon "button" at bounding box center [159, 34] width 14 height 14
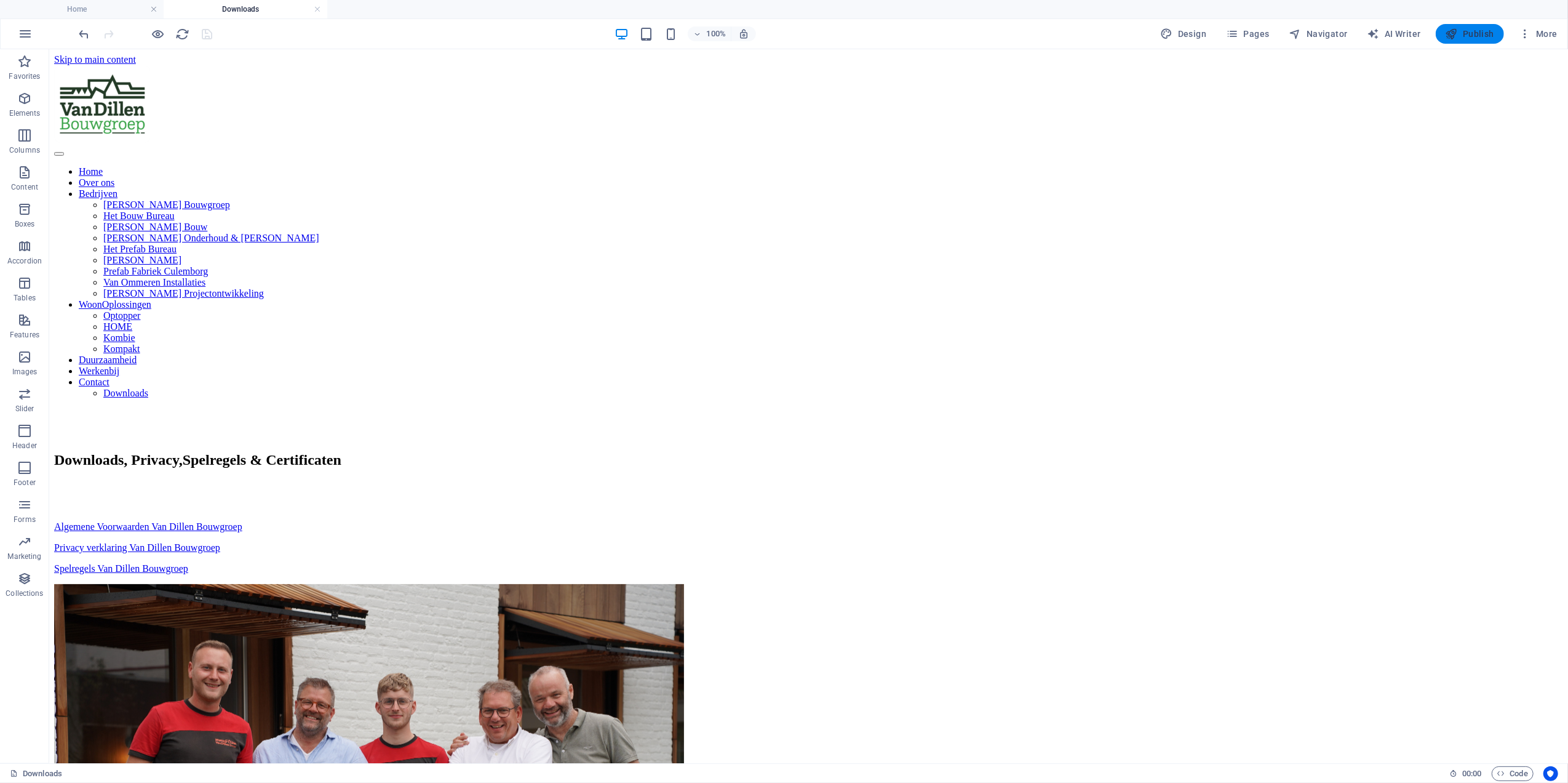
click at [1500, 30] on button "Publish" at bounding box center [1470, 34] width 68 height 20
